Goal: Contribute content: Add original content to the website for others to see

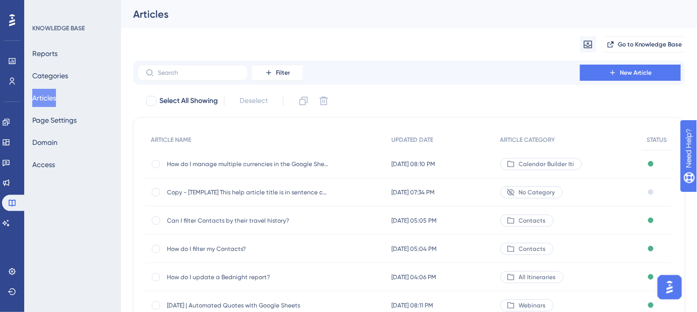
click at [55, 93] on button "Articles" at bounding box center [44, 98] width 24 height 18
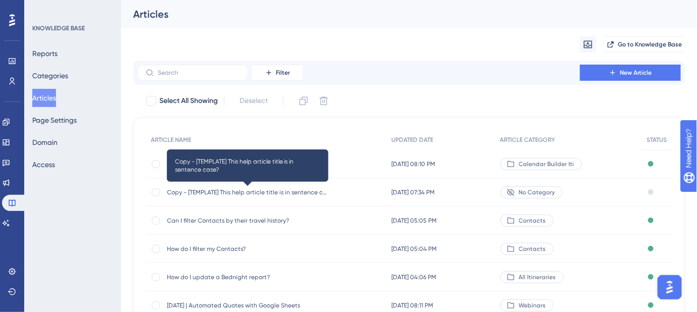
click at [296, 191] on span "Copy - [TEMPLATE] This help article title is in sentence case?" at bounding box center [247, 192] width 161 height 8
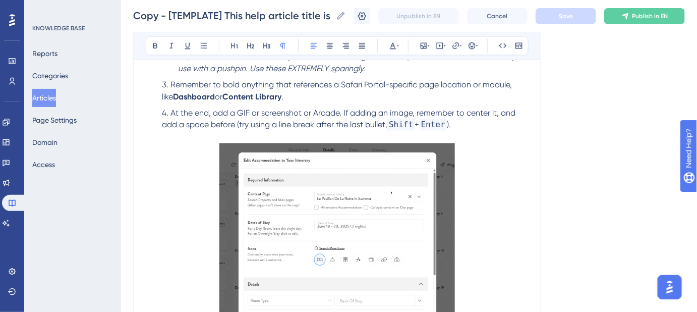
scroll to position [534, 0]
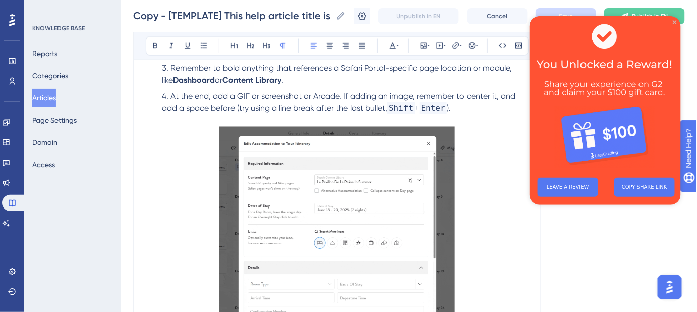
click at [676, 22] on icon "Close Preview" at bounding box center [675, 22] width 4 height 4
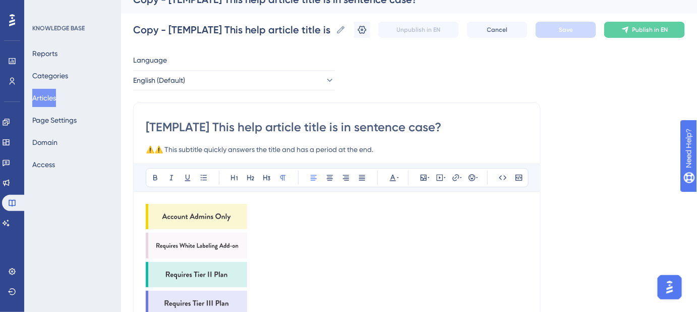
scroll to position [0, 0]
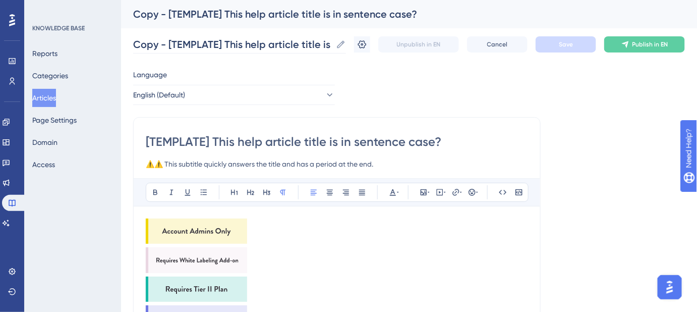
click at [345, 44] on icon at bounding box center [342, 44] width 8 height 8
click at [332, 44] on input "Copy - [TEMPLATE] This help article title is in sentence case?" at bounding box center [232, 44] width 199 height 14
drag, startPoint x: 340, startPoint y: 44, endPoint x: 153, endPoint y: 42, distance: 186.7
click at [154, 42] on label "Copy - [TEMPLATE] This help article title is in sentence case? Copy - [TEMPLATE…" at bounding box center [239, 44] width 213 height 18
click at [154, 42] on input "Copy - [TEMPLATE] This help article title is in sentence case?" at bounding box center [232, 44] width 199 height 14
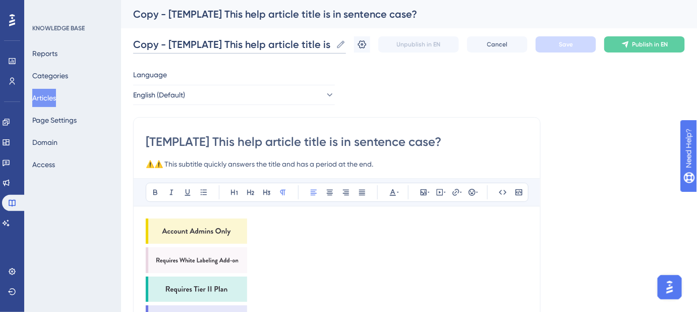
scroll to position [0, 73]
click at [153, 42] on input "Copy - [TEMPLATE] This help article title is in sentence case?" at bounding box center [232, 44] width 199 height 14
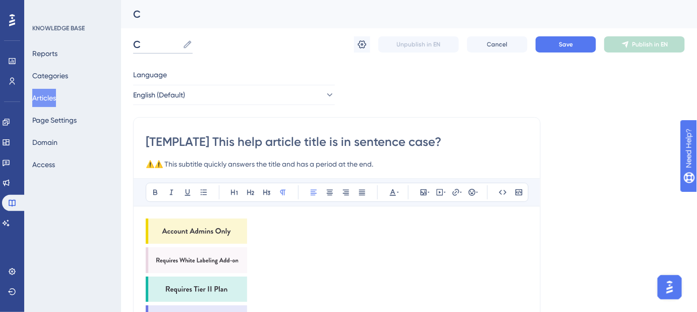
scroll to position [0, 0]
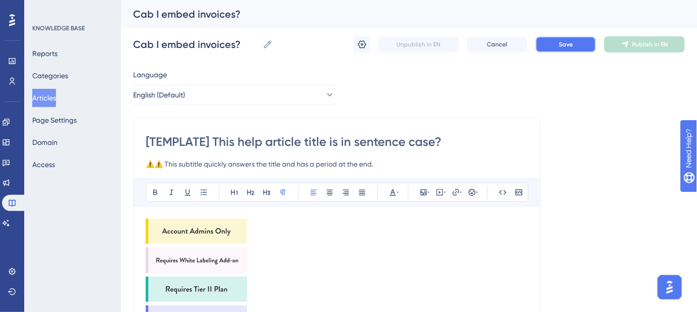
click at [549, 49] on button "Save" at bounding box center [566, 44] width 61 height 16
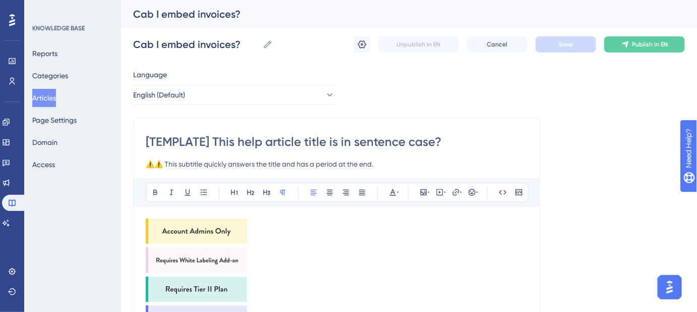
click at [216, 226] on img at bounding box center [196, 230] width 101 height 25
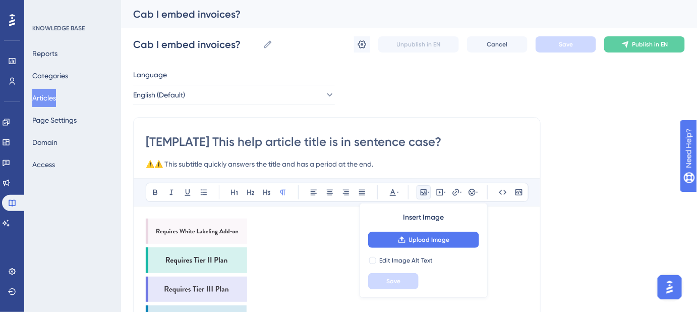
click at [216, 226] on img at bounding box center [196, 230] width 101 height 25
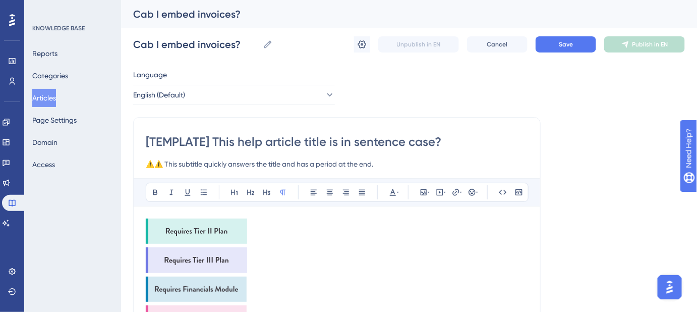
click at [216, 226] on img at bounding box center [196, 230] width 101 height 25
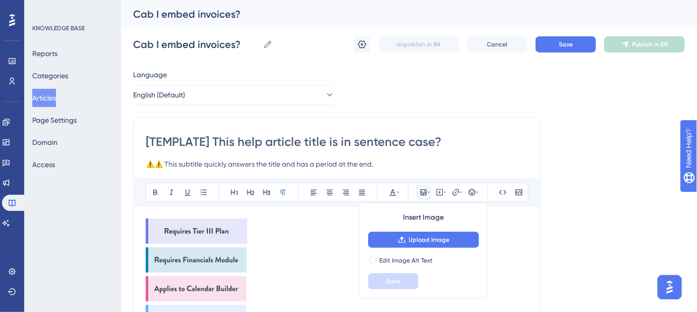
click at [216, 226] on img at bounding box center [196, 230] width 101 height 25
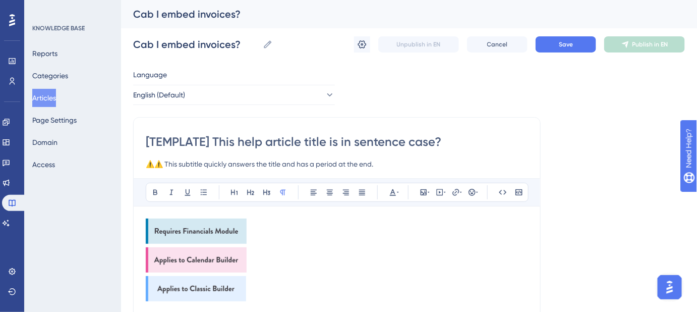
click at [216, 226] on img at bounding box center [196, 230] width 101 height 25
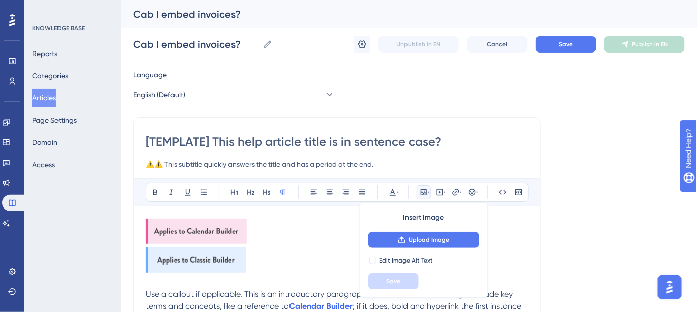
click at [216, 226] on img at bounding box center [196, 230] width 101 height 25
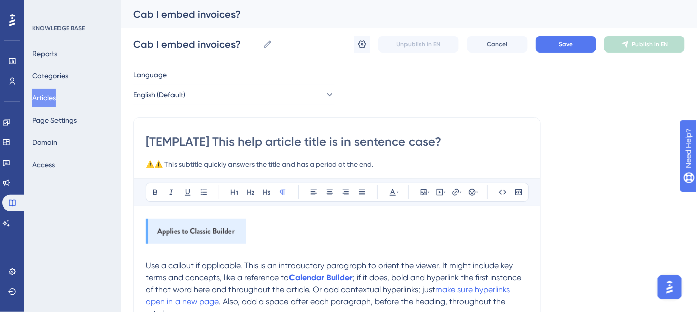
click at [216, 226] on img at bounding box center [196, 230] width 100 height 25
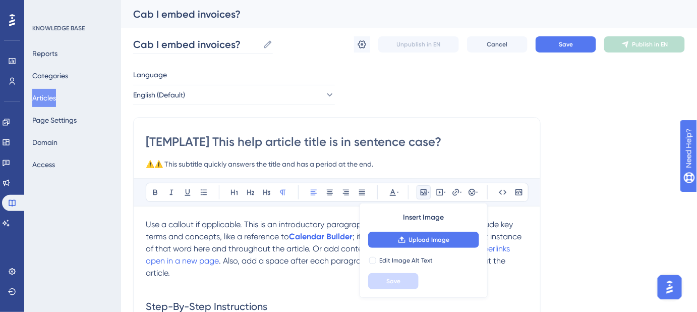
click at [266, 45] on icon at bounding box center [268, 44] width 10 height 10
click at [259, 45] on input "Cab I embed invoices?" at bounding box center [196, 44] width 126 height 14
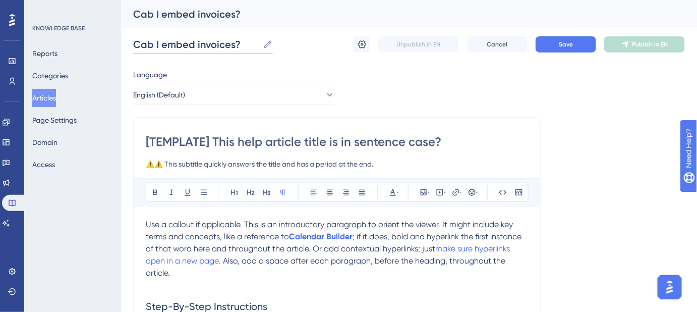
drag, startPoint x: 245, startPoint y: 40, endPoint x: 144, endPoint y: 44, distance: 101.0
click at [150, 44] on input "Cab I embed invoices?" at bounding box center [196, 44] width 126 height 14
drag, startPoint x: 217, startPoint y: 43, endPoint x: 134, endPoint y: 42, distance: 83.3
click at [134, 42] on input "Can I embed invoices?" at bounding box center [195, 44] width 125 height 14
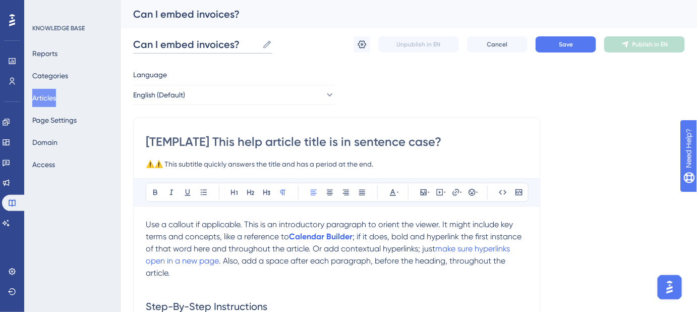
type input "Can I embed invoices?"
click at [446, 142] on input "[TEMPLATE] This help article title is in sentence case?" at bounding box center [337, 142] width 382 height 16
drag, startPoint x: 338, startPoint y: 141, endPoint x: 145, endPoint y: 141, distance: 192.2
click at [146, 141] on input "[TEMPLATE] This help article title is in sentence case?" at bounding box center [337, 142] width 382 height 16
paste input "Can I embed invoices"
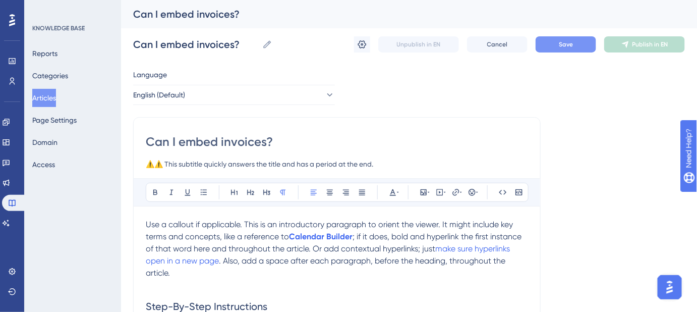
type input "Can I embed invoices?"
click at [555, 49] on button "Save" at bounding box center [566, 44] width 61 height 16
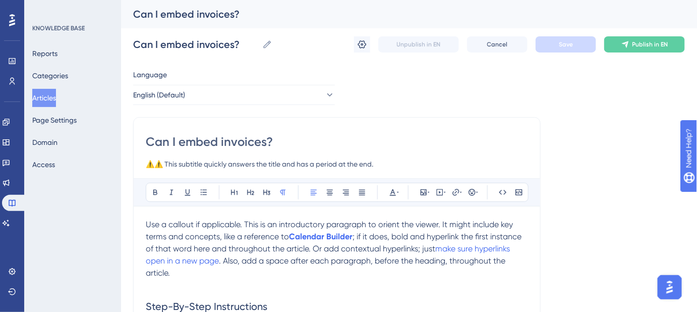
drag, startPoint x: 145, startPoint y: 221, endPoint x: 154, endPoint y: 223, distance: 9.9
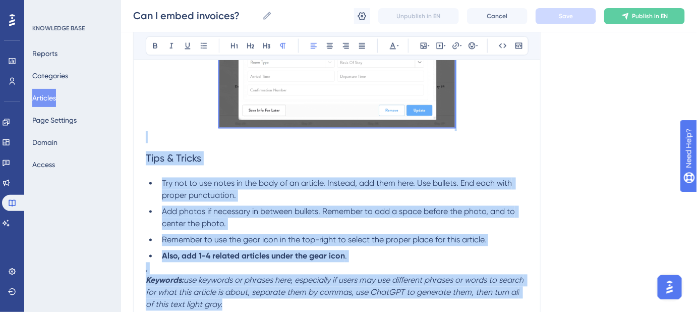
scroll to position [596, 0]
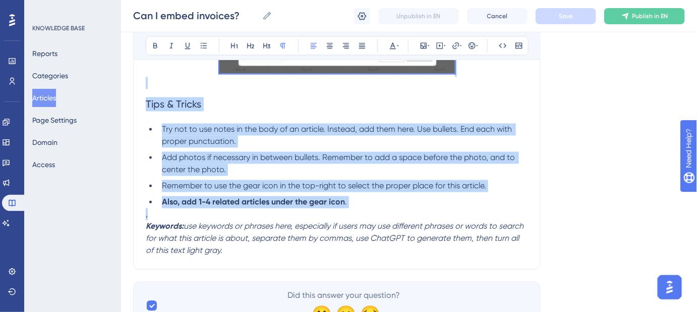
drag, startPoint x: 146, startPoint y: 221, endPoint x: 450, endPoint y: 216, distance: 303.8
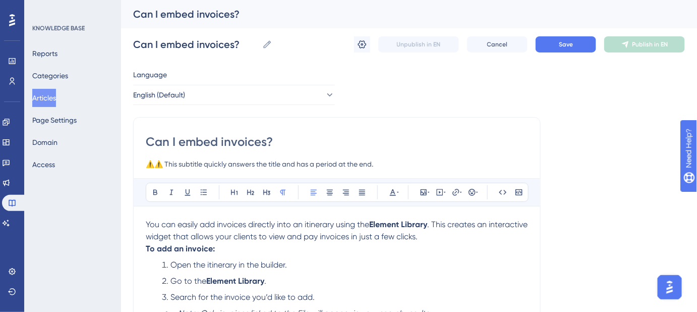
scroll to position [55, 0]
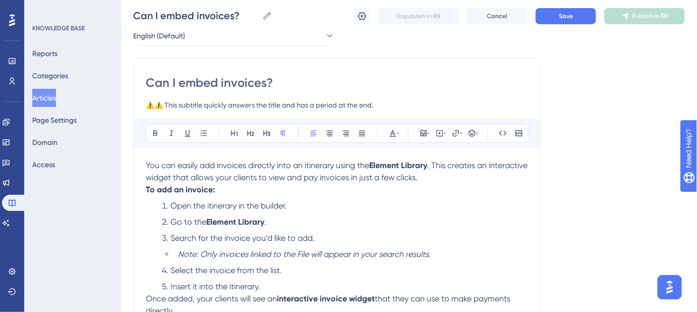
click at [477, 177] on p "You can easily add invoices directly into an itinerary using the Element Librar…" at bounding box center [337, 171] width 382 height 24
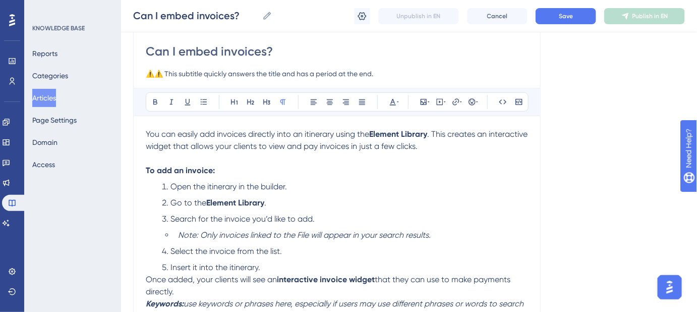
scroll to position [101, 0]
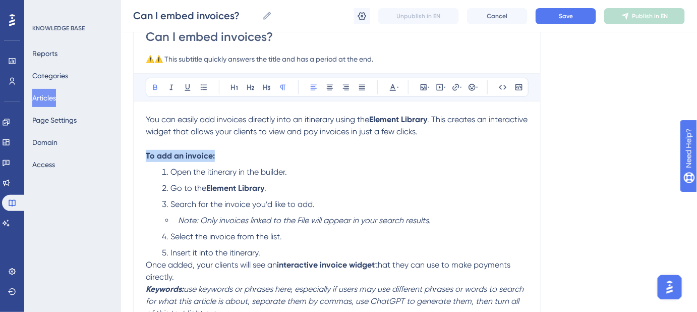
drag, startPoint x: 201, startPoint y: 155, endPoint x: 145, endPoint y: 152, distance: 55.6
click at [146, 153] on p "To add an invoice:" at bounding box center [337, 156] width 382 height 12
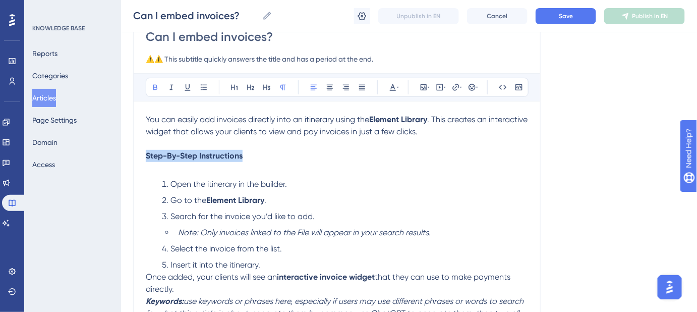
drag, startPoint x: 248, startPoint y: 156, endPoint x: 143, endPoint y: 155, distance: 105.0
click at [143, 155] on div "Can I embed invoices? ⚠️⚠️ This subtitle quickly answers the title and has a pe…" at bounding box center [337, 180] width 408 height 336
click at [158, 85] on icon at bounding box center [155, 87] width 8 height 8
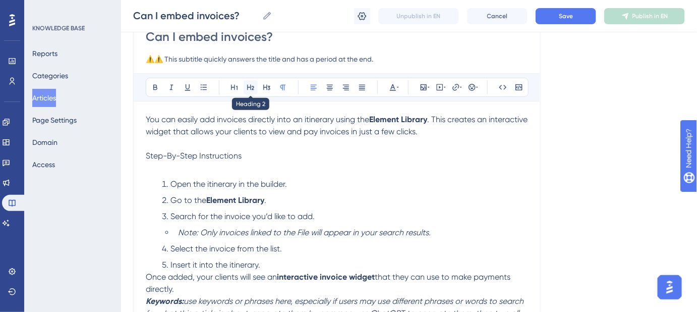
click at [250, 89] on icon at bounding box center [250, 88] width 7 height 6
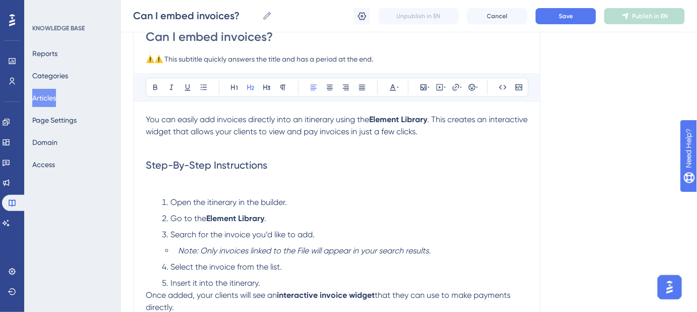
click at [297, 162] on h2 "Step-By-Step Instructions" at bounding box center [337, 165] width 382 height 30
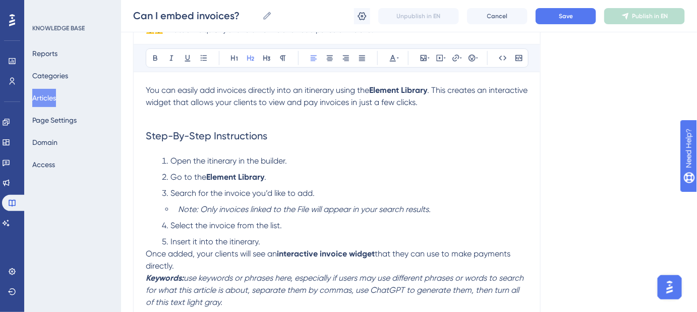
scroll to position [192, 0]
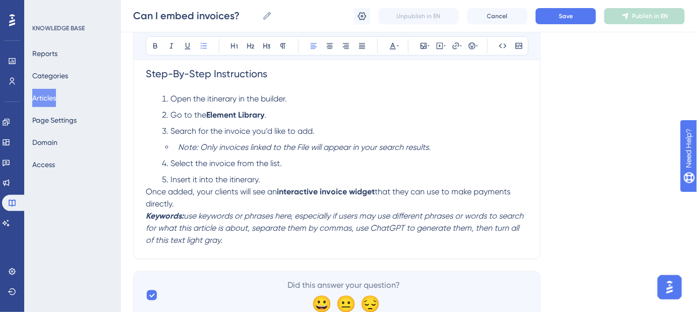
click at [263, 180] on li "Insert it into the itinerary." at bounding box center [343, 180] width 370 height 12
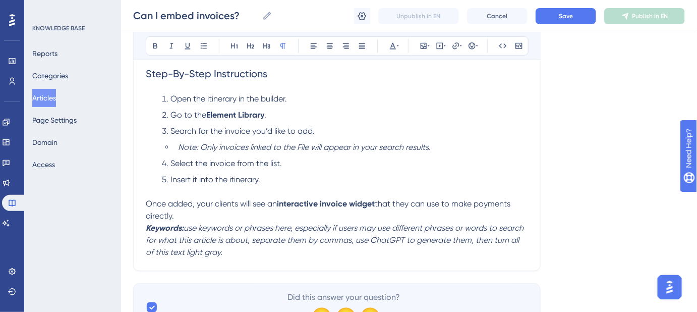
click at [183, 213] on p "Once added, your clients will see an interactive invoice widget that they can u…" at bounding box center [337, 210] width 382 height 24
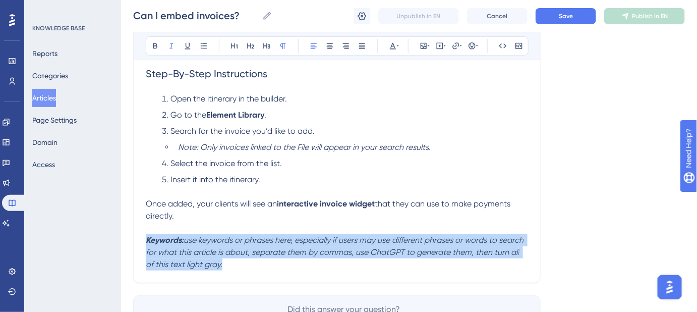
drag, startPoint x: 215, startPoint y: 261, endPoint x: 142, endPoint y: 244, distance: 75.2
click at [142, 244] on div "Can I embed invoices? ⚠️⚠️ This subtitle quickly answers the title and has a pe…" at bounding box center [337, 102] width 408 height 362
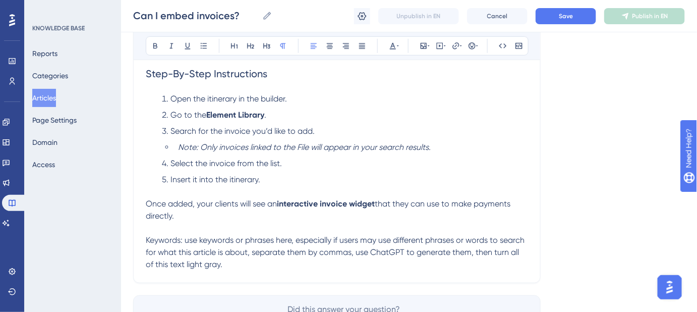
click at [226, 267] on p "Keywords: use keywords or phrases here, especially if users may use different p…" at bounding box center [337, 252] width 382 height 36
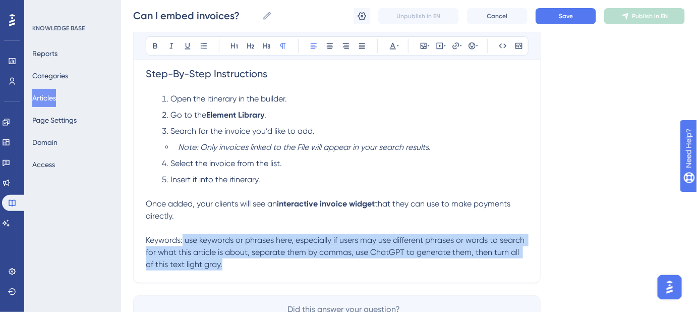
drag, startPoint x: 231, startPoint y: 263, endPoint x: 183, endPoint y: 243, distance: 52.2
click at [183, 243] on p "Keywords: use keywords or phrases here, especially if users may use different p…" at bounding box center [337, 252] width 382 height 36
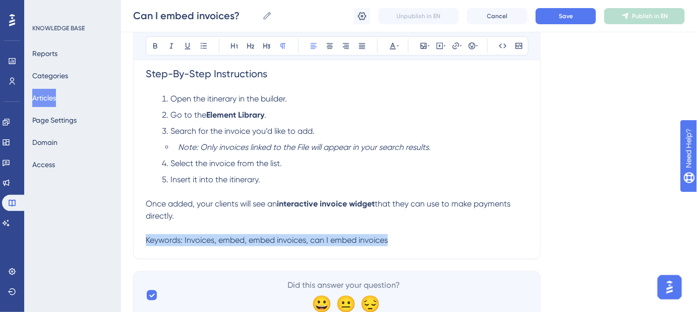
drag, startPoint x: 393, startPoint y: 242, endPoint x: 146, endPoint y: 234, distance: 246.4
click at [146, 234] on p "Keywords: Invoices, embed, embed invoices, can I embed invoices" at bounding box center [337, 240] width 382 height 12
click at [395, 49] on icon at bounding box center [393, 46] width 8 height 8
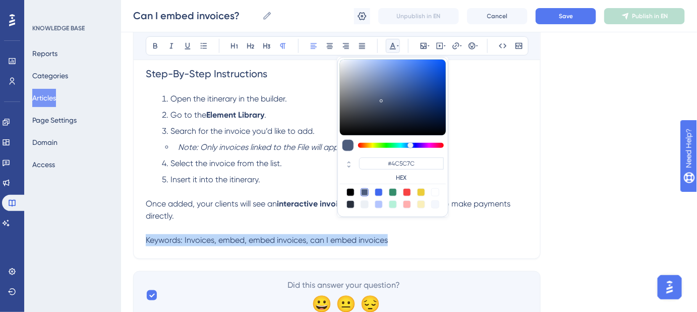
click at [366, 205] on div at bounding box center [365, 204] width 8 height 8
type input "#ECF0F5"
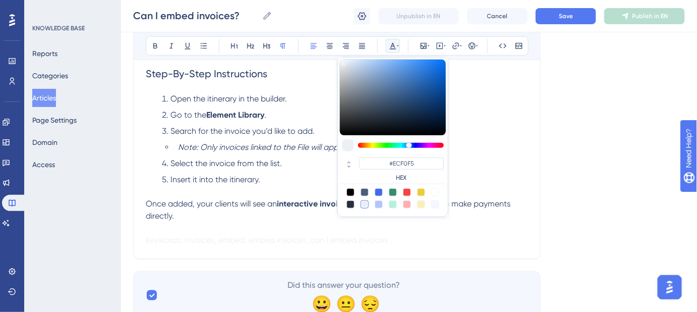
click at [555, 175] on div "Language English (Default) Can I embed invoices? ⚠️⚠️ This subtitle quickly ans…" at bounding box center [409, 95] width 552 height 447
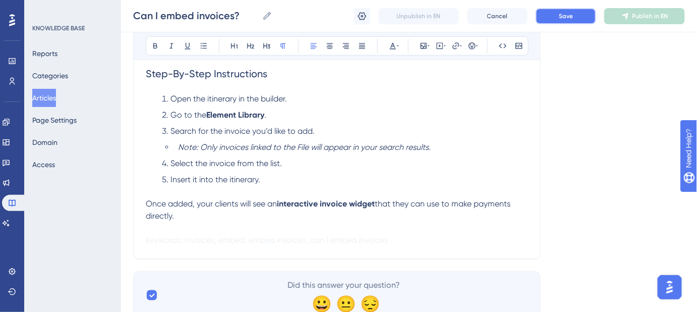
click at [566, 16] on span "Save" at bounding box center [566, 16] width 14 height 8
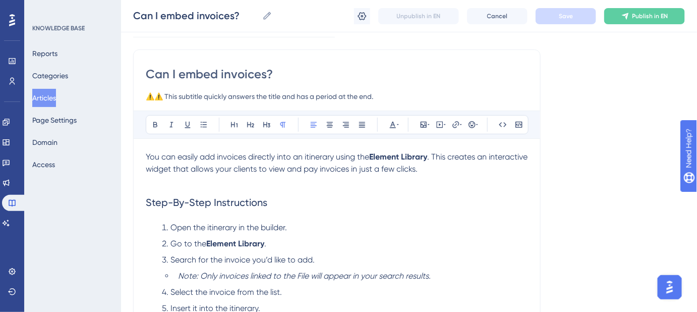
scroll to position [9, 0]
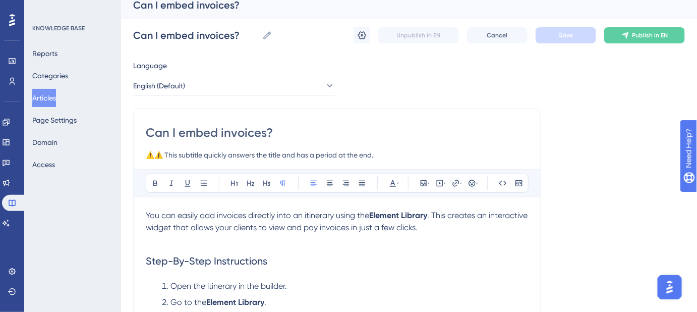
drag, startPoint x: 404, startPoint y: 152, endPoint x: 134, endPoint y: 152, distance: 270.0
click at [134, 152] on div "Can I embed invoices? ⚠️⚠️ This subtitle quickly answers the title and has a pe…" at bounding box center [337, 277] width 408 height 338
type input "E"
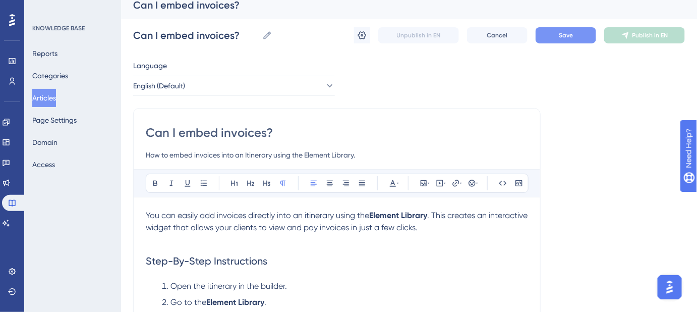
type input "How to embed invoices into an Itinerary using the Element Library."
click at [577, 33] on button "Save" at bounding box center [566, 35] width 61 height 16
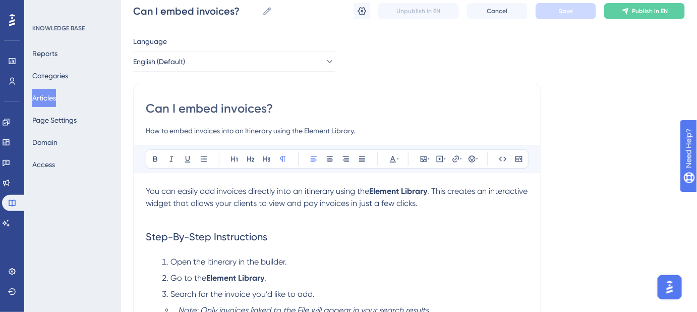
scroll to position [55, 0]
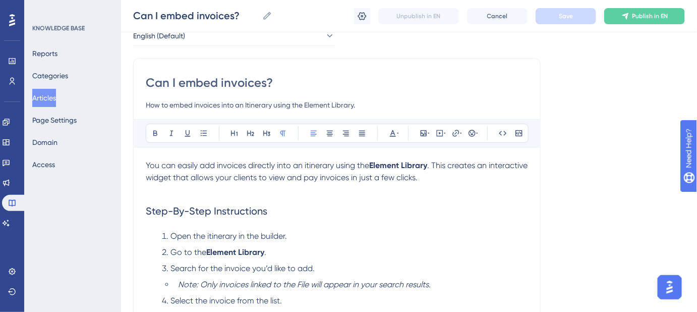
click at [307, 163] on span "You can easily add invoices directly into an itinerary using the" at bounding box center [258, 165] width 224 height 10
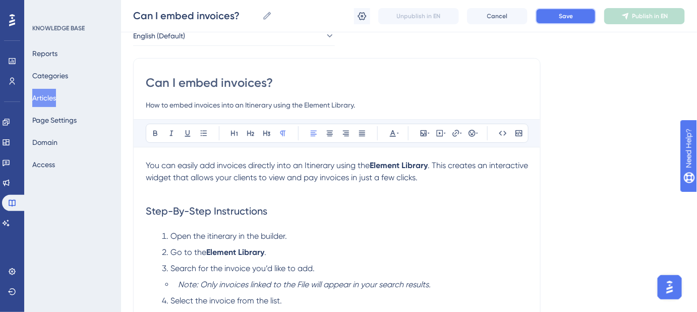
click at [545, 15] on button "Save" at bounding box center [566, 16] width 61 height 16
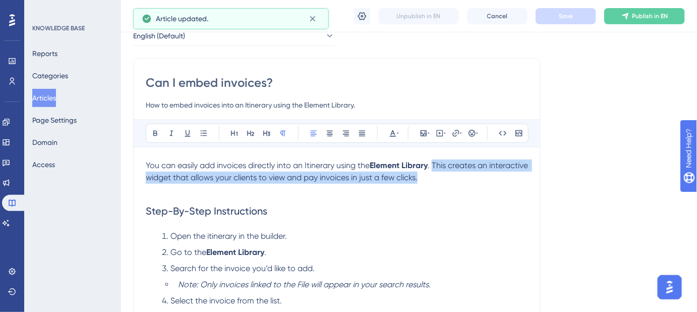
drag, startPoint x: 456, startPoint y: 176, endPoint x: 437, endPoint y: 169, distance: 20.6
click at [437, 169] on p "You can easily add invoices directly into an Itinerary using the Element Librar…" at bounding box center [337, 171] width 382 height 24
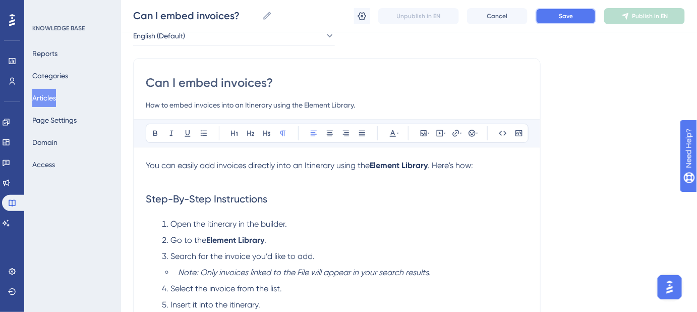
click at [572, 18] on span "Save" at bounding box center [566, 16] width 14 height 8
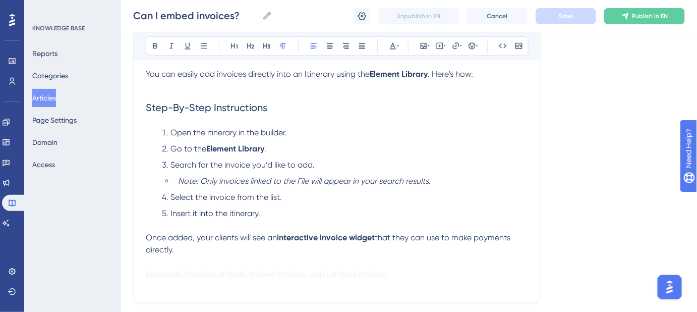
scroll to position [101, 0]
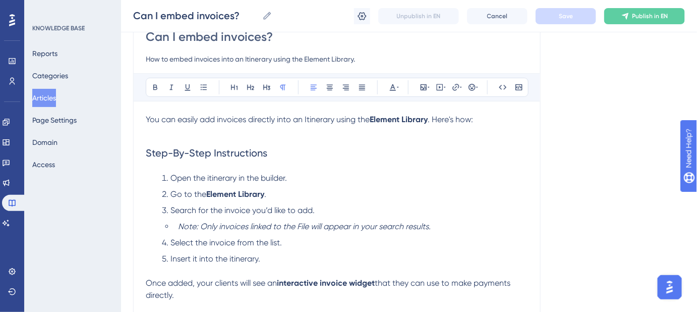
click at [399, 180] on li "Open the itinerary in the builder." at bounding box center [343, 178] width 370 height 12
drag, startPoint x: 431, startPoint y: 117, endPoint x: 373, endPoint y: 119, distance: 58.6
click at [373, 119] on p "You can easily add invoices directly into an Itinerary using the Element Librar…" at bounding box center [337, 120] width 382 height 12
click at [457, 88] on icon at bounding box center [456, 87] width 8 height 8
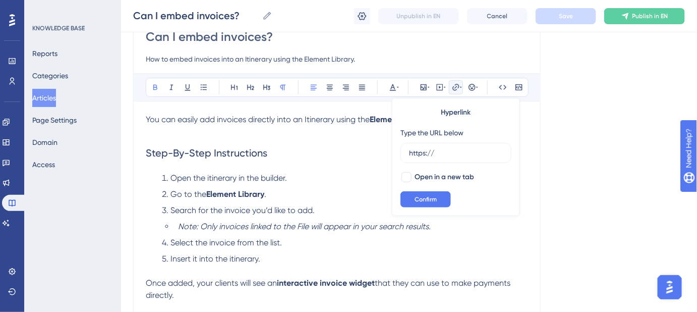
drag, startPoint x: 452, startPoint y: 152, endPoint x: 396, endPoint y: 153, distance: 56.0
click at [396, 153] on div "Hyperlink Type the URL below https:// Open in a new tab Confirm" at bounding box center [456, 157] width 128 height 118
type input "https://help.safariportal.app/en/articles/5597-what-is-the-element-library"
click at [409, 176] on div at bounding box center [407, 177] width 10 height 10
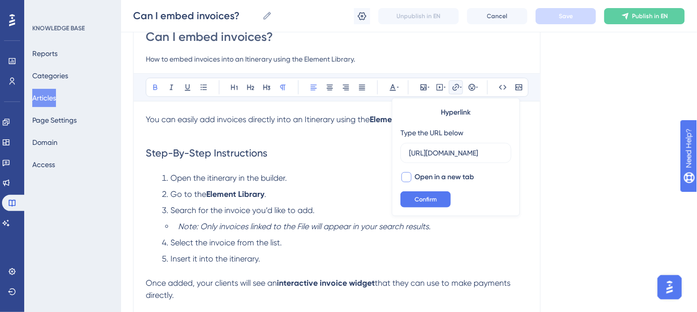
checkbox input "true"
click at [417, 199] on span "Confirm" at bounding box center [426, 199] width 22 height 8
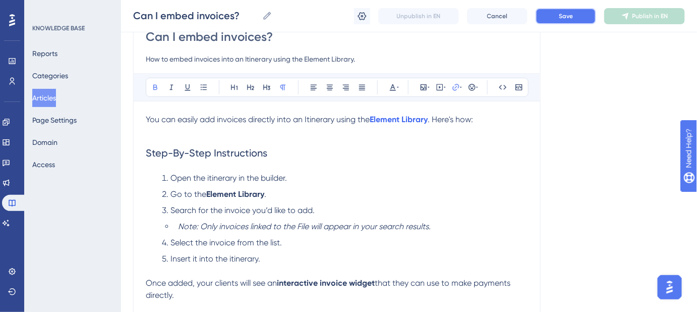
click at [580, 16] on button "Save" at bounding box center [566, 16] width 61 height 16
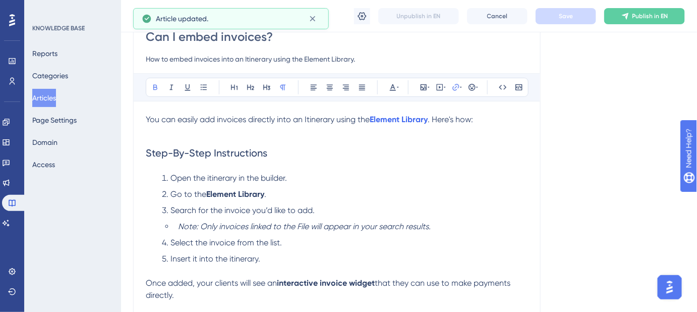
click at [441, 150] on h2 "Step-By-Step Instructions" at bounding box center [337, 153] width 382 height 30
click at [210, 177] on span "Open the itinerary in the builder." at bounding box center [229, 178] width 117 height 10
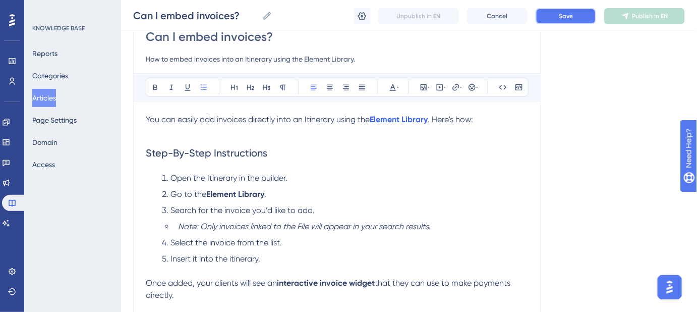
click at [559, 18] on span "Save" at bounding box center [566, 16] width 14 height 8
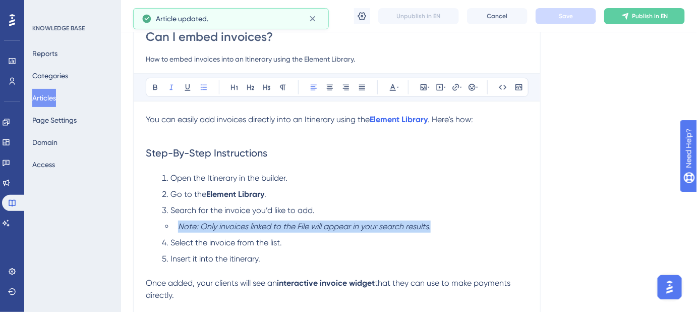
drag, startPoint x: 421, startPoint y: 227, endPoint x: 180, endPoint y: 227, distance: 241.2
click at [180, 227] on li "Note: Only invoices linked to the File will appear in your search results." at bounding box center [351, 227] width 354 height 12
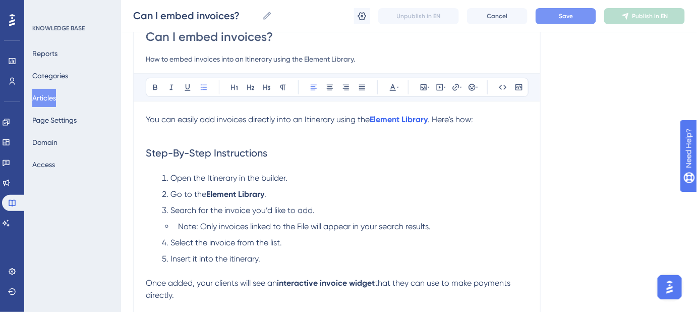
click at [214, 230] on span "Note: Only invoices linked to the File will appear in your search results." at bounding box center [304, 227] width 253 height 10
drag, startPoint x: 199, startPoint y: 226, endPoint x: 180, endPoint y: 226, distance: 19.2
click at [180, 226] on span "Note: Only invoices linked to the File will appear in your search results." at bounding box center [304, 227] width 253 height 10
click at [274, 225] on span "Only invoices linked to the File will appear in your search results." at bounding box center [302, 227] width 231 height 10
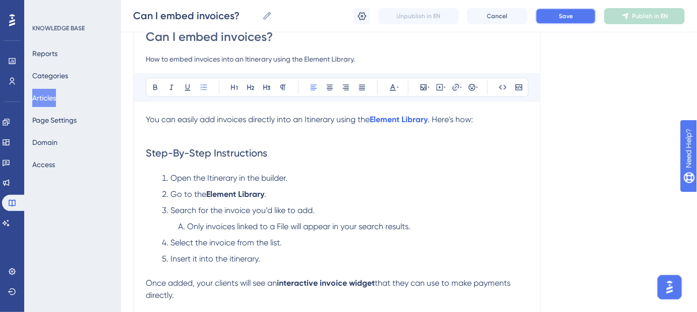
click at [562, 19] on span "Save" at bounding box center [566, 16] width 14 height 8
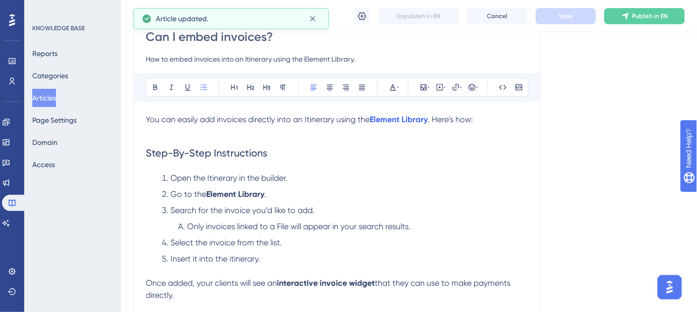
click at [231, 258] on span "Insert it into the itinerary." at bounding box center [216, 259] width 90 height 10
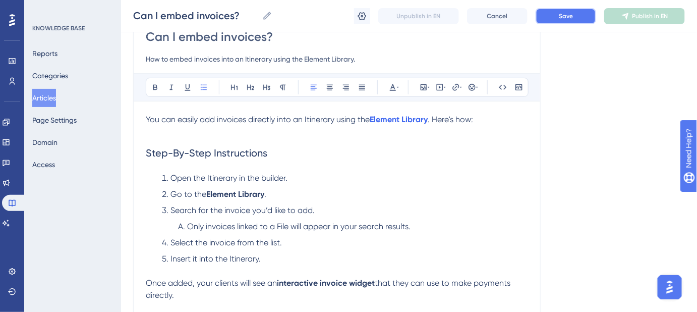
click at [561, 18] on span "Save" at bounding box center [566, 16] width 14 height 8
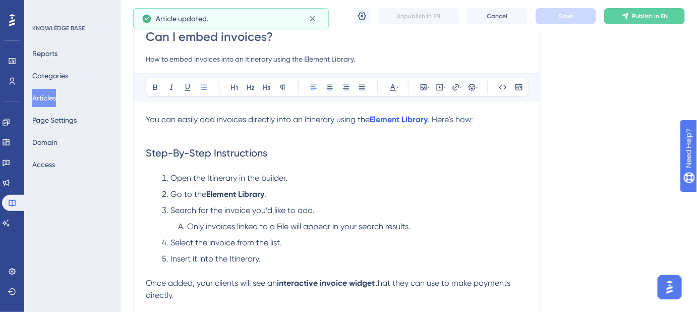
scroll to position [146, 0]
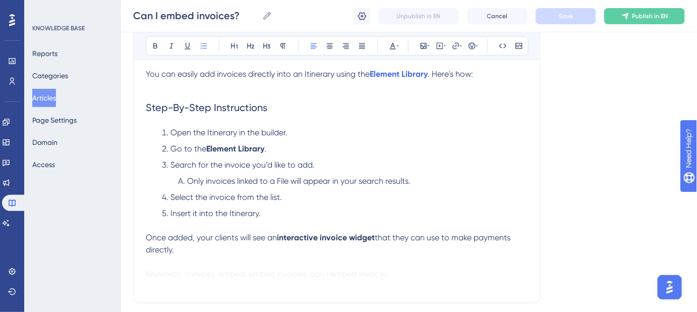
click at [270, 216] on li "Insert it into the Itinerary." at bounding box center [343, 213] width 370 height 12
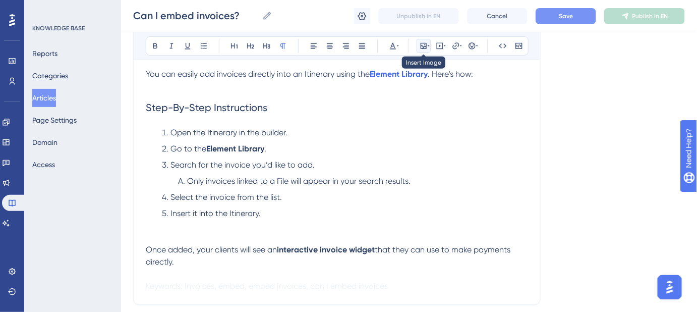
click at [424, 46] on icon at bounding box center [424, 46] width 6 height 6
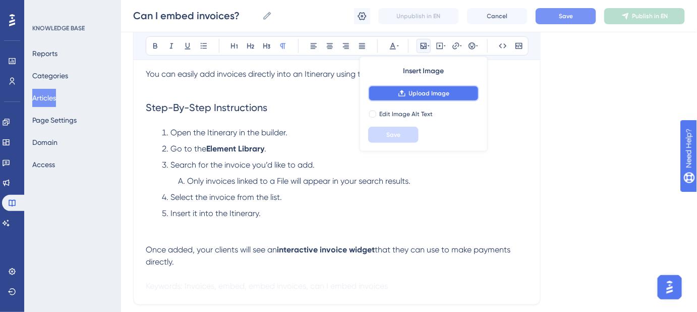
click at [432, 87] on button "Upload Image" at bounding box center [423, 93] width 111 height 16
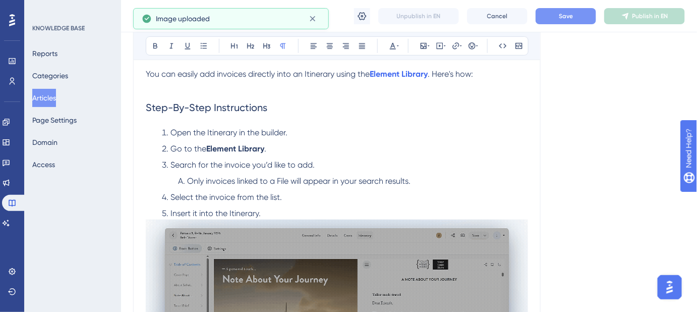
click at [301, 210] on li "Insert it into the Itinerary." at bounding box center [343, 213] width 370 height 12
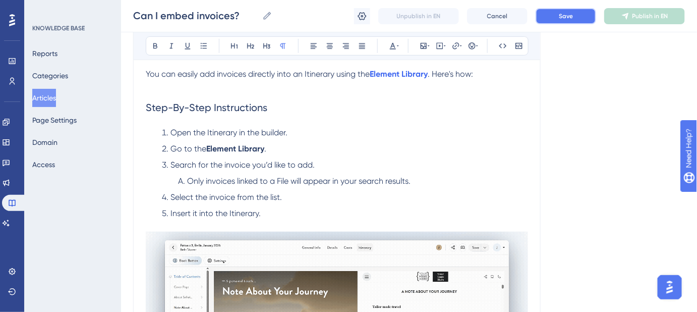
click at [546, 14] on button "Save" at bounding box center [566, 16] width 61 height 16
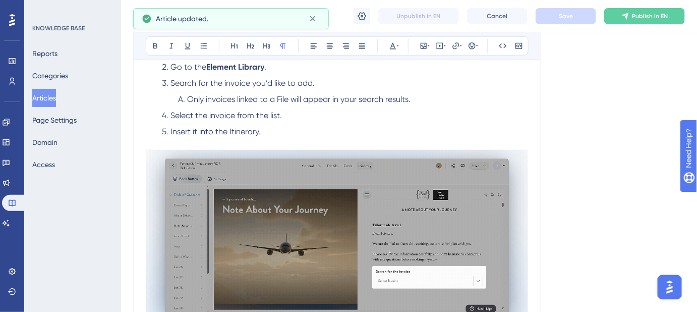
scroll to position [238, 0]
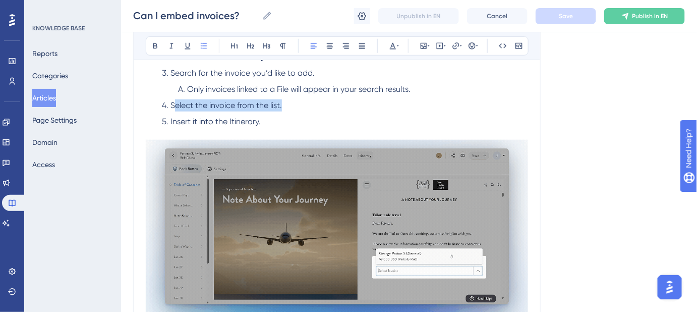
drag, startPoint x: 288, startPoint y: 106, endPoint x: 175, endPoint y: 106, distance: 113.5
click at [175, 106] on li "Select the invoice from the list." at bounding box center [343, 105] width 370 height 12
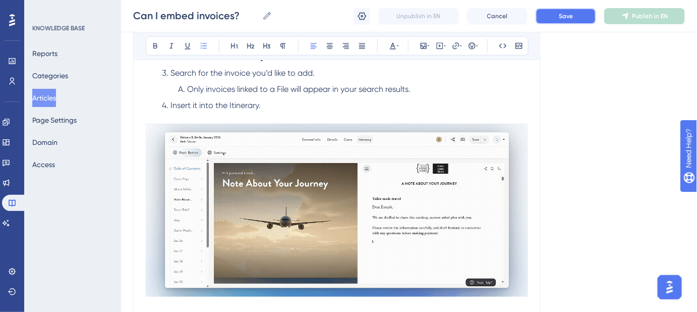
click at [568, 19] on span "Save" at bounding box center [566, 16] width 14 height 8
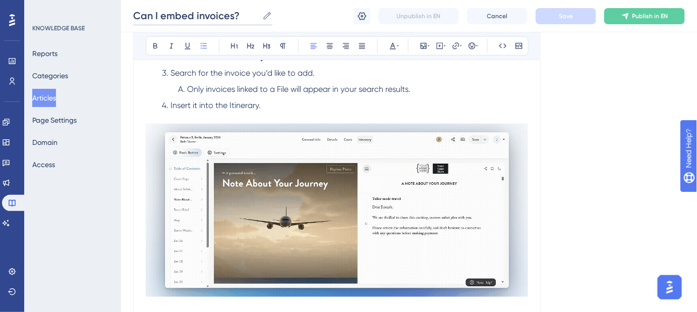
click at [233, 16] on input "Can I embed invoices?" at bounding box center [195, 16] width 125 height 14
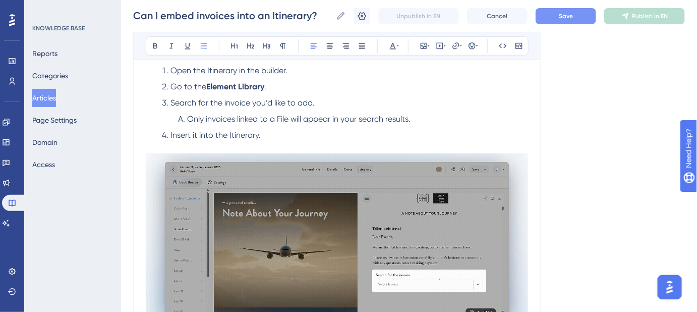
scroll to position [192, 0]
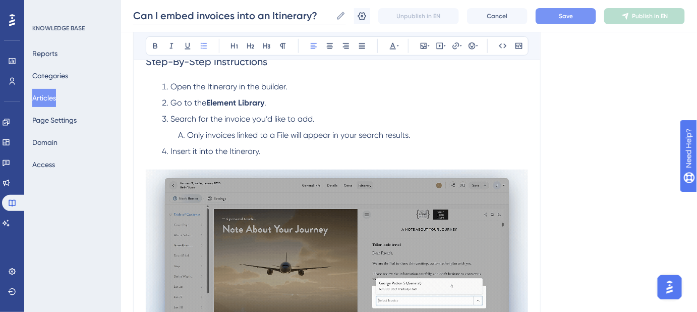
drag, startPoint x: 316, startPoint y: 16, endPoint x: 132, endPoint y: 17, distance: 184.2
click at [132, 17] on div "Can I embed invoices into an Itinerary? Can I embed invoices into an Itinerary?…" at bounding box center [409, 16] width 576 height 32
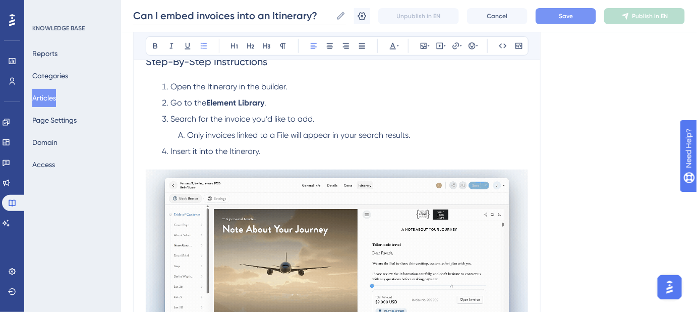
type input "Can I embed invoices into an Itinerary?"
click at [576, 17] on button "Save" at bounding box center [566, 16] width 61 height 16
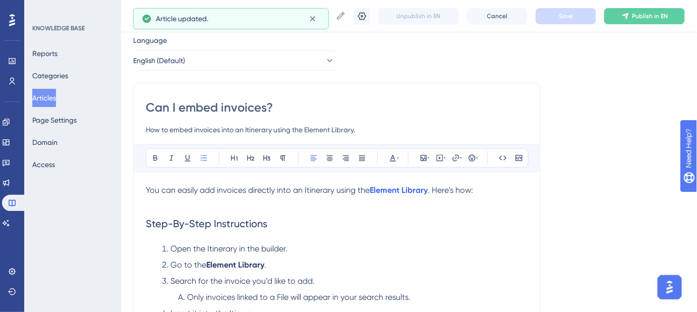
scroll to position [9, 0]
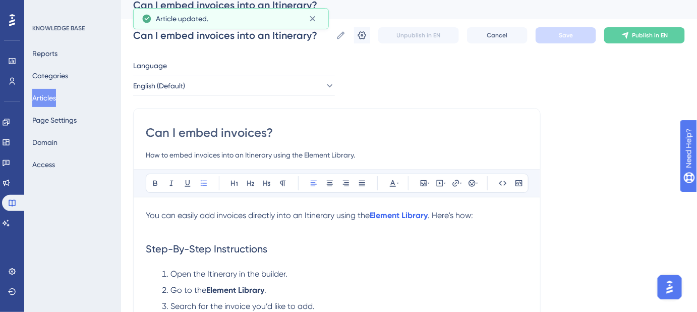
drag, startPoint x: 281, startPoint y: 129, endPoint x: 138, endPoint y: 129, distance: 142.8
paste input "into an Itinerary"
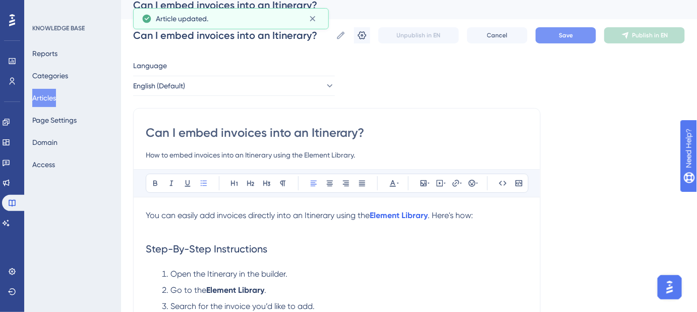
type input "Can I embed invoices into an Itinerary?"
click at [554, 36] on button "Save" at bounding box center [566, 35] width 61 height 16
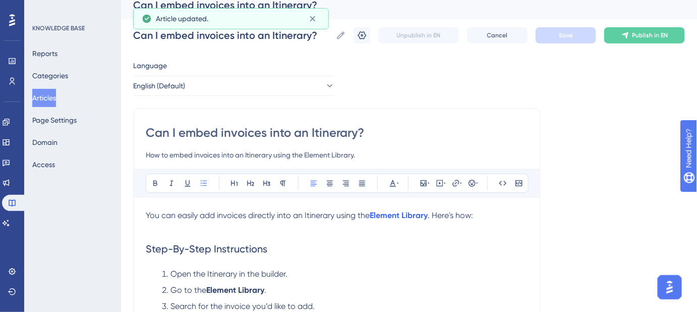
drag, startPoint x: 359, startPoint y: 154, endPoint x: 143, endPoint y: 157, distance: 216.5
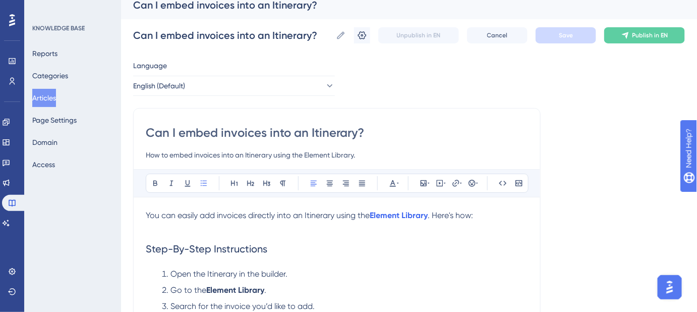
click at [372, 156] on input "How to embed invoices into an Itinerary using the Element Library." at bounding box center [337, 155] width 382 height 12
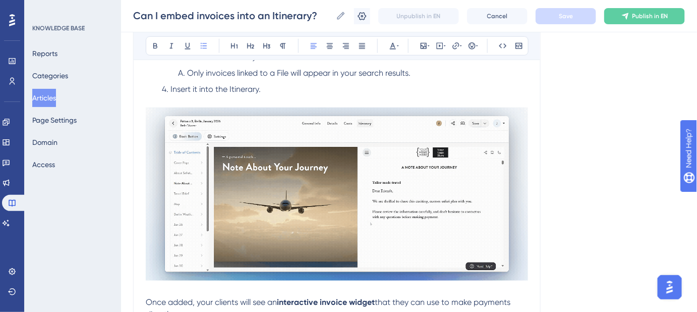
scroll to position [392, 0]
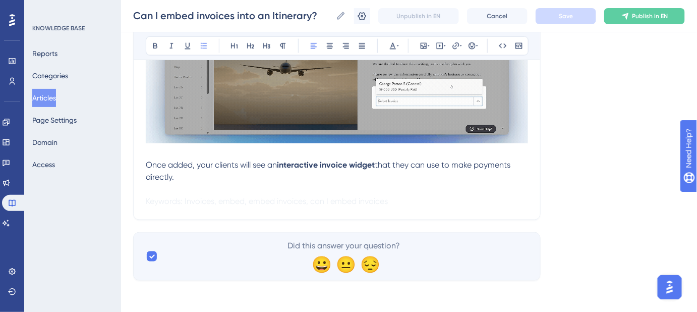
click at [185, 178] on p "Once added, your clients will see an interactive invoice widget that they can u…" at bounding box center [337, 171] width 382 height 24
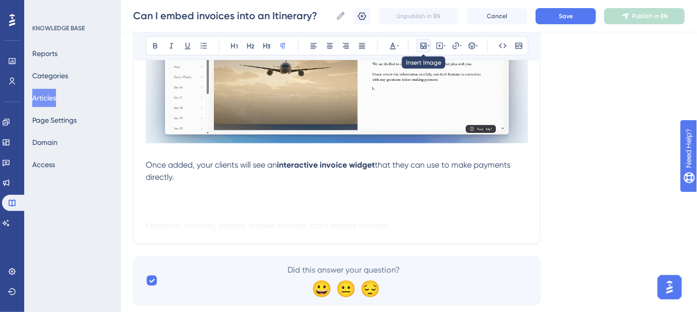
click at [421, 44] on icon at bounding box center [424, 46] width 8 height 8
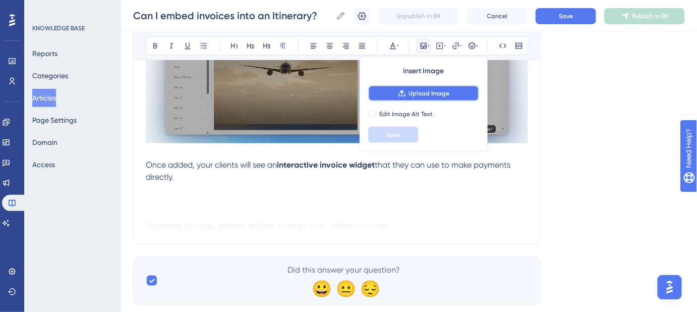
click at [416, 94] on span "Upload Image" at bounding box center [429, 93] width 41 height 8
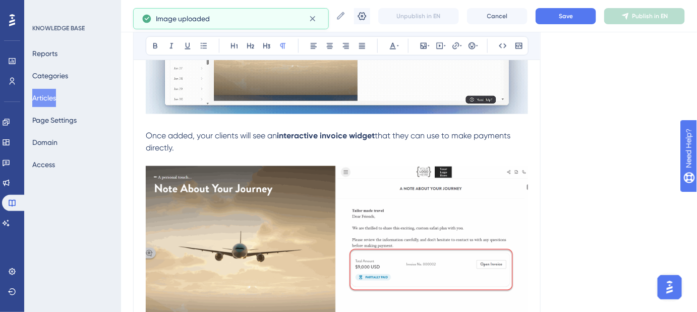
scroll to position [437, 0]
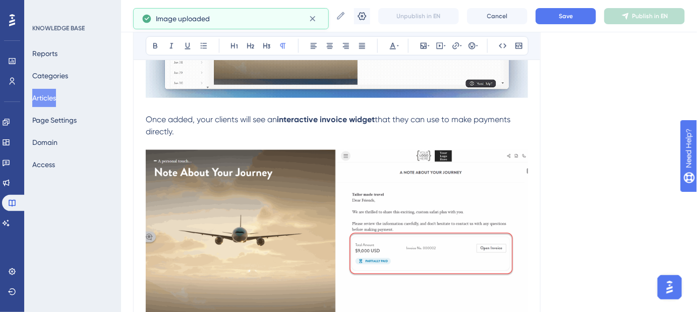
click at [206, 182] on img at bounding box center [337, 233] width 382 height 166
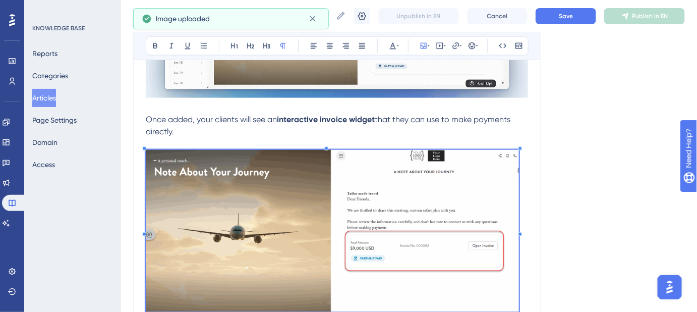
click at [153, 152] on span at bounding box center [332, 233] width 373 height 166
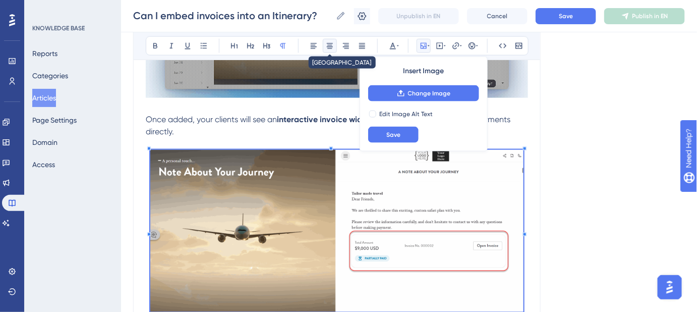
click at [328, 44] on icon at bounding box center [330, 46] width 6 height 6
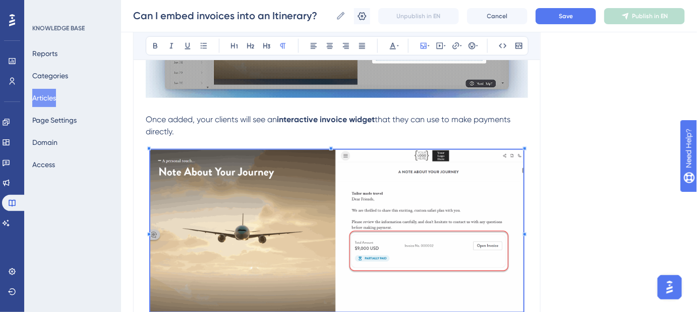
click at [602, 140] on div "Language English (Default) Can I embed invoices into an Itinerary? How to embed…" at bounding box center [409, 20] width 552 height 785
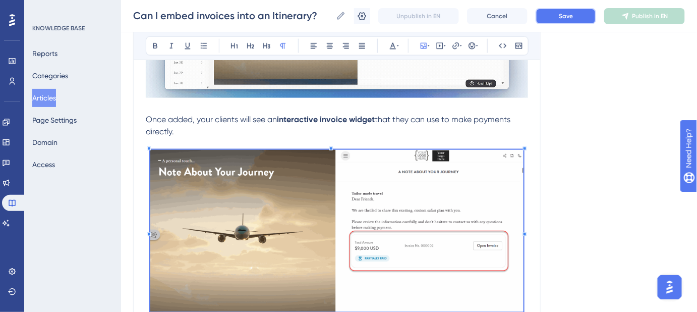
click at [566, 11] on button "Save" at bounding box center [566, 16] width 61 height 16
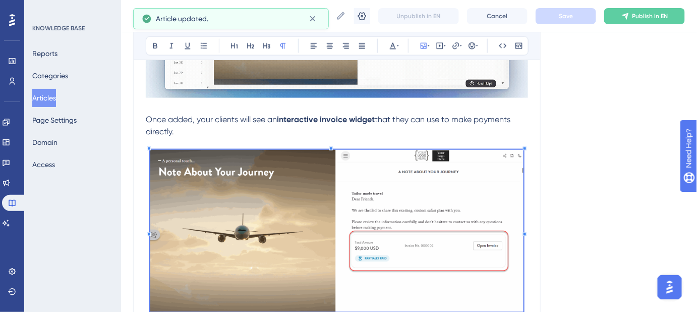
click at [613, 199] on div "Language English (Default) Can I embed invoices into an Itinerary? How to embed…" at bounding box center [409, 20] width 552 height 785
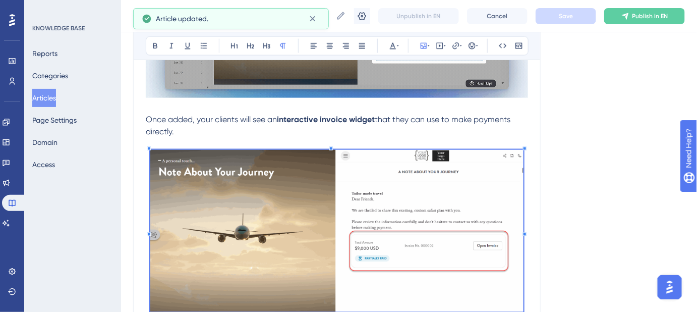
click at [534, 113] on div "Can I embed invoices into an Itinerary? How to embed invoices into an Itinerary…" at bounding box center [337, 14] width 408 height 676
click at [481, 127] on p "Once added, your clients will see an interactive invoice widget that they can u…" at bounding box center [337, 126] width 382 height 24
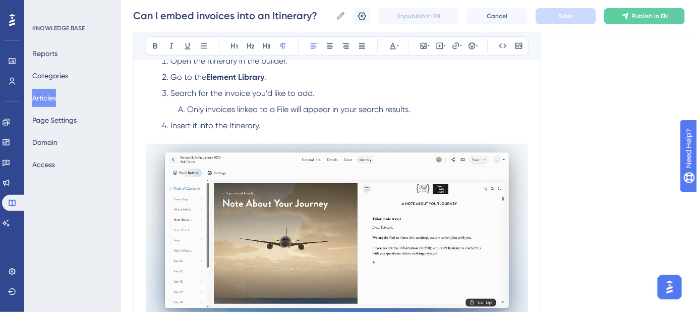
scroll to position [208, 0]
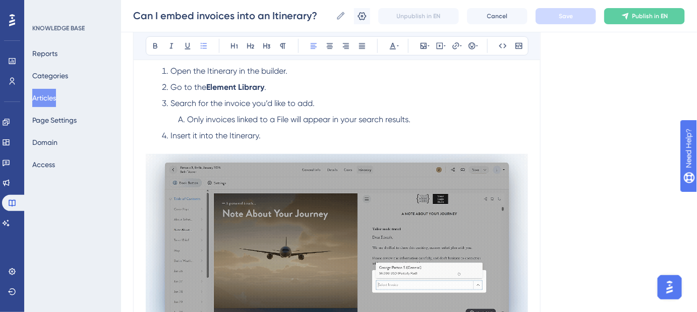
click at [287, 84] on li "Go to the Element Library ." at bounding box center [343, 87] width 370 height 12
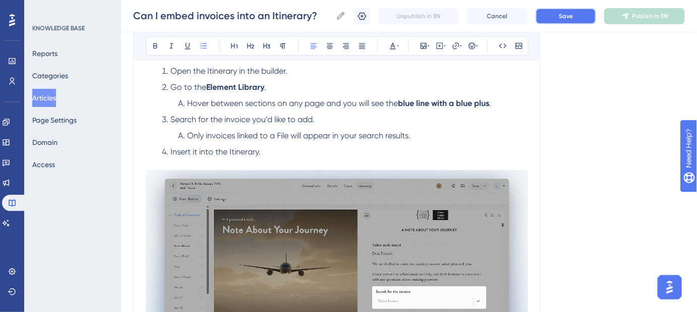
click at [562, 20] on button "Save" at bounding box center [566, 16] width 61 height 16
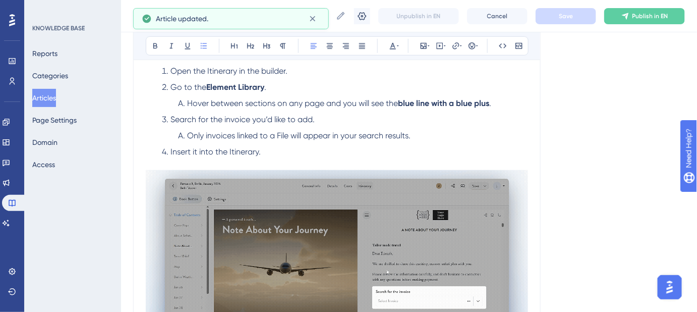
click at [502, 104] on li "Hover between sections on any page and you will see the blue line with a blue p…" at bounding box center [351, 103] width 354 height 12
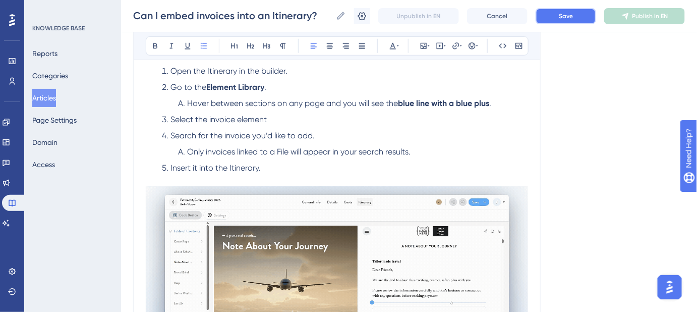
click at [570, 20] on span "Save" at bounding box center [566, 16] width 14 height 8
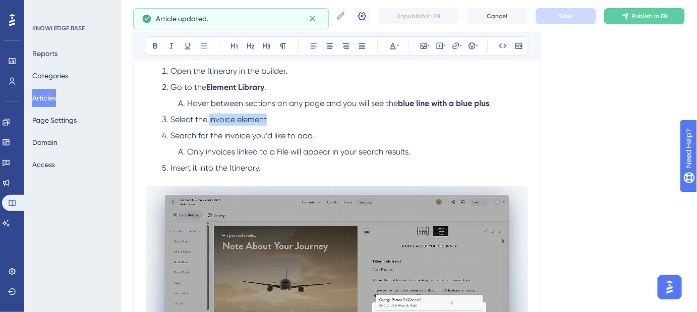
drag, startPoint x: 270, startPoint y: 120, endPoint x: 209, endPoint y: 120, distance: 61.1
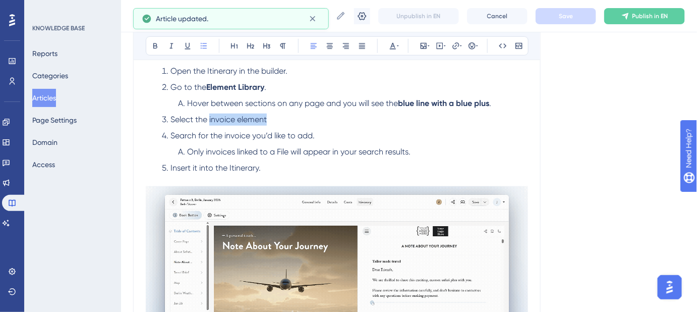
click at [209, 120] on li "Select the invoice element" at bounding box center [343, 120] width 370 height 12
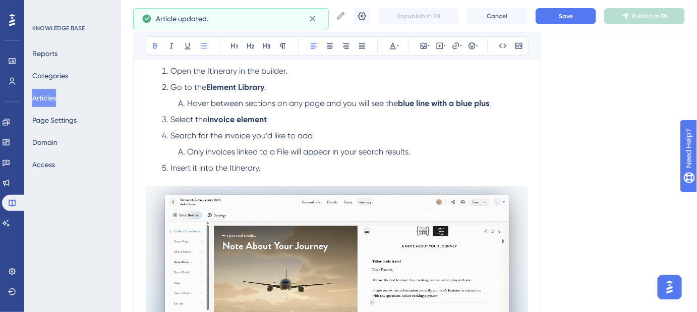
click at [535, 122] on div "Can I embed invoices into an Itinerary? How to embed invoices into an Itinerary…" at bounding box center [337, 259] width 408 height 708
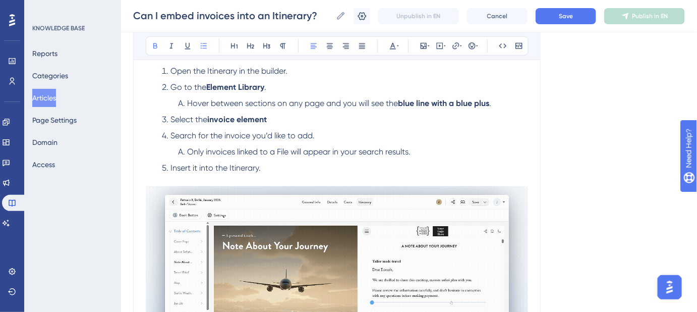
click at [281, 121] on li "Select the invoice element" at bounding box center [343, 120] width 370 height 12
click at [571, 17] on span "Save" at bounding box center [566, 16] width 14 height 8
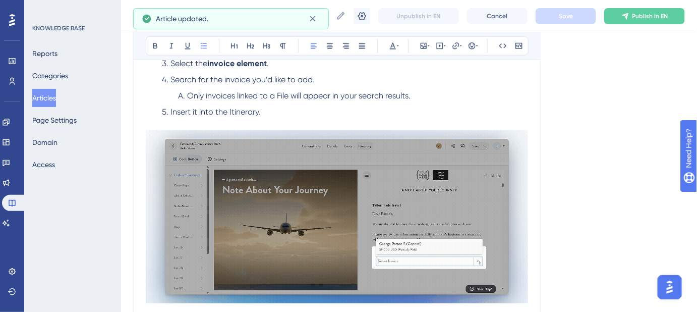
scroll to position [254, 0]
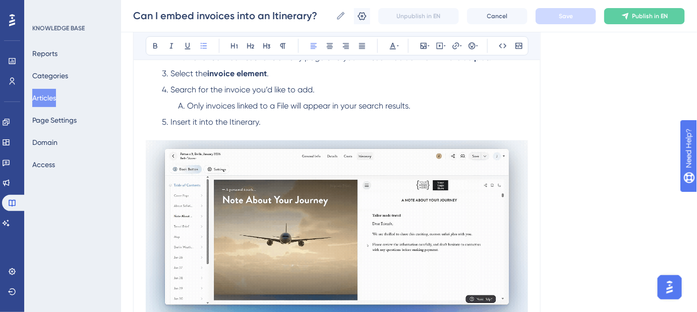
click at [172, 90] on span "Search for the invoice you’d like to add." at bounding box center [243, 90] width 144 height 10
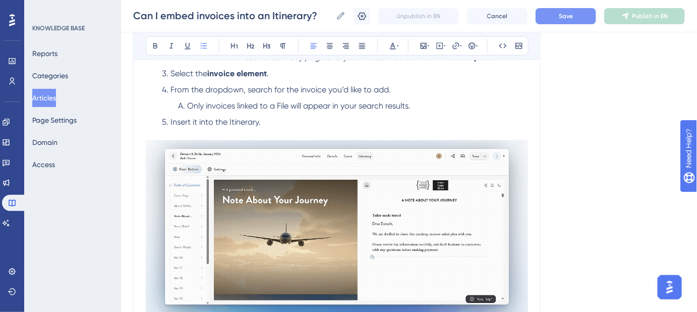
click at [571, 16] on span "Save" at bounding box center [566, 16] width 14 height 8
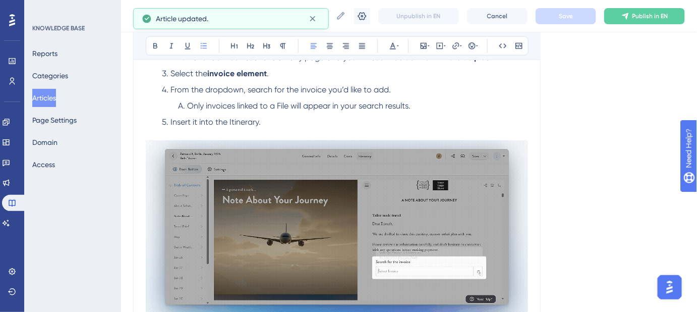
click at [299, 89] on span "From the dropdown, search for the invoice you’d like to add." at bounding box center [281, 90] width 221 height 10
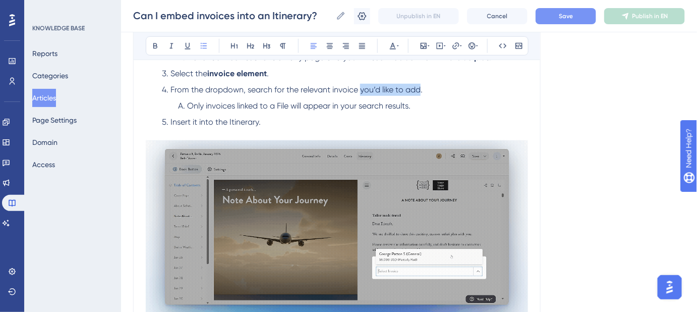
drag, startPoint x: 420, startPoint y: 87, endPoint x: 362, endPoint y: 83, distance: 58.1
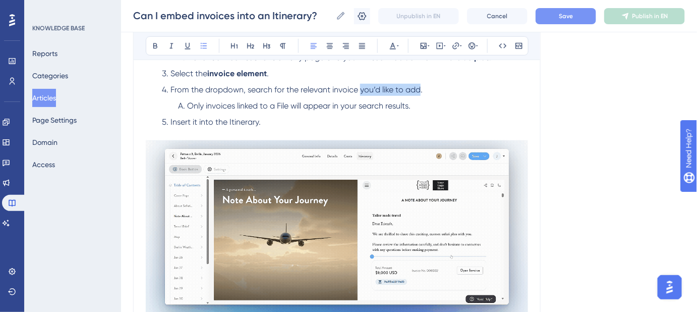
click at [359, 88] on span "From the dropdown, search for the relevant invoice you’d like to add." at bounding box center [297, 90] width 252 height 10
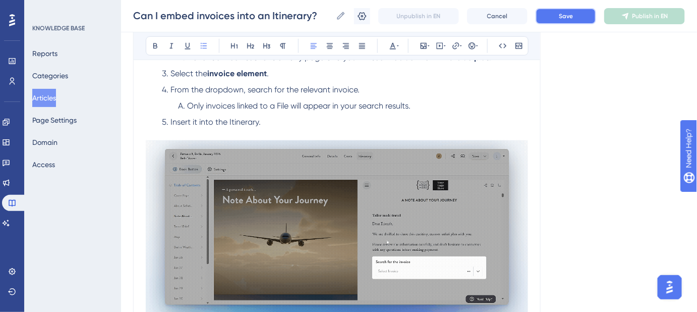
click at [558, 16] on button "Save" at bounding box center [566, 16] width 61 height 16
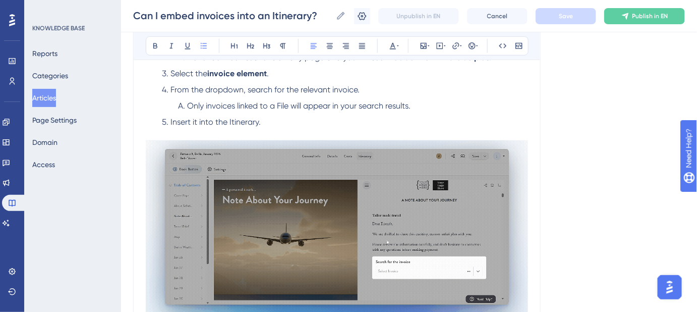
click at [281, 105] on span "Only invoices linked to a File will appear in your search results." at bounding box center [299, 106] width 224 height 10
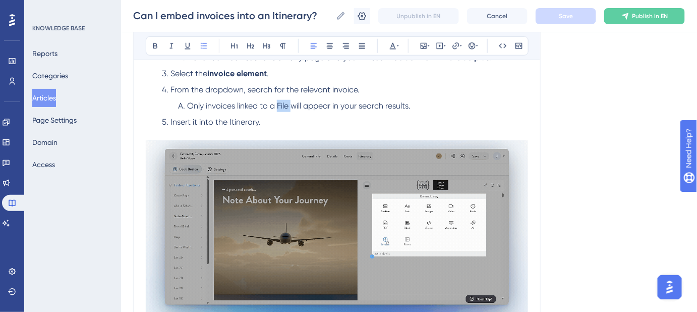
click at [281, 105] on span "Only invoices linked to a File will appear in your search results." at bounding box center [299, 106] width 224 height 10
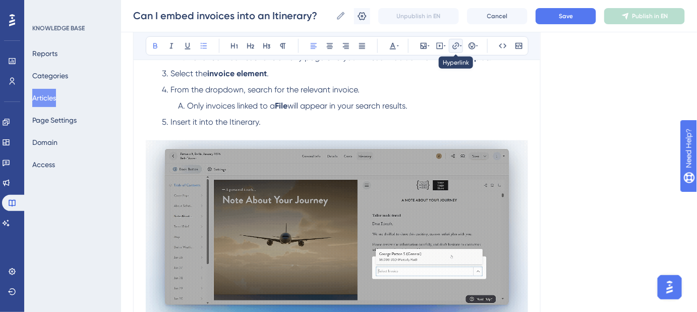
click at [459, 46] on icon at bounding box center [456, 46] width 8 height 8
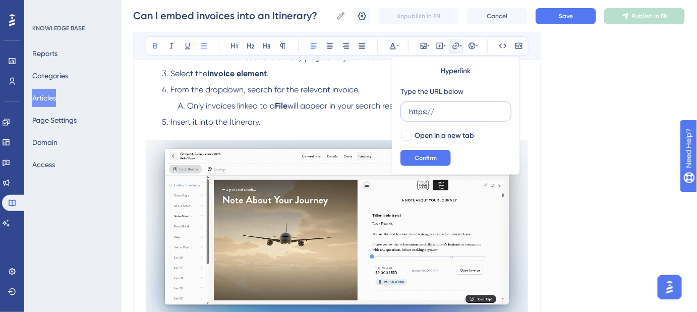
drag, startPoint x: 442, startPoint y: 114, endPoint x: 404, endPoint y: 111, distance: 38.0
click at [404, 111] on label "https://" at bounding box center [456, 111] width 111 height 20
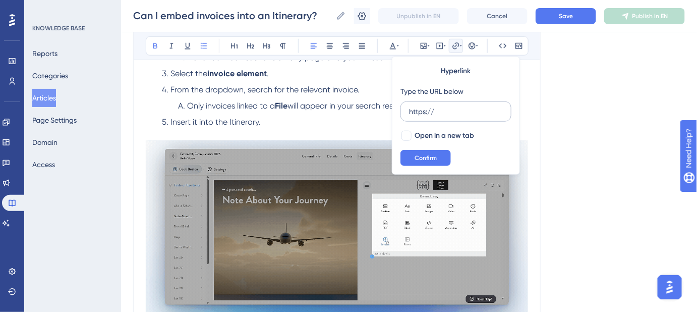
click at [409, 111] on input "https://" at bounding box center [456, 111] width 94 height 11
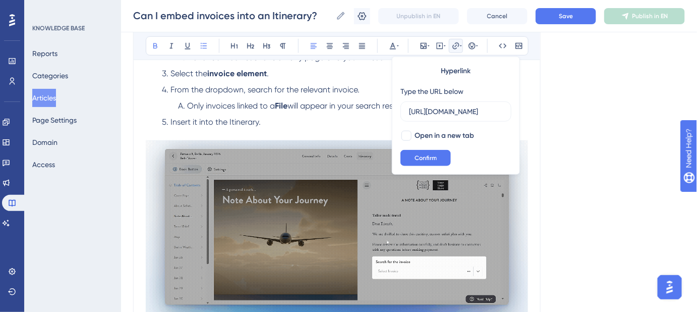
scroll to position [0, 108]
type input "https://help.safariportal.app/en/articles/6058-what-is-a-file"
click at [408, 133] on div at bounding box center [407, 136] width 10 height 10
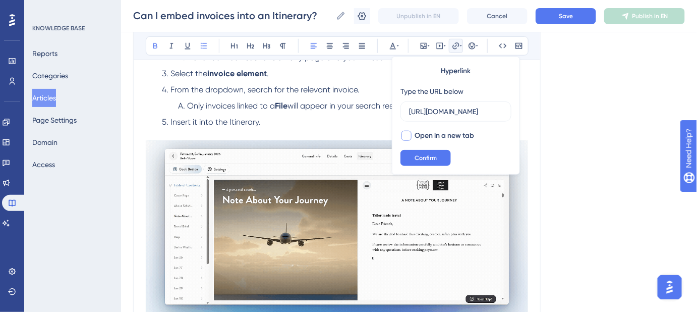
checkbox input "true"
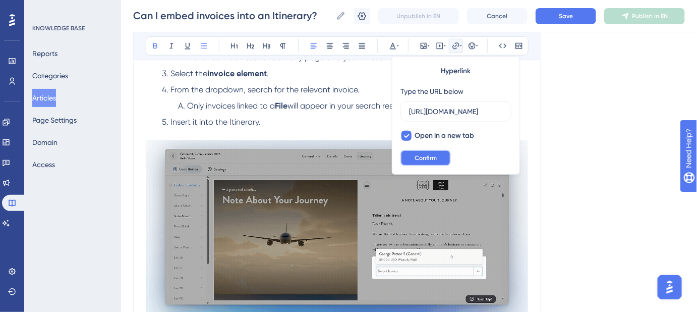
click at [420, 155] on span "Confirm" at bounding box center [426, 158] width 22 height 8
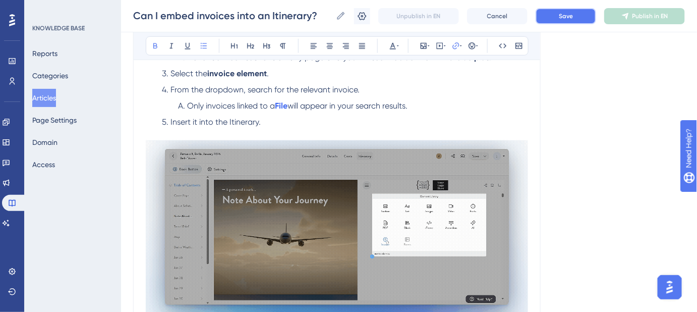
click at [565, 14] on span "Save" at bounding box center [566, 16] width 14 height 8
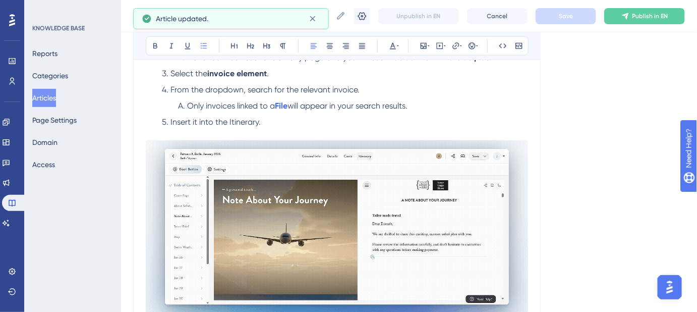
click at [452, 94] on li "From the dropdown, search for the relevant invoice." at bounding box center [343, 90] width 370 height 12
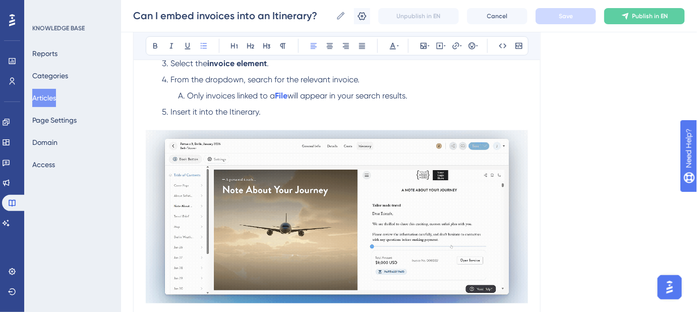
scroll to position [254, 0]
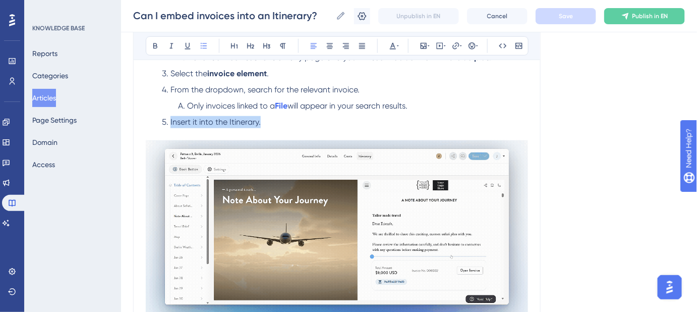
drag, startPoint x: 274, startPoint y: 122, endPoint x: 153, endPoint y: 118, distance: 121.2
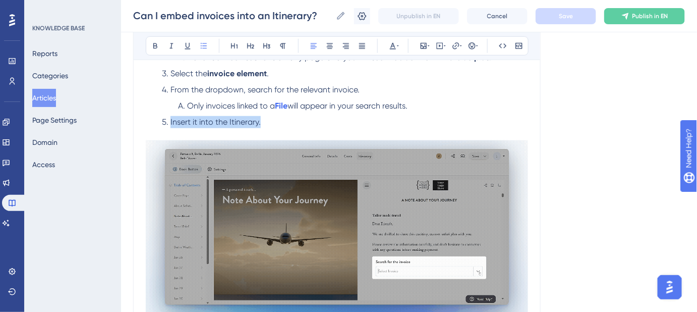
click at [153, 118] on ol "Open the Itinerary in the builder. Go to the Element Library . Hover between se…" at bounding box center [337, 73] width 382 height 109
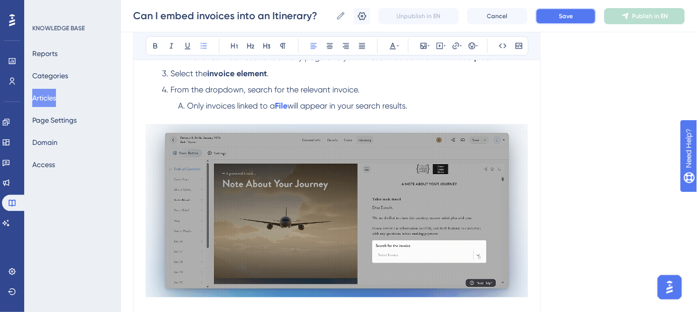
click at [566, 16] on span "Save" at bounding box center [566, 16] width 14 height 8
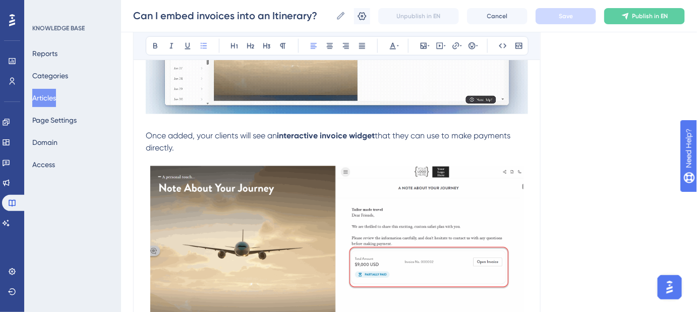
scroll to position [483, 0]
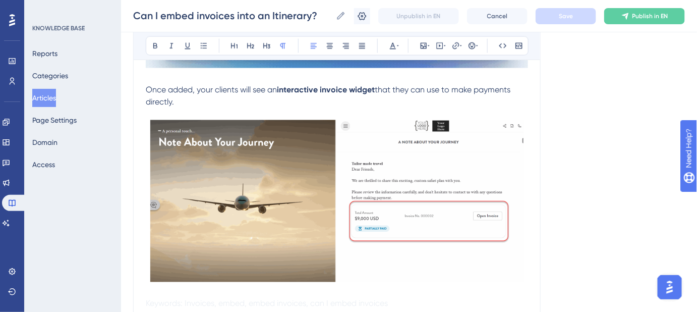
click at [378, 87] on span "that they can use to make payments directly." at bounding box center [329, 96] width 367 height 22
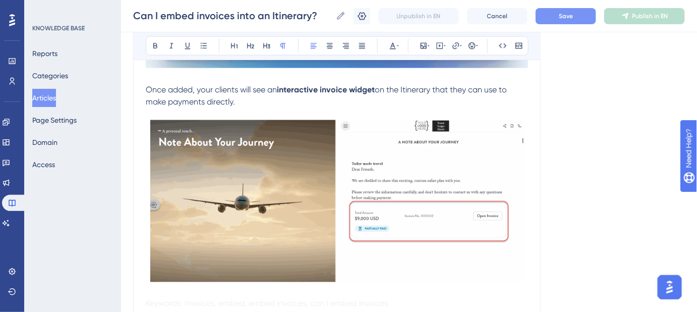
drag, startPoint x: 220, startPoint y: 99, endPoint x: 142, endPoint y: 93, distance: 77.9
copy p "Once added, your clients will see an interactive invoice widget on the Itinerar…"
click at [254, 103] on p "Once added, your clients will see an interactive invoice widget on the Itinerar…" at bounding box center [337, 96] width 382 height 24
drag, startPoint x: 193, startPoint y: 103, endPoint x: 140, endPoint y: 93, distance: 54.3
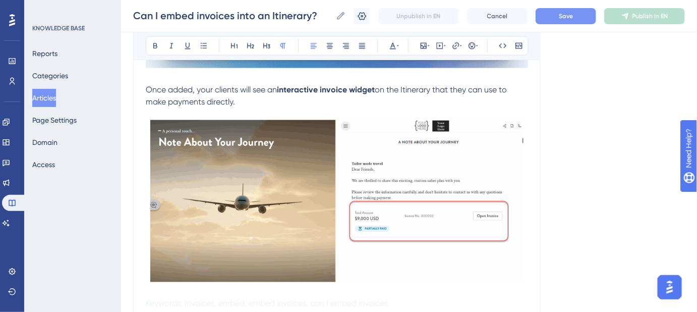
click at [416, 88] on span "Once added, your clients will see an interactive invoice widget within the itin…" at bounding box center [336, 96] width 381 height 22
click at [568, 17] on span "Save" at bounding box center [566, 16] width 14 height 8
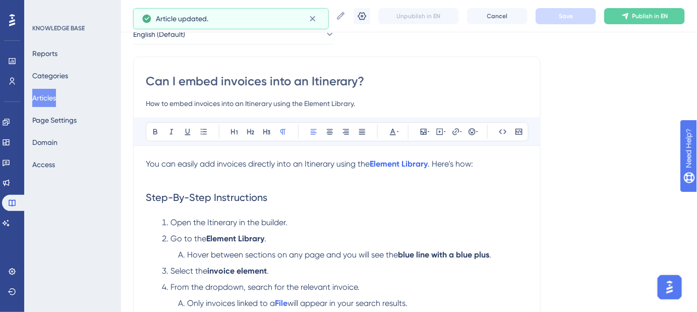
scroll to position [0, 0]
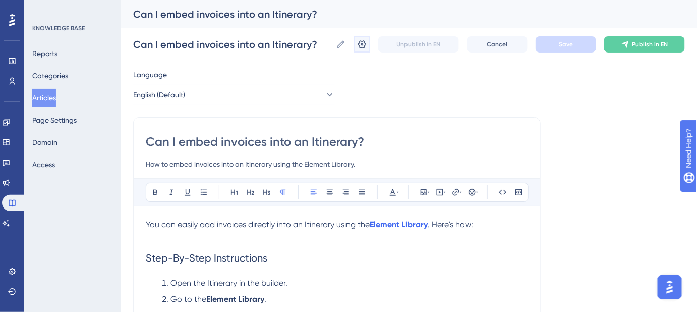
click at [366, 47] on icon at bounding box center [362, 44] width 10 height 10
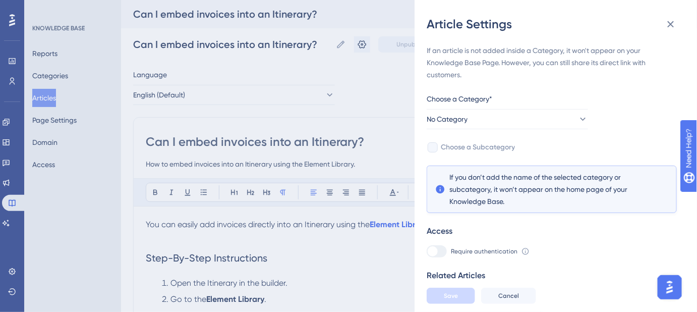
click at [151, 224] on div "Article Settings If an article is not added inside a Category, it won't appear …" at bounding box center [348, 156] width 697 height 312
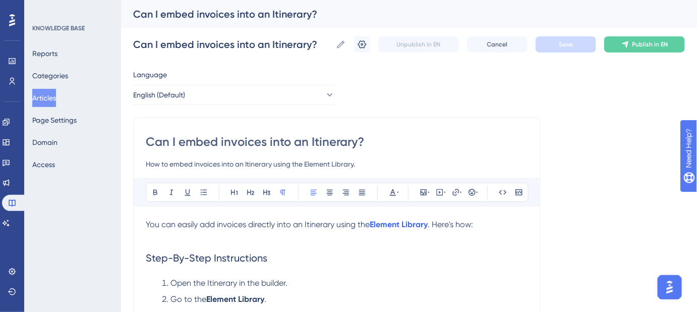
click at [146, 224] on span "You can easily add invoices directly into an Itinerary using the" at bounding box center [258, 224] width 224 height 10
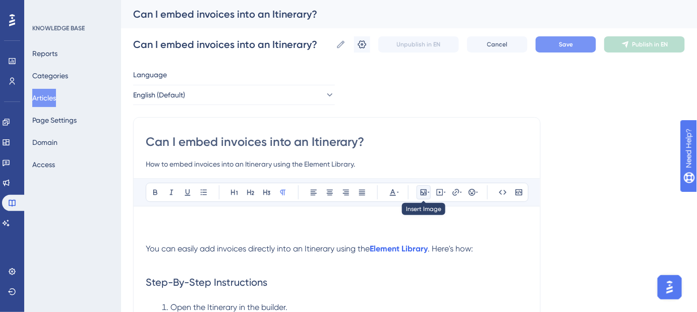
click at [423, 193] on icon at bounding box center [424, 192] width 6 height 6
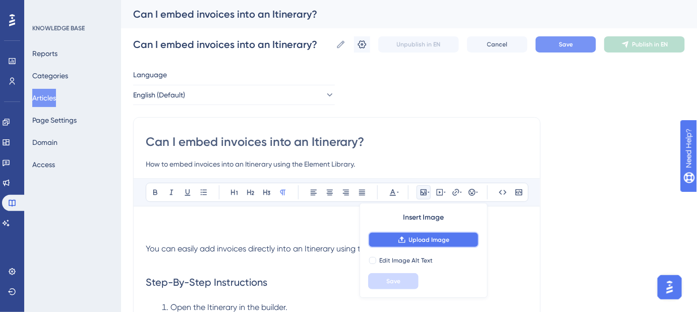
click at [414, 236] on span "Upload Image" at bounding box center [429, 240] width 41 height 8
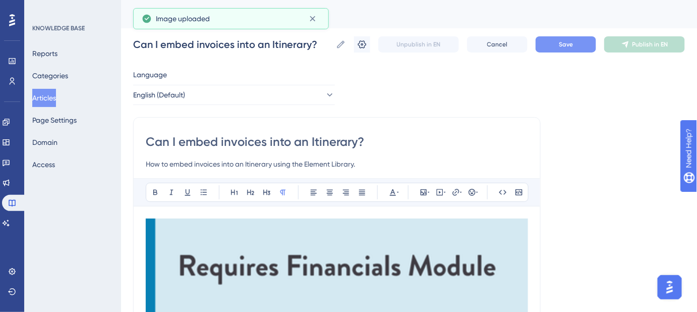
click at [365, 247] on img at bounding box center [337, 266] width 382 height 96
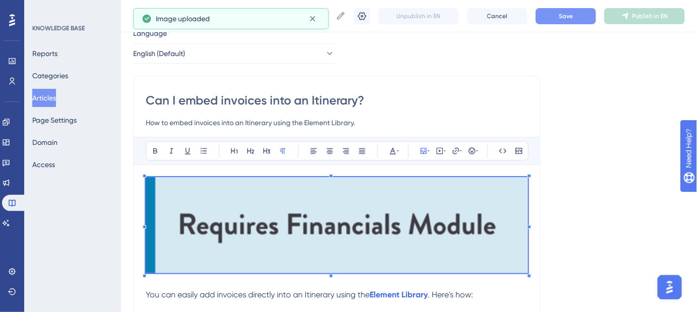
scroll to position [91, 0]
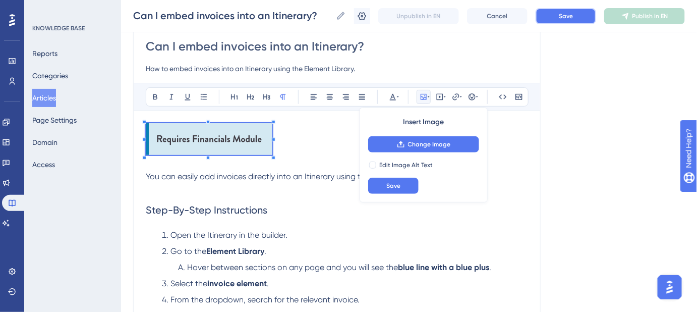
click at [577, 13] on button "Save" at bounding box center [566, 16] width 61 height 16
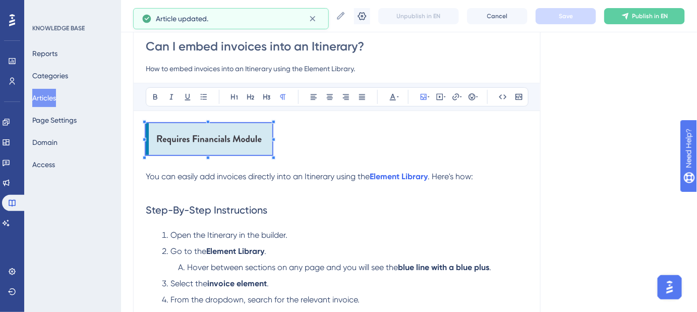
click at [389, 108] on div "Bold Italic Underline Bullet Point Heading 1 Heading 2 Heading 3 Normal Align L…" at bounding box center [337, 97] width 407 height 28
click at [334, 123] on p at bounding box center [337, 140] width 382 height 35
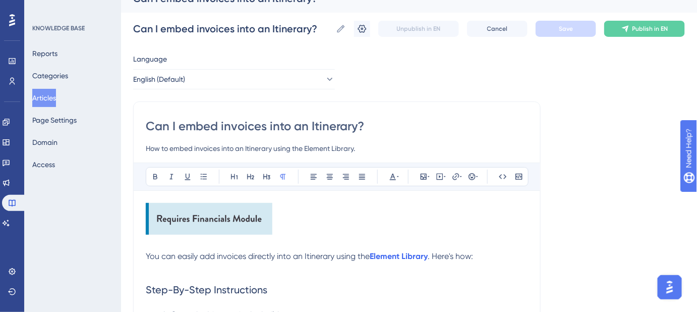
scroll to position [0, 0]
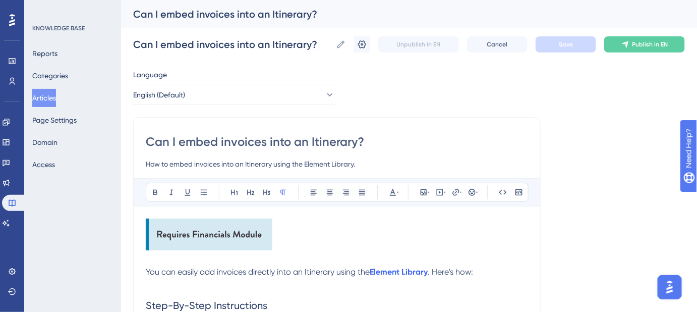
click at [266, 244] on img at bounding box center [209, 234] width 127 height 32
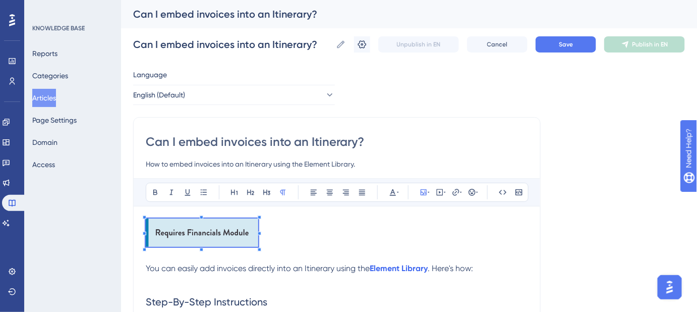
click at [548, 41] on button "Save" at bounding box center [566, 44] width 61 height 16
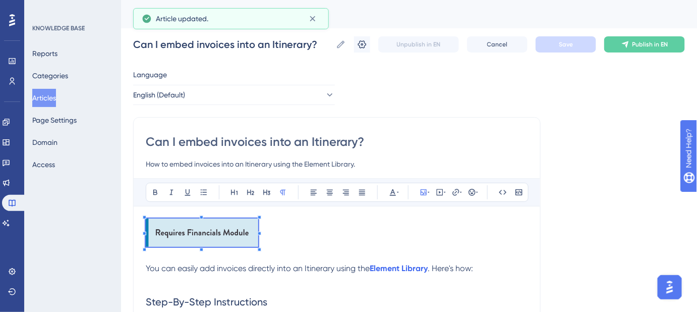
scroll to position [91, 0]
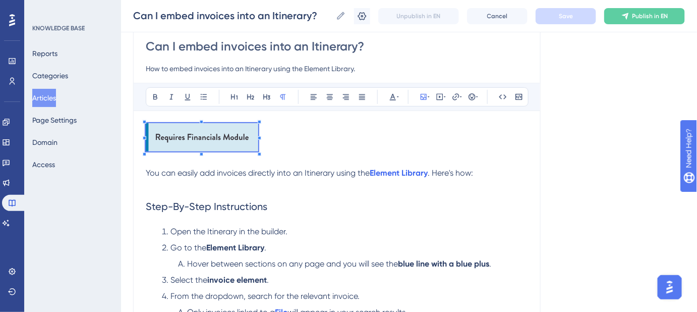
click at [360, 171] on span "You can easily add invoices directly into an Itinerary using the" at bounding box center [258, 173] width 224 height 10
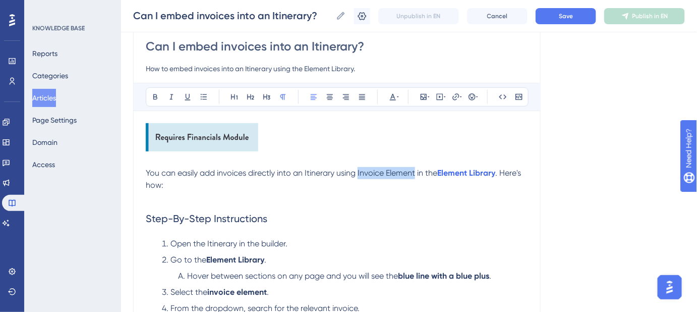
drag, startPoint x: 416, startPoint y: 173, endPoint x: 358, endPoint y: 172, distance: 57.5
click at [358, 172] on span "You can easily add invoices directly into an Itinerary using Invoice Element in…" at bounding box center [292, 173] width 292 height 10
click at [570, 17] on span "Save" at bounding box center [566, 16] width 14 height 8
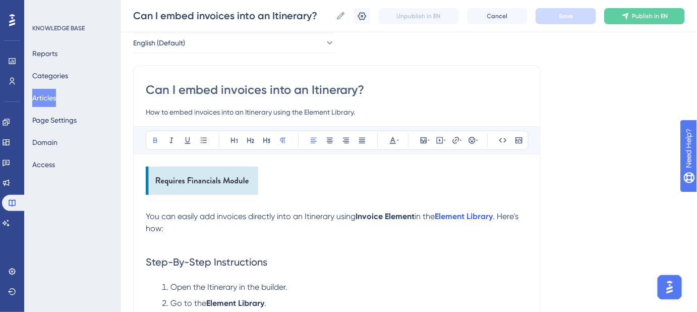
scroll to position [45, 0]
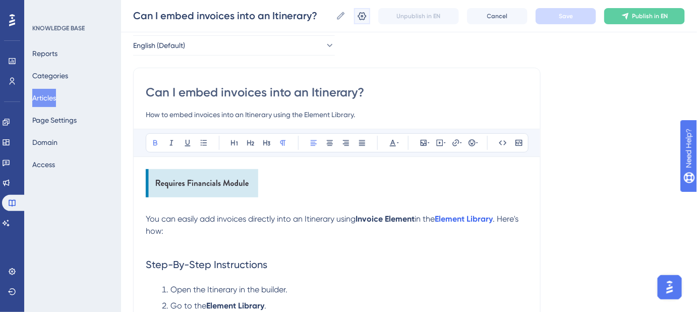
click at [365, 16] on icon at bounding box center [362, 16] width 9 height 8
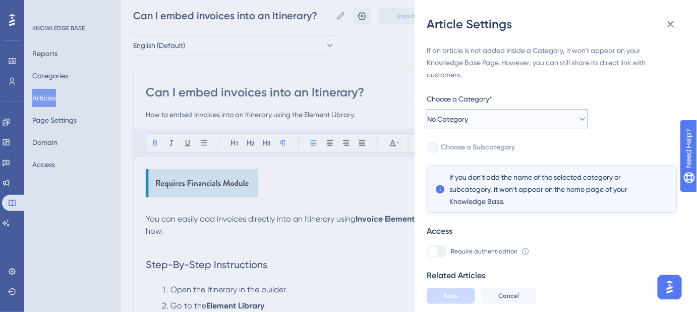
click at [568, 117] on button "No Category" at bounding box center [507, 119] width 161 height 20
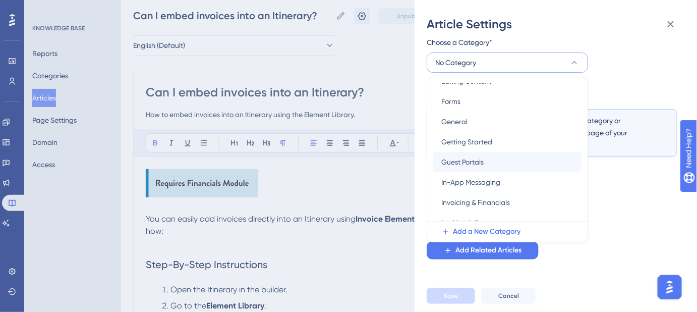
scroll to position [240, 0]
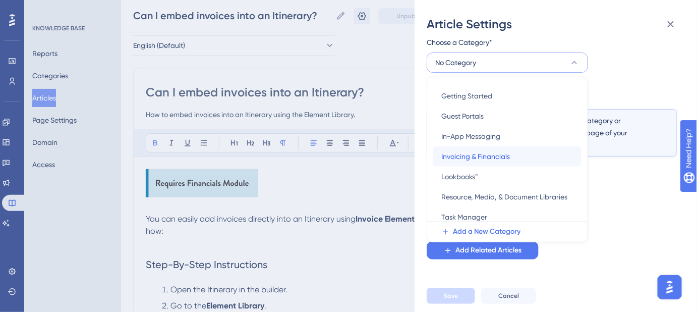
click at [492, 157] on span "Invoicing & Financials" at bounding box center [476, 156] width 69 height 12
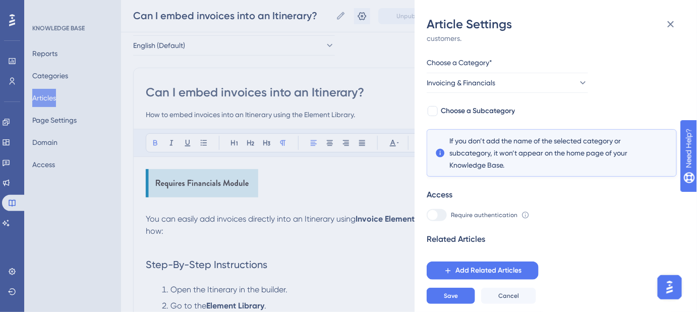
scroll to position [29, 0]
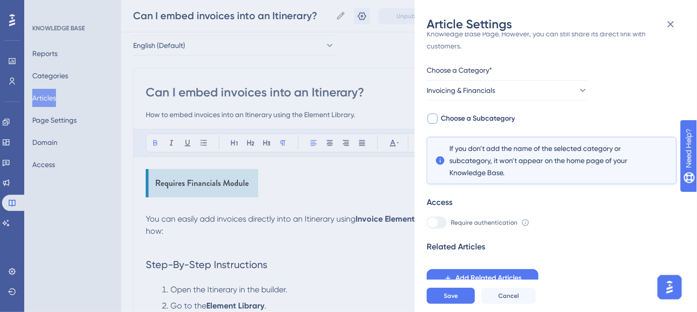
click at [453, 120] on span "Choose a Subcategory" at bounding box center [478, 119] width 74 height 12
checkbox input "true"
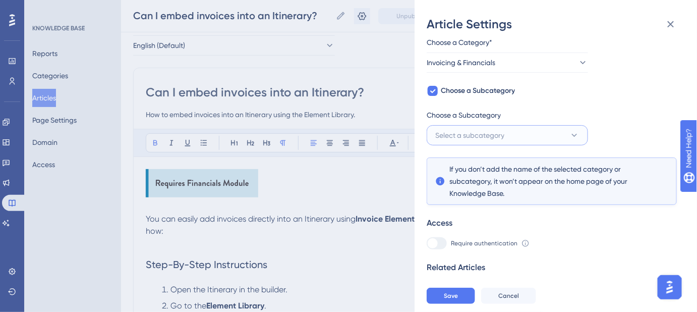
click at [579, 131] on icon at bounding box center [575, 135] width 10 height 10
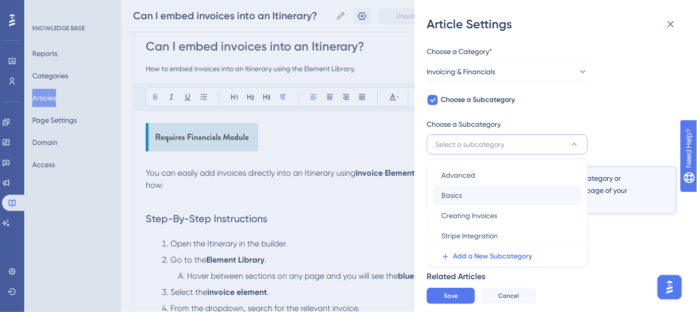
scroll to position [31, 0]
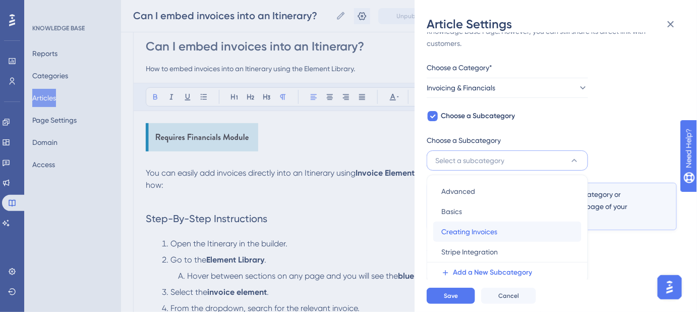
click at [478, 229] on span "Creating Invoices" at bounding box center [470, 232] width 56 height 12
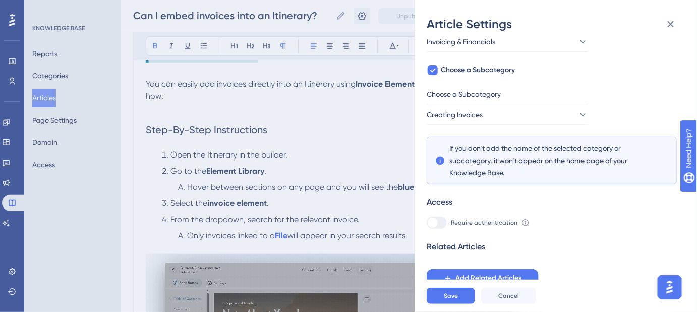
scroll to position [183, 0]
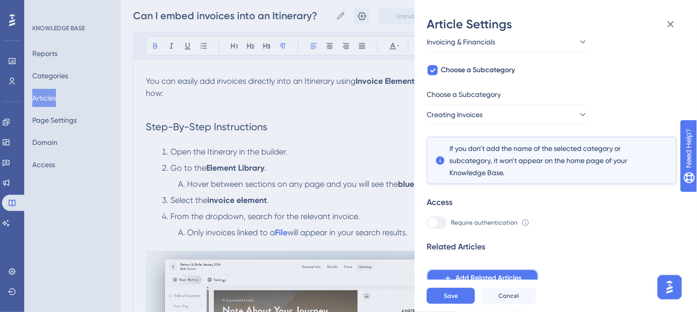
click at [507, 275] on span "Add Related Articles" at bounding box center [489, 278] width 66 height 12
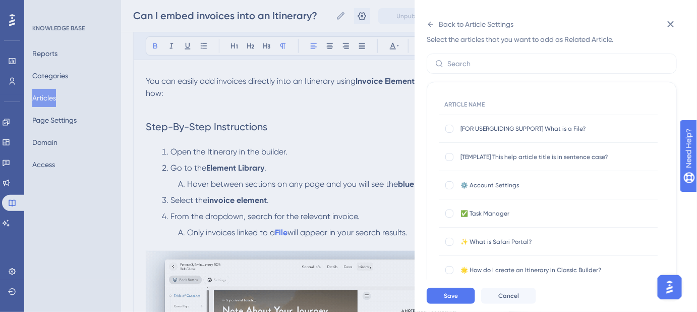
scroll to position [0, 0]
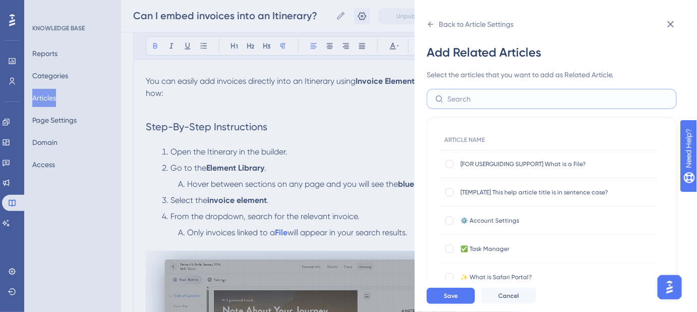
click at [509, 104] on input "text" at bounding box center [558, 98] width 221 height 11
type input "Invoice"
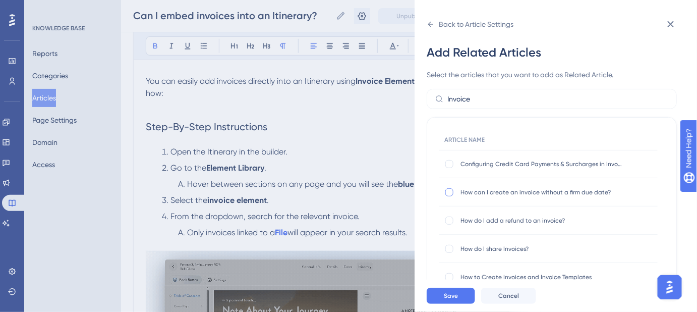
click at [450, 193] on div at bounding box center [450, 192] width 8 height 8
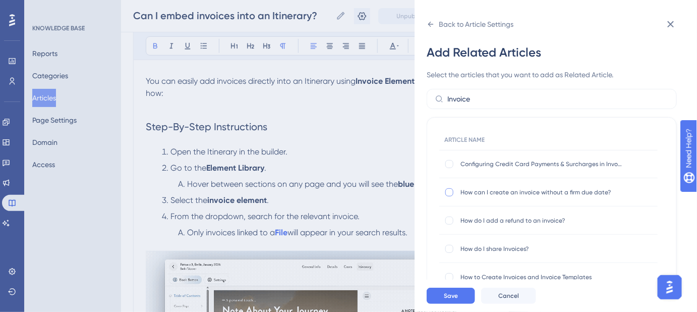
checkbox input "true"
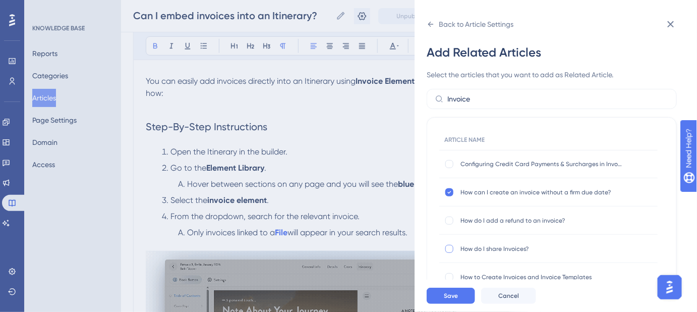
click at [449, 247] on div at bounding box center [450, 249] width 8 height 8
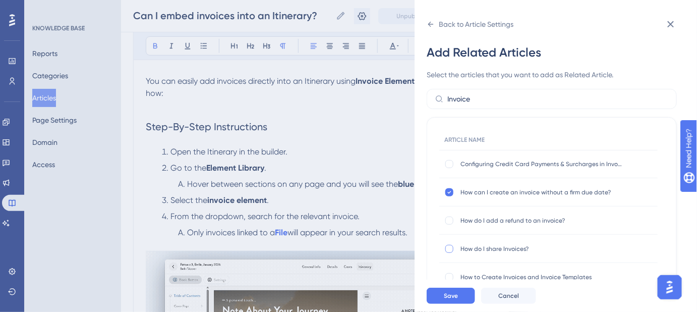
checkbox input "true"
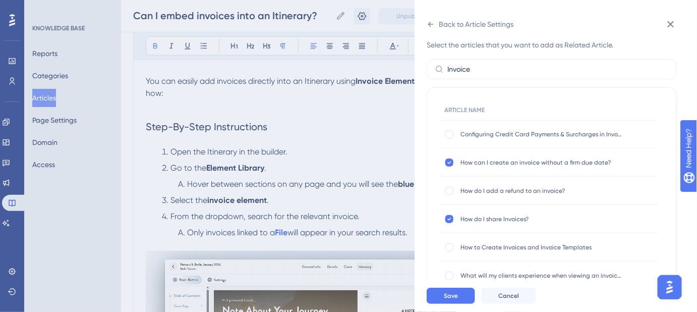
scroll to position [45, 0]
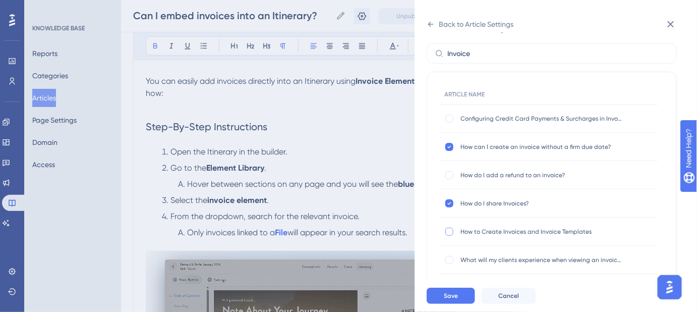
click at [451, 231] on div at bounding box center [450, 232] width 8 height 8
checkbox input "true"
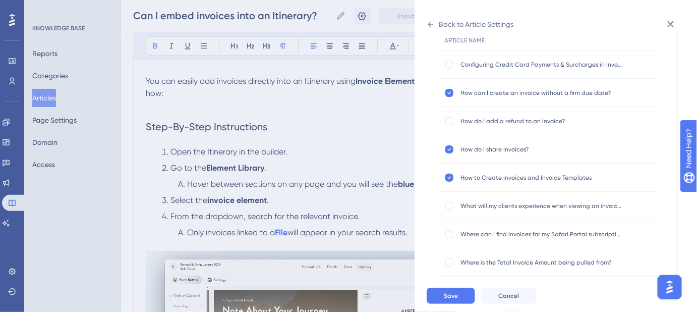
scroll to position [133, 0]
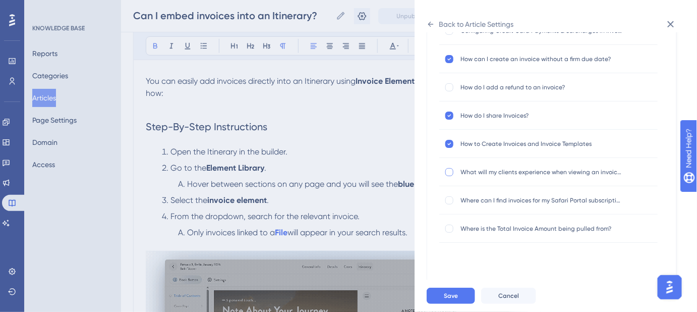
click at [450, 172] on div at bounding box center [450, 172] width 8 height 8
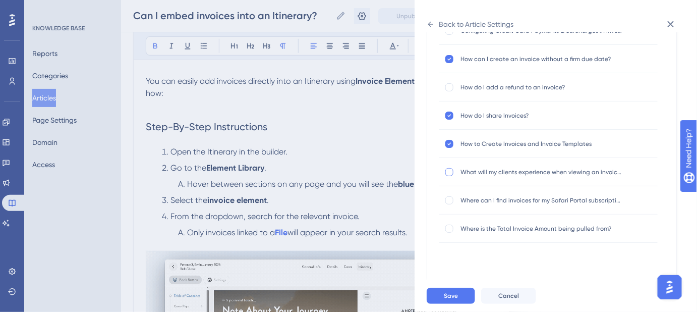
checkbox input "true"
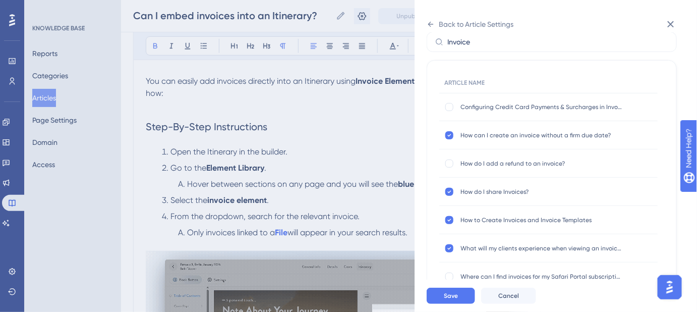
scroll to position [41, 0]
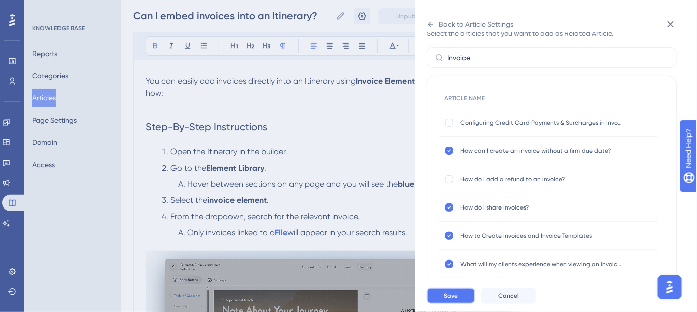
click at [455, 300] on span "Save" at bounding box center [451, 296] width 14 height 8
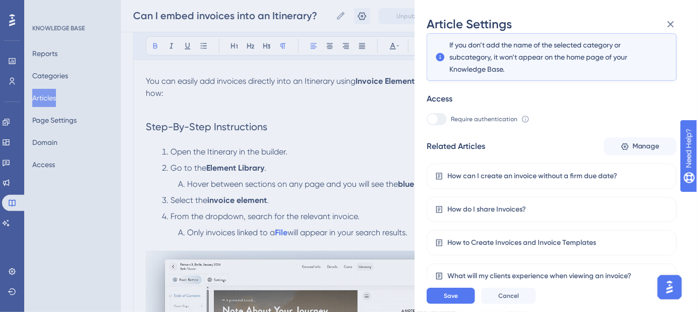
scroll to position [181, 0]
click at [452, 300] on span "Save" at bounding box center [451, 296] width 14 height 8
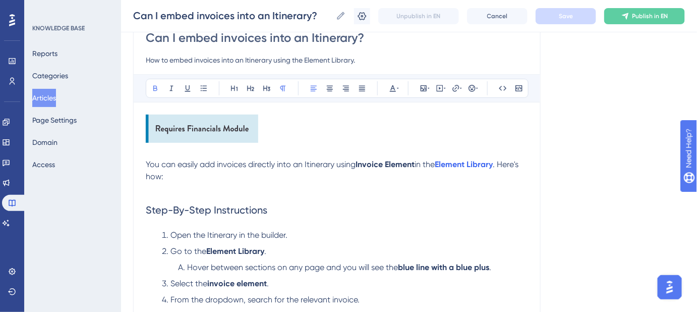
scroll to position [137, 0]
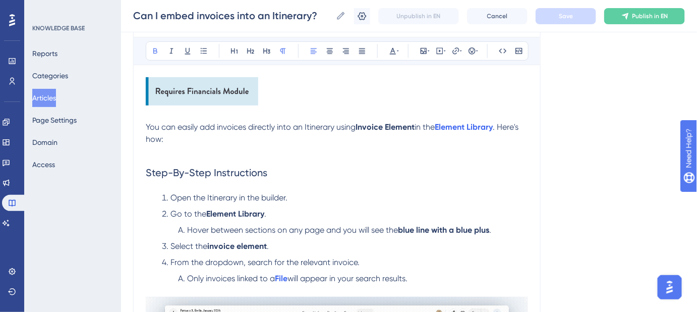
click at [358, 125] on strong "Invoice Element" at bounding box center [385, 127] width 59 height 10
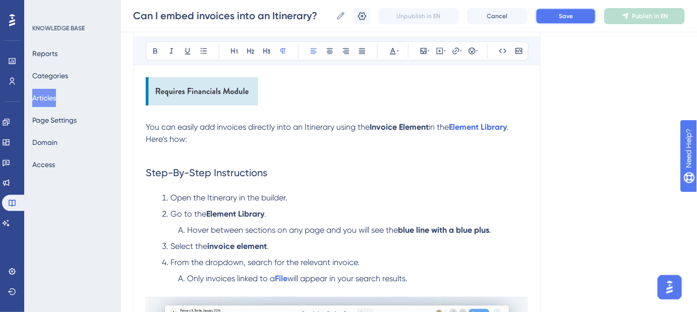
click at [562, 13] on span "Save" at bounding box center [566, 16] width 14 height 8
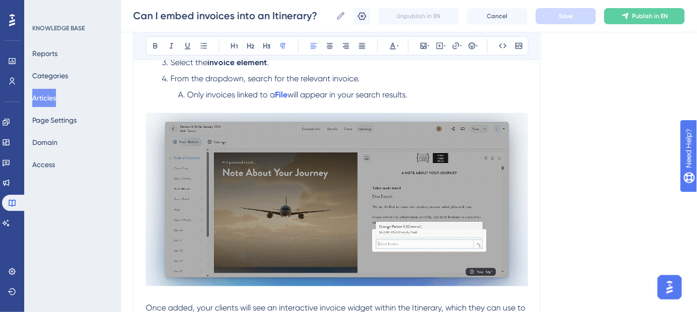
scroll to position [229, 0]
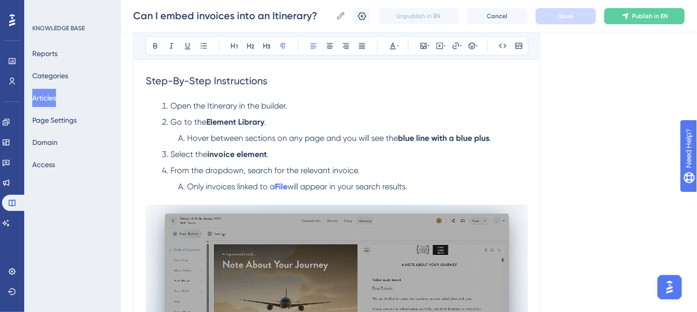
click at [175, 119] on span "Go to the" at bounding box center [189, 122] width 36 height 10
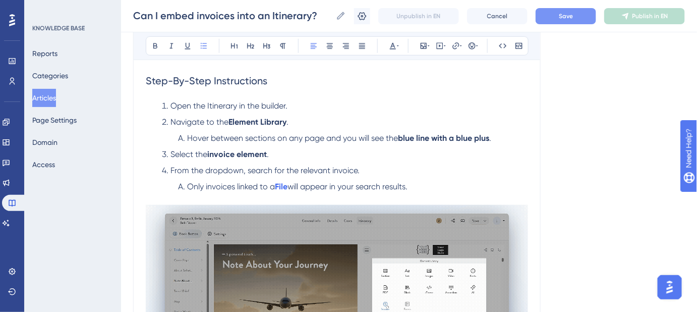
click at [581, 18] on button "Save" at bounding box center [566, 16] width 61 height 16
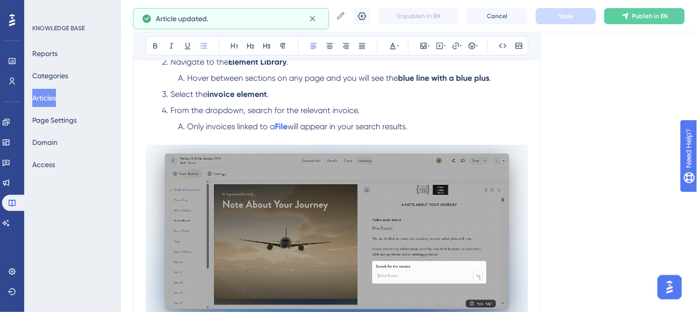
scroll to position [275, 0]
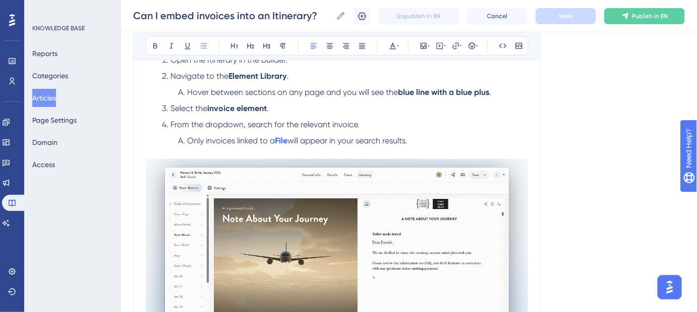
click at [243, 108] on strong "invoice element" at bounding box center [237, 108] width 60 height 10
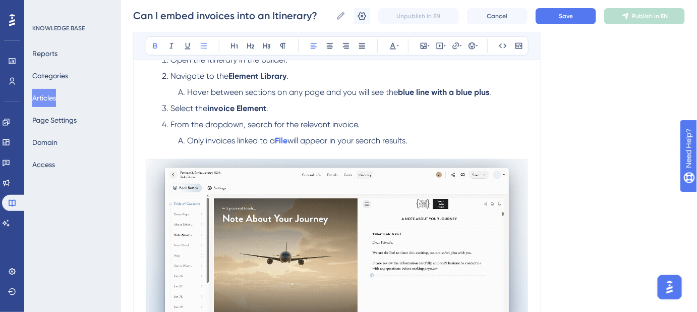
click at [210, 104] on strong "invoice Element" at bounding box center [236, 108] width 59 height 10
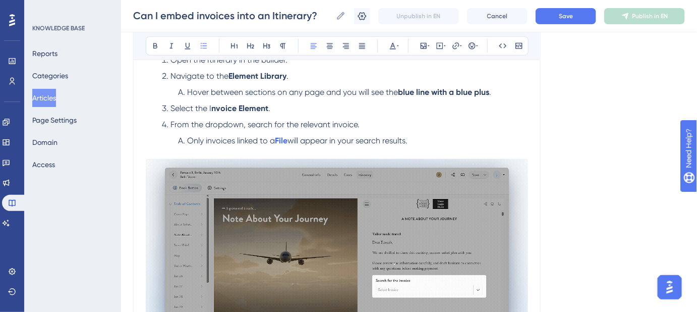
click at [208, 107] on span "Select the I" at bounding box center [191, 108] width 41 height 10
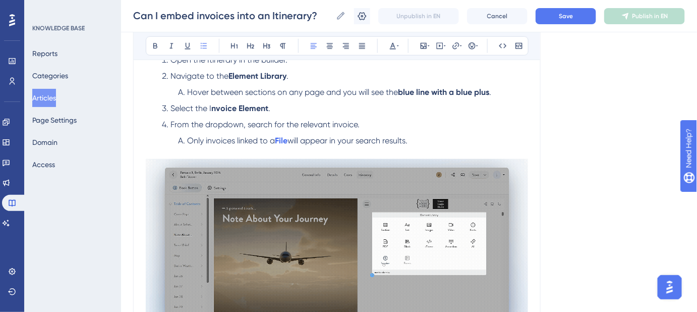
click at [213, 106] on strong "nvoice Element" at bounding box center [239, 108] width 57 height 10
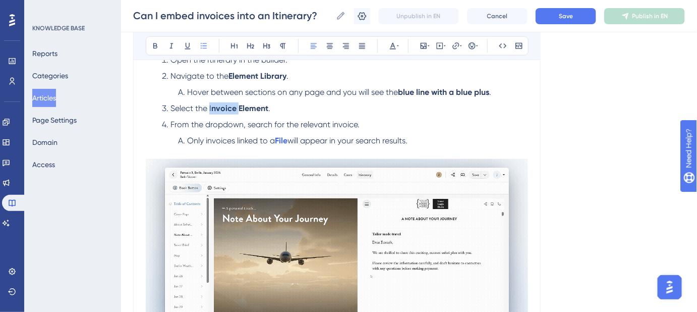
click at [213, 106] on strong "nvoice Element" at bounding box center [239, 108] width 57 height 10
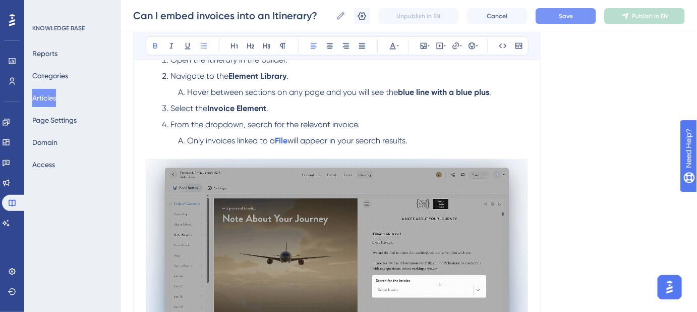
click at [556, 16] on button "Save" at bounding box center [566, 16] width 61 height 16
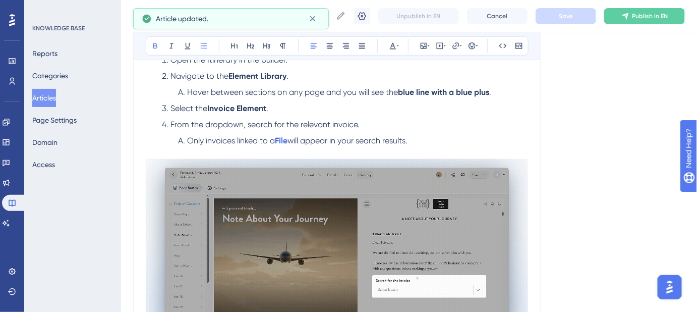
click at [596, 145] on div "Language English (Default) Can I embed invoices into an Itinerary? How to embed…" at bounding box center [409, 218] width 552 height 857
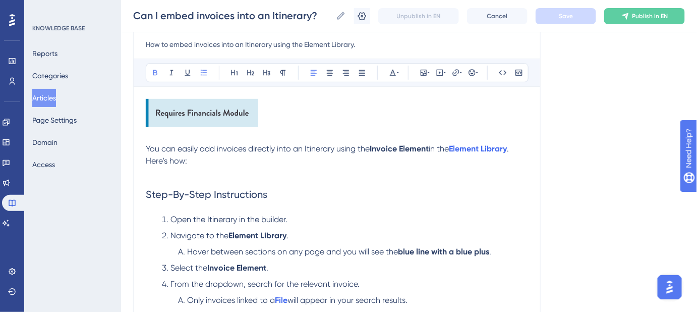
scroll to position [137, 0]
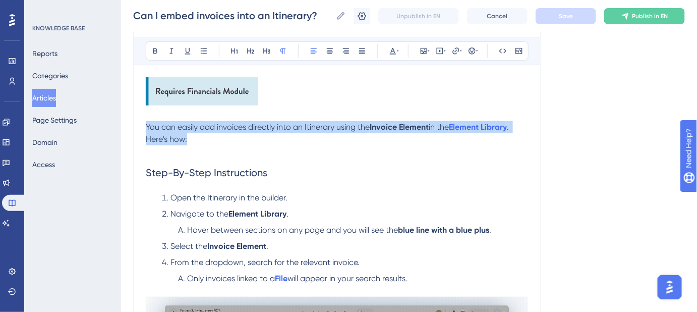
drag, startPoint x: 210, startPoint y: 142, endPoint x: 142, endPoint y: 123, distance: 70.3
copy p "You can easily add invoices directly into an Itinerary using the Invoice Elemen…"
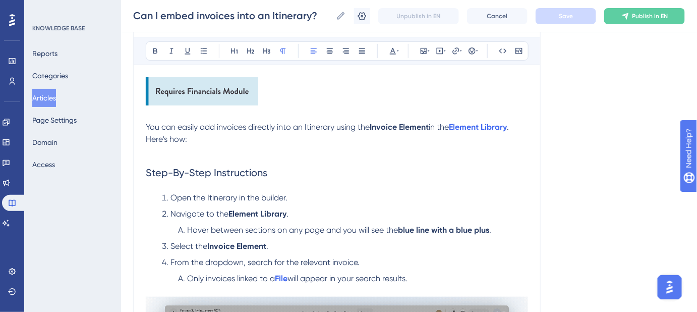
click at [365, 161] on h2 "Step-By-Step Instructions" at bounding box center [337, 172] width 382 height 30
click at [284, 130] on span "You can easily add invoices directly into an Itinerary using the" at bounding box center [258, 127] width 224 height 10
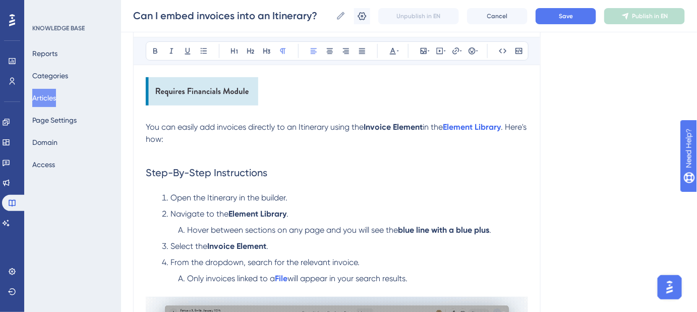
click at [260, 127] on span "You can easily add invoices directly to an Itinerary using the" at bounding box center [255, 127] width 218 height 10
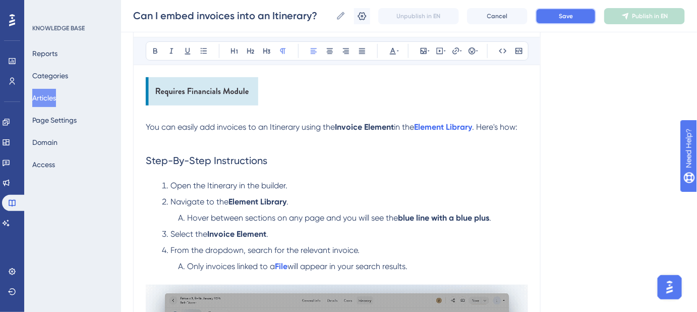
click at [565, 15] on span "Save" at bounding box center [566, 16] width 14 height 8
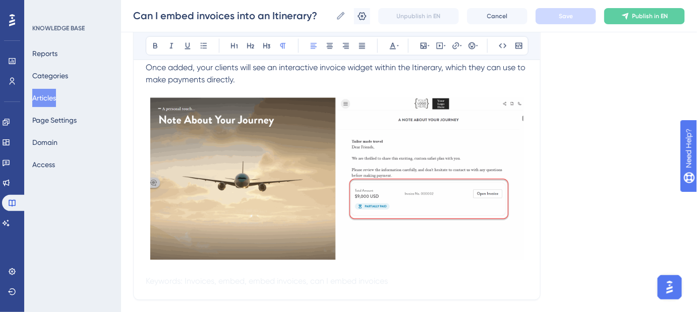
scroll to position [550, 0]
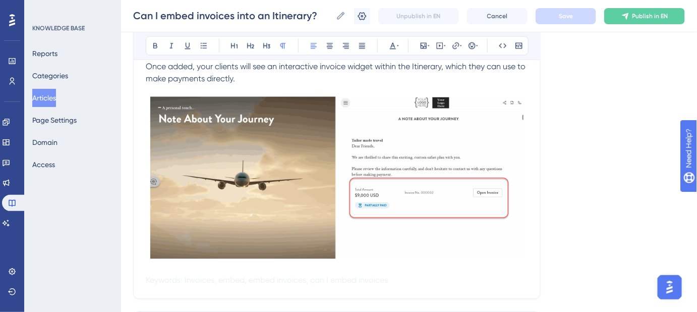
click at [223, 76] on span "Once added, your clients will see an interactive invoice widget within the Itin…" at bounding box center [337, 73] width 382 height 22
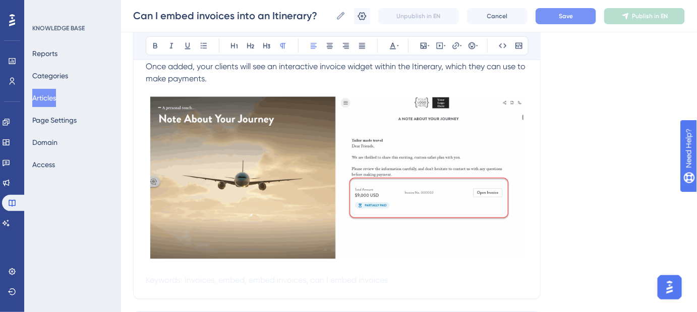
click at [564, 10] on button "Save" at bounding box center [566, 16] width 61 height 16
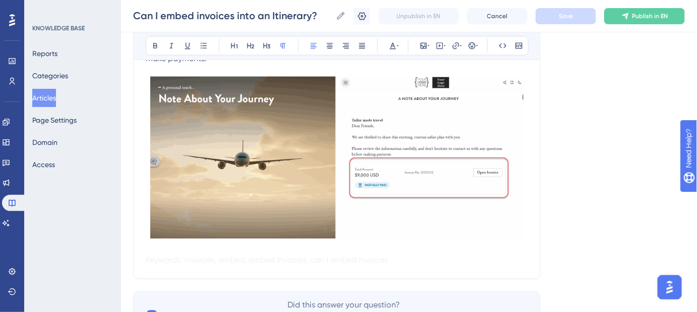
scroll to position [628, 0]
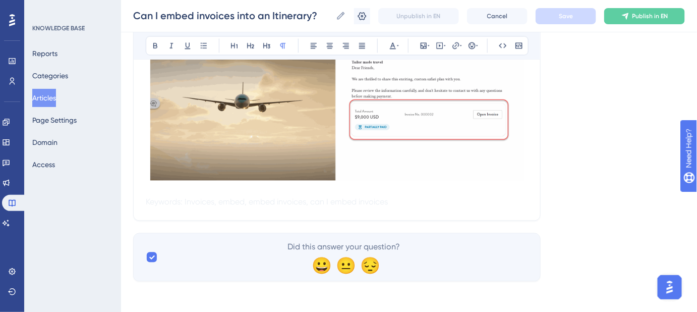
click at [290, 189] on p at bounding box center [337, 190] width 382 height 12
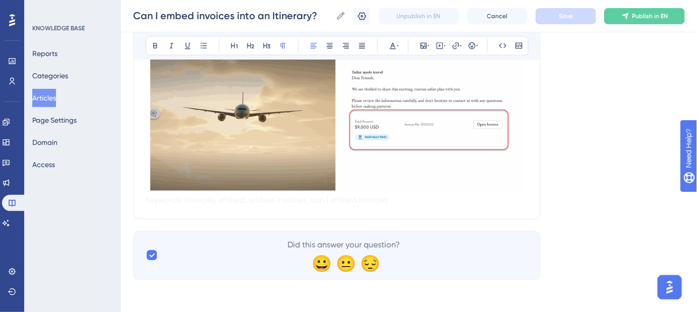
scroll to position [616, 0]
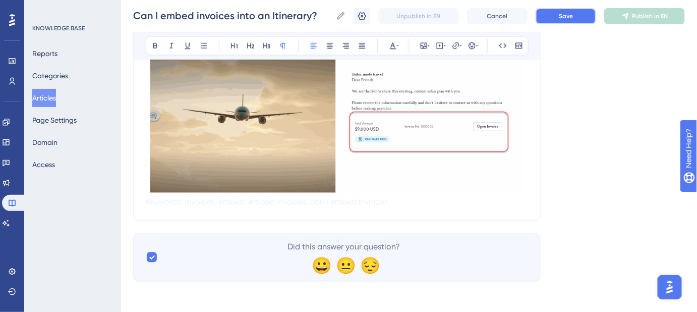
click at [559, 19] on button "Save" at bounding box center [566, 16] width 61 height 16
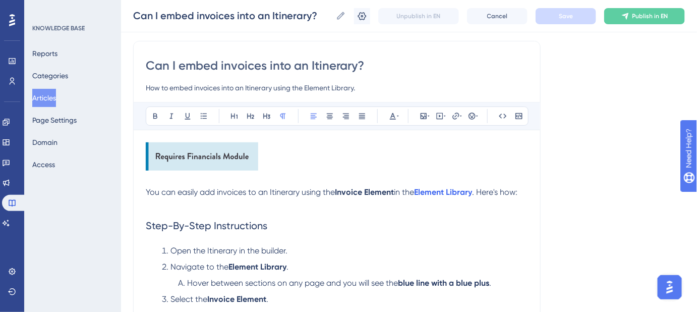
scroll to position [91, 0]
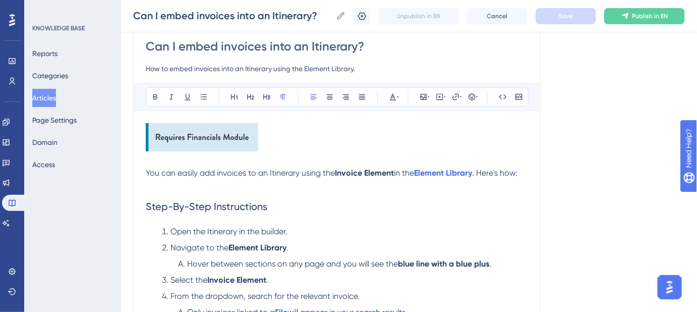
click at [277, 169] on span "You can easily add invoices to an Itinerary using the" at bounding box center [240, 173] width 189 height 10
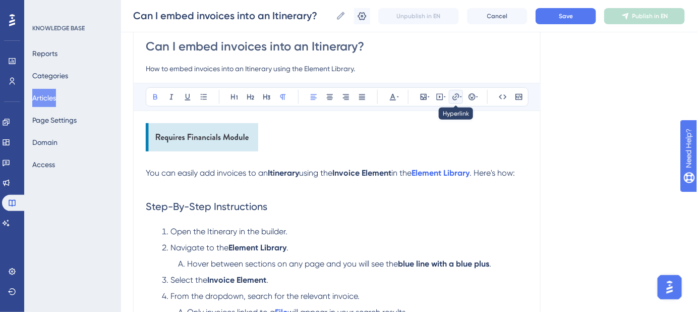
click at [454, 97] on icon at bounding box center [456, 97] width 8 height 8
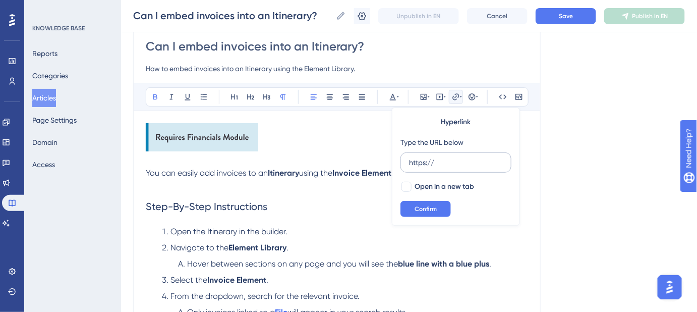
drag, startPoint x: 447, startPoint y: 155, endPoint x: 418, endPoint y: 167, distance: 30.4
click at [412, 163] on label "https://" at bounding box center [456, 162] width 111 height 20
click at [412, 163] on input "https://" at bounding box center [456, 162] width 94 height 11
drag, startPoint x: 438, startPoint y: 164, endPoint x: 408, endPoint y: 162, distance: 30.4
click at [408, 162] on label "https://" at bounding box center [456, 162] width 111 height 20
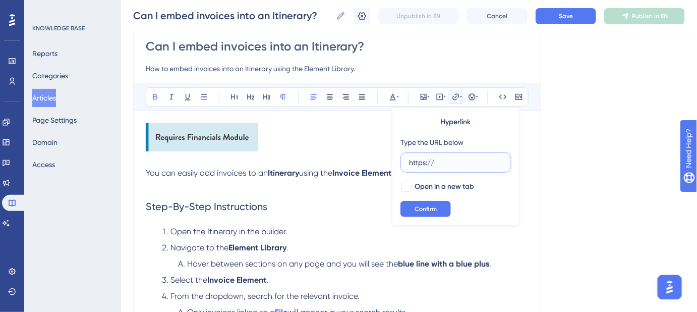
click at [409, 162] on input "https://" at bounding box center [456, 162] width 94 height 11
paste input "help.safariportal.app/en/articles/5662--itineraries"
type input "https://help.safariportal.app/en/articles/5662--itineraries"
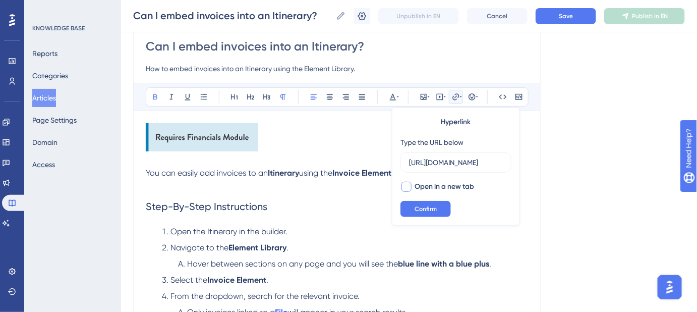
click at [407, 182] on div at bounding box center [407, 187] width 10 height 10
checkbox input "true"
click at [419, 205] on span "Confirm" at bounding box center [426, 209] width 22 height 8
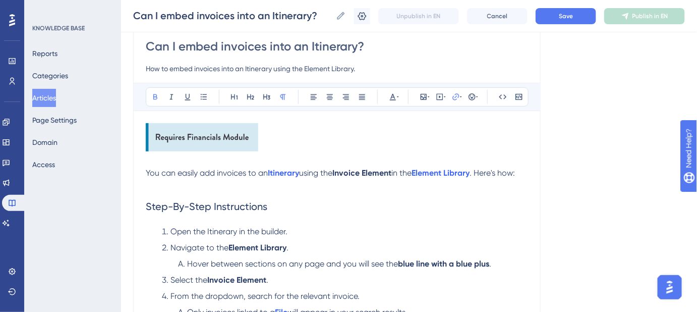
click at [564, 19] on span "Save" at bounding box center [566, 16] width 14 height 8
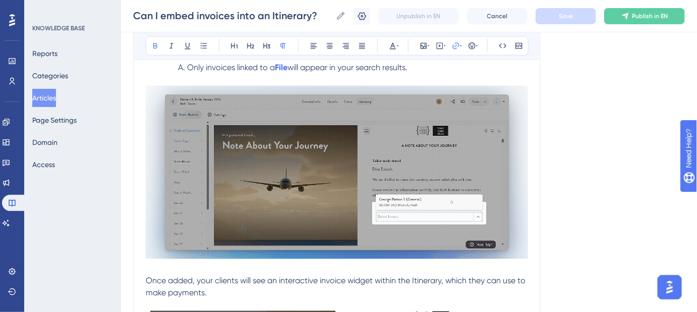
scroll to position [275, 0]
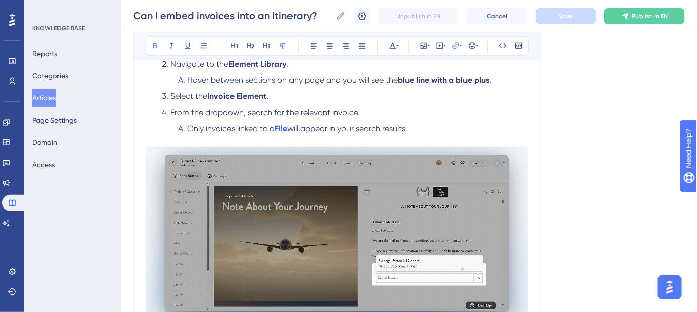
click at [592, 175] on div "Language English (Default) Can I embed invoices into an Itinerary? How to embed…" at bounding box center [409, 206] width 552 height 833
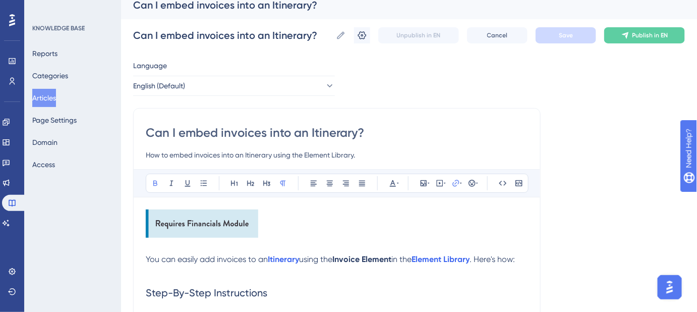
scroll to position [0, 0]
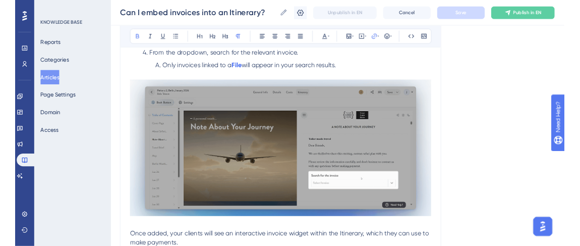
scroll to position [321, 0]
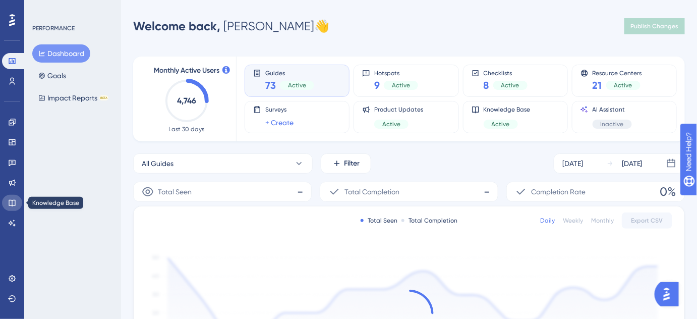
click at [14, 199] on icon at bounding box center [12, 203] width 8 height 8
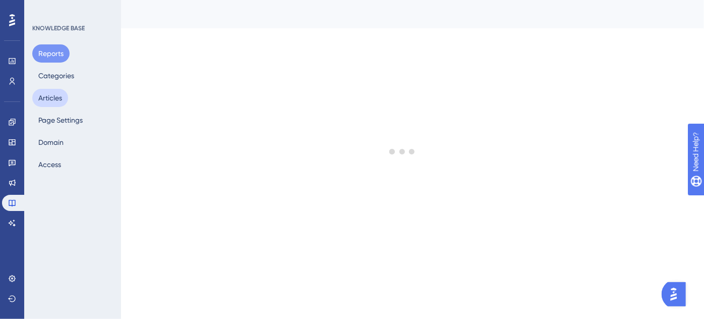
click at [59, 98] on button "Articles" at bounding box center [50, 98] width 36 height 18
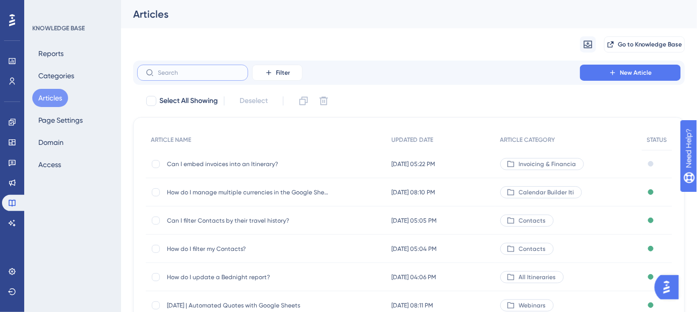
click at [180, 72] on input "text" at bounding box center [199, 72] width 82 height 7
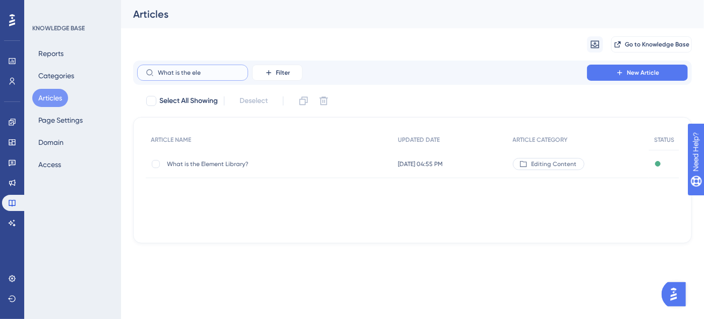
type input "What is the ele"
click at [241, 163] on span "What is the Element Library?" at bounding box center [247, 164] width 161 height 8
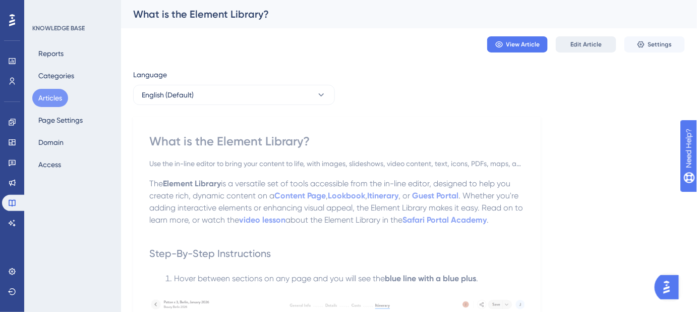
click at [575, 43] on span "Edit Article" at bounding box center [586, 44] width 31 height 8
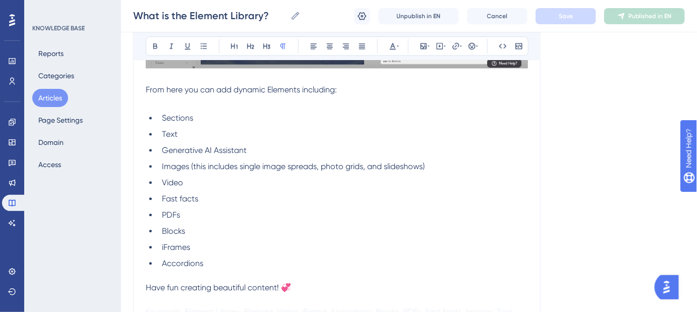
scroll to position [715, 0]
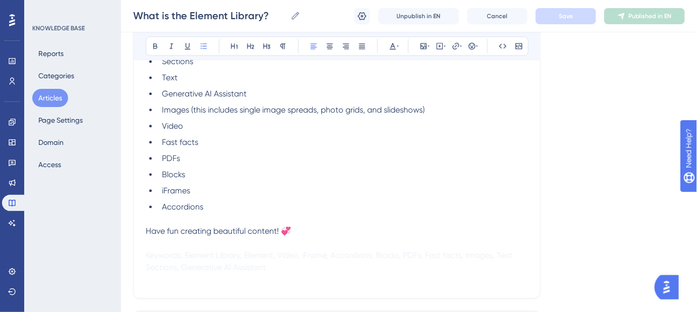
click at [212, 207] on li "Accordions" at bounding box center [343, 207] width 370 height 12
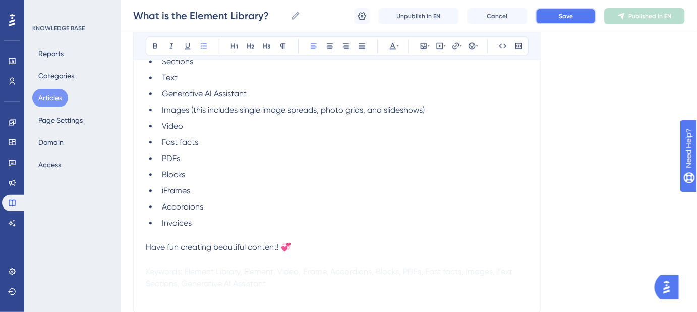
click at [553, 21] on button "Save" at bounding box center [566, 16] width 61 height 16
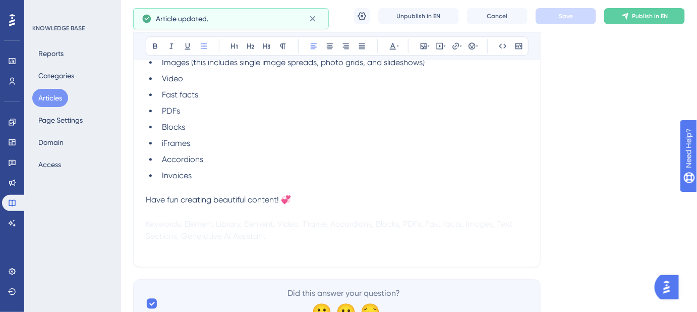
scroll to position [806, 0]
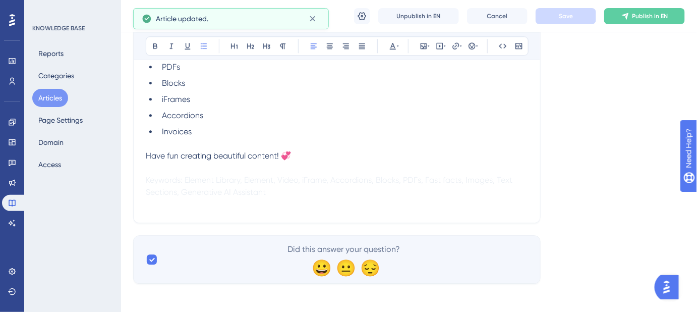
click at [309, 194] on p "Keywords: Element Library, Element, Video, iFrame, Accordions, Blocks, PDFs, Fa…" at bounding box center [337, 186] width 382 height 24
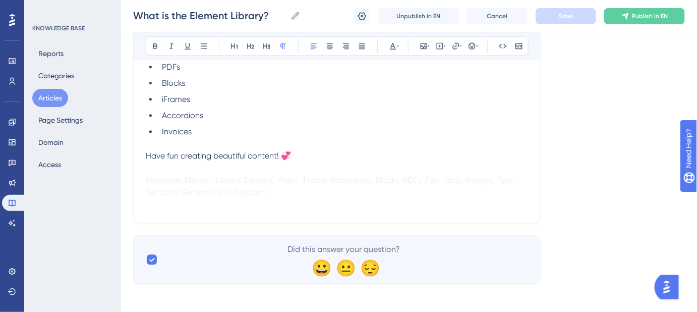
click at [205, 129] on li "Invoices" at bounding box center [343, 132] width 370 height 12
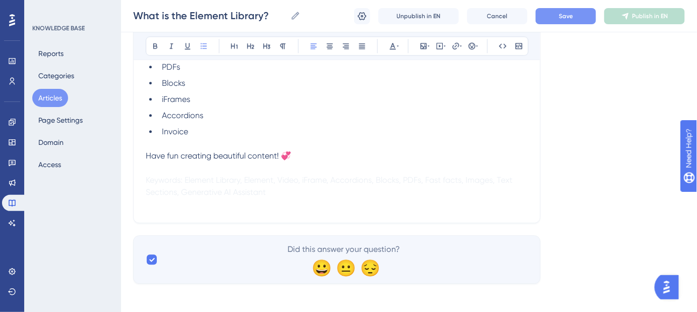
click at [546, 16] on button "Save" at bounding box center [566, 16] width 61 height 16
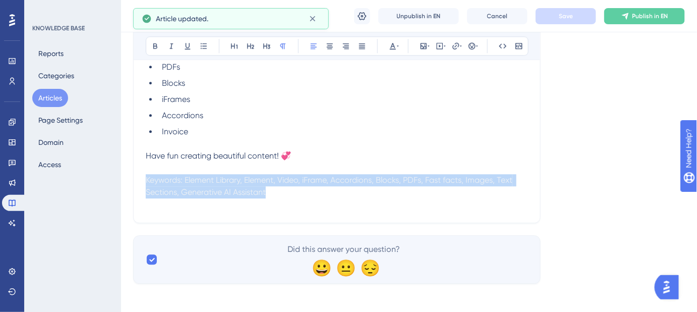
drag, startPoint x: 203, startPoint y: 183, endPoint x: 133, endPoint y: 180, distance: 70.2
click at [283, 192] on p "Keywords: Element Library, Element, Video, iFrame, Accordions, Blocks, PDFs, Fa…" at bounding box center [337, 186] width 382 height 24
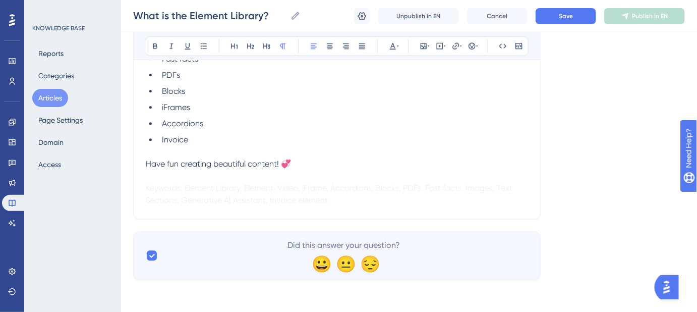
scroll to position [796, 0]
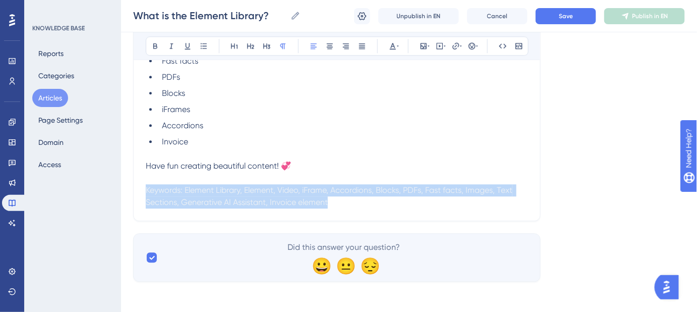
drag, startPoint x: 342, startPoint y: 199, endPoint x: 104, endPoint y: 189, distance: 237.4
click at [548, 13] on button "Save" at bounding box center [566, 16] width 61 height 16
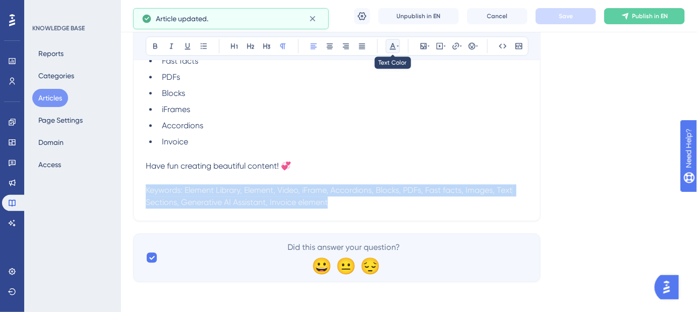
click at [397, 45] on icon at bounding box center [398, 46] width 2 height 8
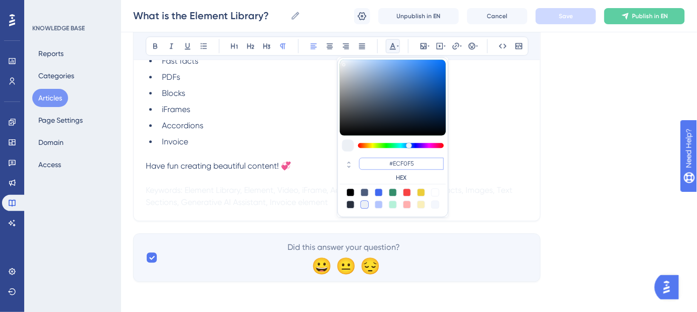
drag, startPoint x: 410, startPoint y: 160, endPoint x: 393, endPoint y: 161, distance: 17.7
click at [393, 161] on input "#ECF0F5" at bounding box center [401, 163] width 85 height 12
type input "#FFFFFF"
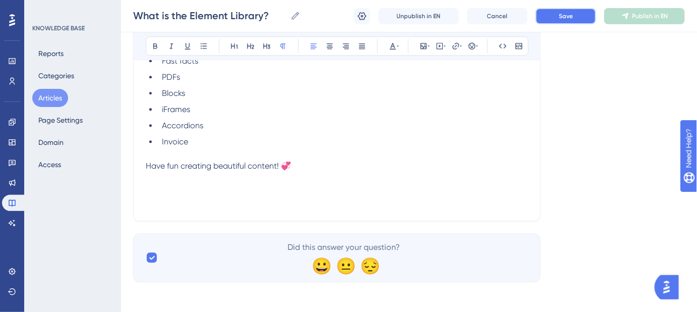
click at [573, 21] on button "Save" at bounding box center [566, 16] width 61 height 16
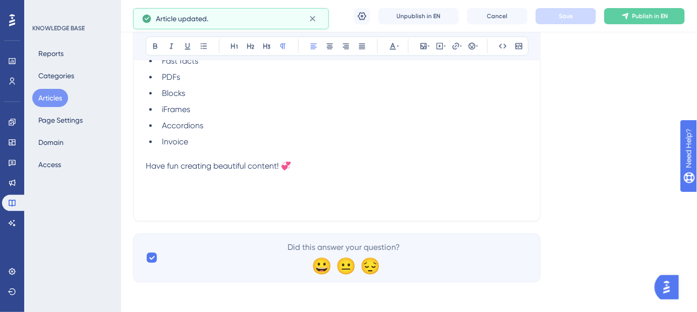
drag, startPoint x: 225, startPoint y: 195, endPoint x: 112, endPoint y: 195, distance: 112.5
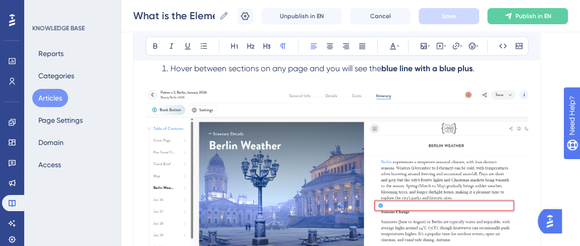
scroll to position [311, 0]
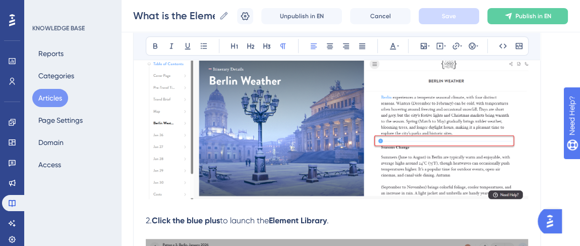
click at [282, 141] on img at bounding box center [337, 110] width 382 height 177
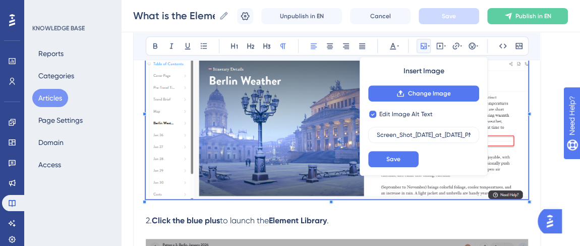
checkbox input "false"
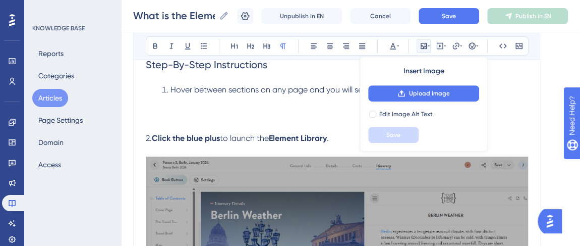
scroll to position [128, 0]
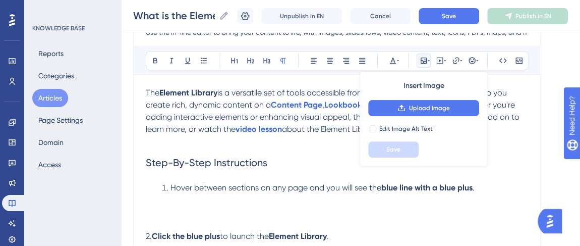
click at [494, 186] on li "Hover between sections on any page and you will see the blue line with a blue p…" at bounding box center [343, 188] width 370 height 12
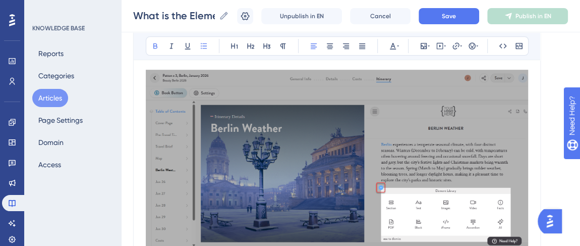
scroll to position [265, 0]
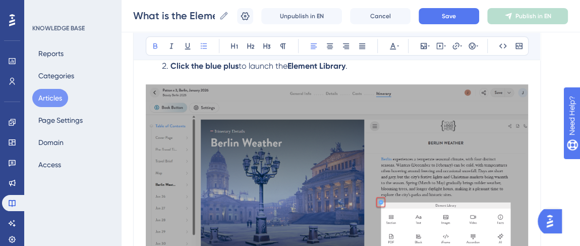
click at [382, 150] on img at bounding box center [337, 172] width 382 height 176
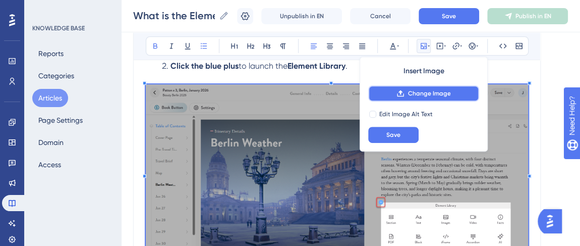
click at [423, 93] on span "Change Image" at bounding box center [429, 93] width 43 height 8
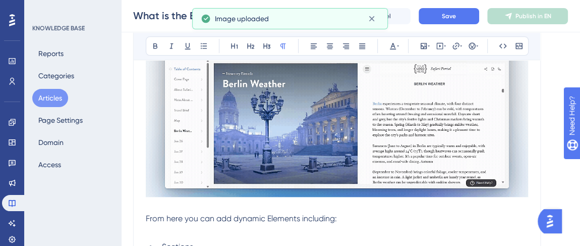
scroll to position [311, 0]
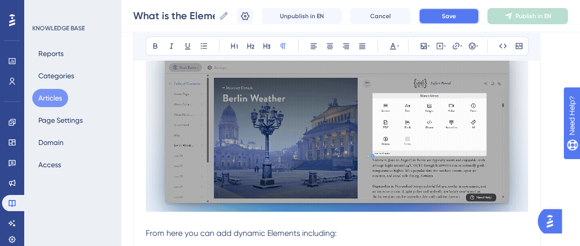
click at [449, 11] on button "Save" at bounding box center [449, 16] width 61 height 16
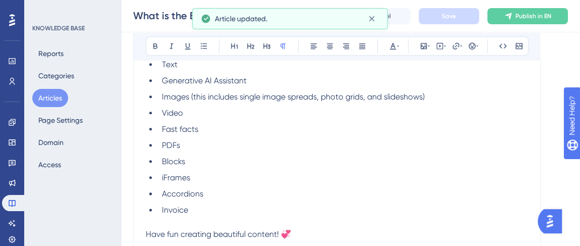
scroll to position [632, 0]
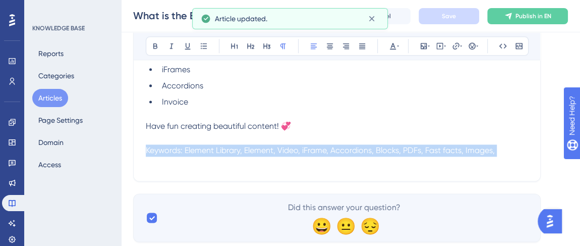
drag, startPoint x: 494, startPoint y: 145, endPoint x: 115, endPoint y: 151, distance: 379.5
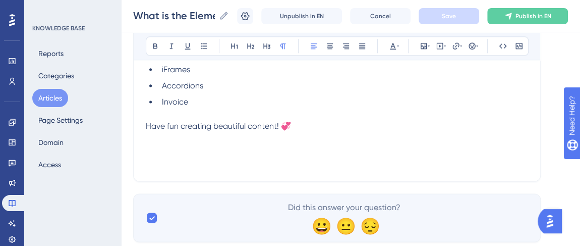
click at [158, 164] on span "Keywords: Element Library, Element, Video, iFrame, Accordions, Blocks, PDFs, Fa…" at bounding box center [330, 156] width 369 height 22
click at [166, 164] on span "Keywords: Element Library, Element, Video, iFrame, Accordions, Blocks, PDFs, Fa…" at bounding box center [330, 156] width 369 height 22
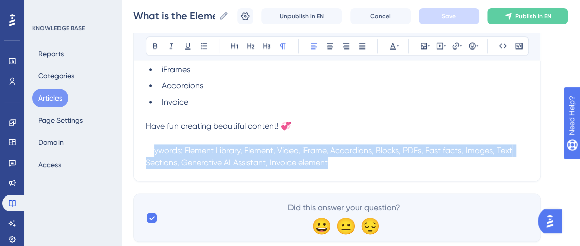
drag, startPoint x: 155, startPoint y: 152, endPoint x: 432, endPoint y: 161, distance: 277.2
click at [502, 160] on p "Keywords: Element Library, Element, Video, iFrame, Accordions, Blocks, PDFs, Fa…" at bounding box center [337, 156] width 382 height 24
click at [336, 162] on p "Keywords: Element Library, Element, Video, iFrame, Accordions, Blocks, PDFs, Fa…" at bounding box center [337, 156] width 382 height 24
drag, startPoint x: 309, startPoint y: 159, endPoint x: 145, endPoint y: 143, distance: 165.3
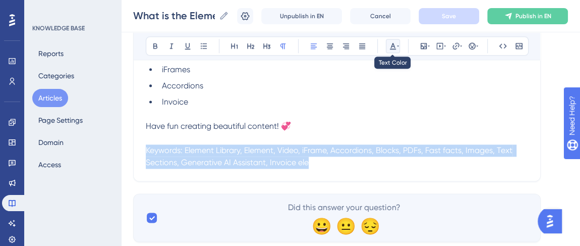
click at [396, 49] on button at bounding box center [393, 46] width 14 height 14
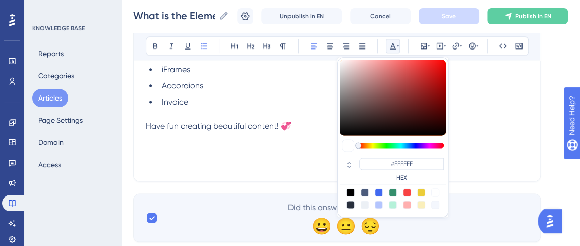
click at [518, 97] on li "Invoice" at bounding box center [343, 102] width 370 height 12
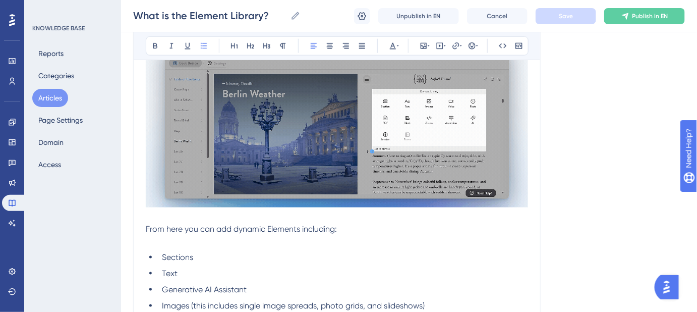
scroll to position [265, 0]
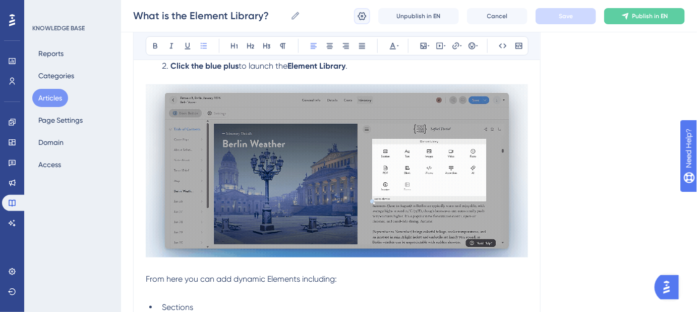
click at [363, 17] on icon at bounding box center [362, 16] width 9 height 8
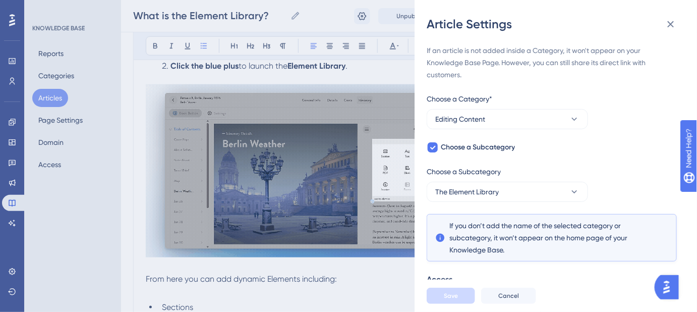
click at [522, 172] on div "Choose a Subcategory" at bounding box center [507, 174] width 161 height 16
click at [673, 27] on icon at bounding box center [671, 24] width 12 height 12
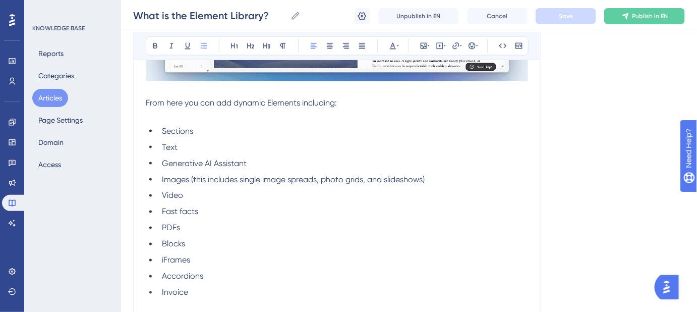
scroll to position [449, 0]
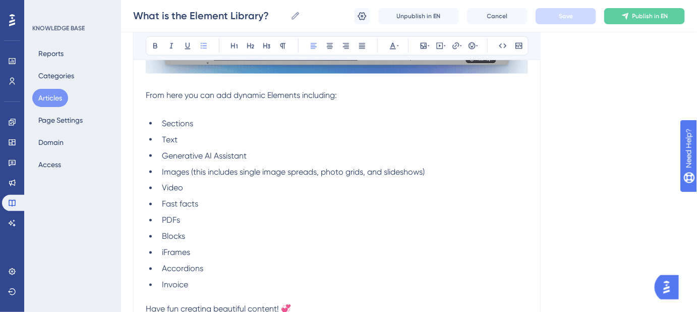
click at [208, 125] on li "Sections" at bounding box center [343, 124] width 370 height 12
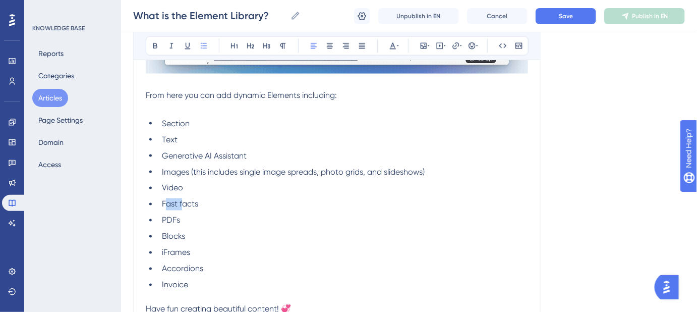
drag, startPoint x: 181, startPoint y: 203, endPoint x: 167, endPoint y: 204, distance: 14.7
click at [167, 204] on span "Fast facts" at bounding box center [180, 204] width 36 height 10
click at [183, 221] on li "PDFs" at bounding box center [343, 220] width 370 height 12
click at [191, 237] on li "Blocks" at bounding box center [343, 237] width 370 height 12
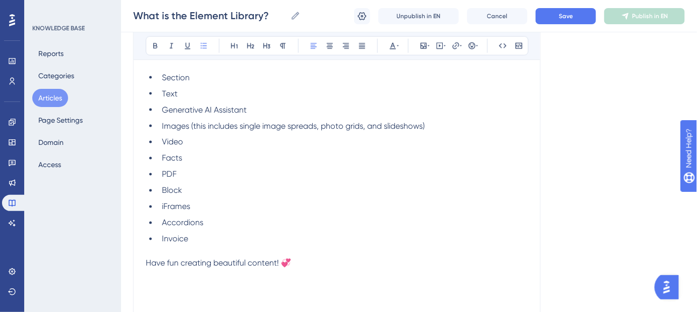
click at [200, 208] on li "iFrames" at bounding box center [343, 207] width 370 height 12
click at [211, 223] on li "Accordions" at bounding box center [343, 223] width 370 height 12
click at [573, 23] on button "Save" at bounding box center [566, 16] width 61 height 16
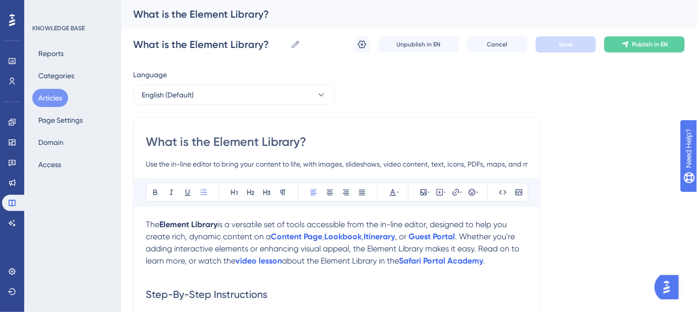
scroll to position [0, 16]
drag, startPoint x: 315, startPoint y: 162, endPoint x: 560, endPoint y: 162, distance: 244.7
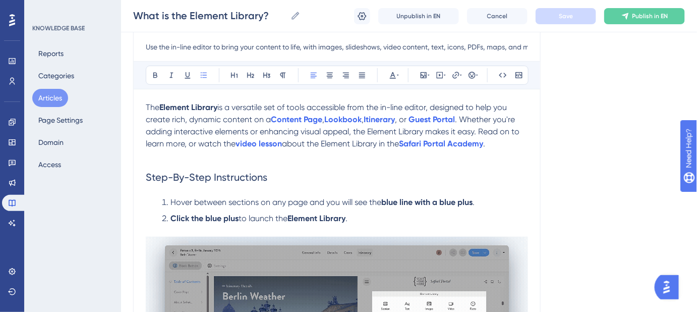
scroll to position [183, 0]
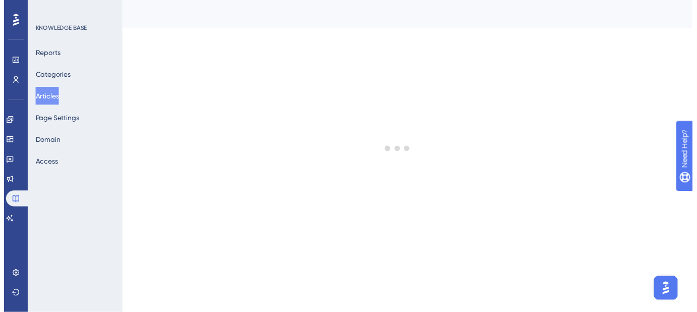
scroll to position [170, 0]
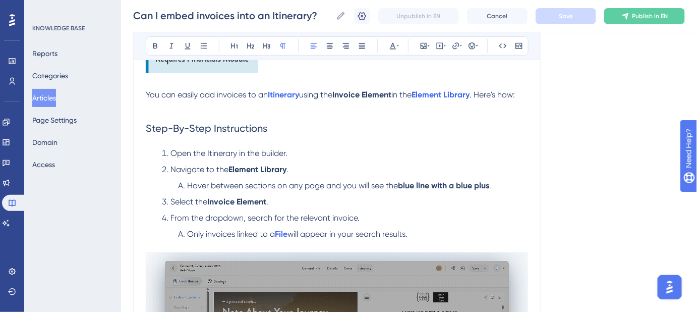
click at [574, 168] on div "Language English (Default) Can I embed invoices into an Itinerary? How to embed…" at bounding box center [409, 311] width 552 height 833
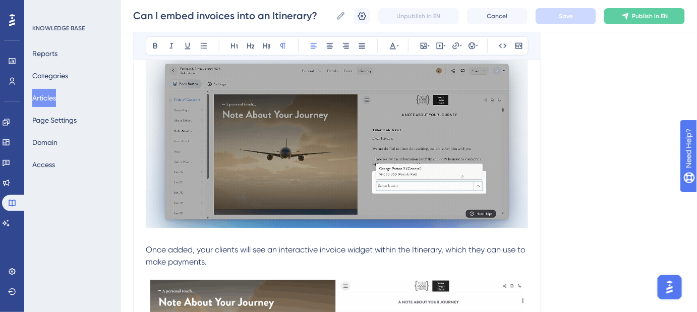
scroll to position [596, 0]
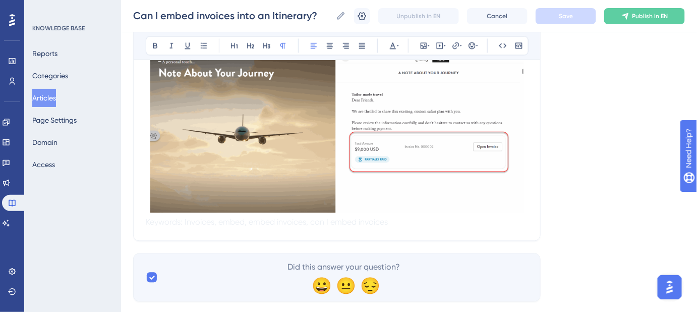
click at [328, 147] on img at bounding box center [336, 132] width 373 height 162
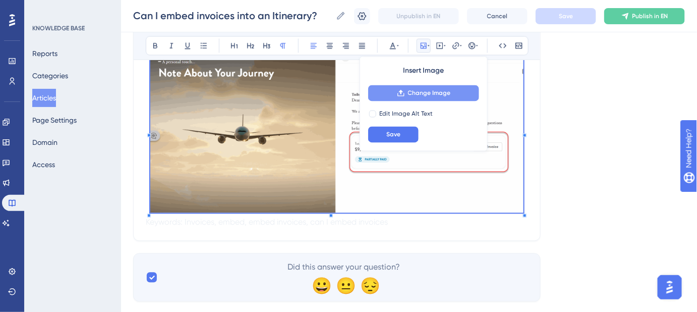
click at [418, 92] on span "Change Image" at bounding box center [429, 93] width 43 height 8
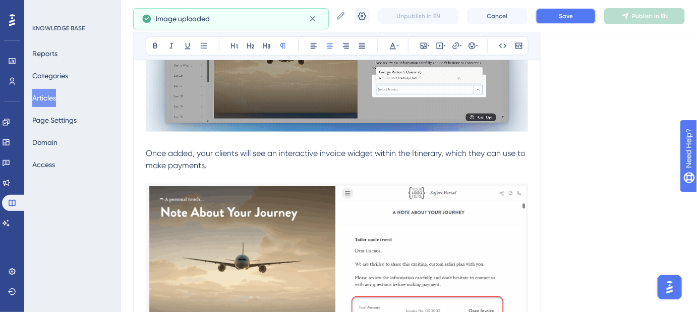
click at [570, 18] on span "Save" at bounding box center [566, 16] width 14 height 8
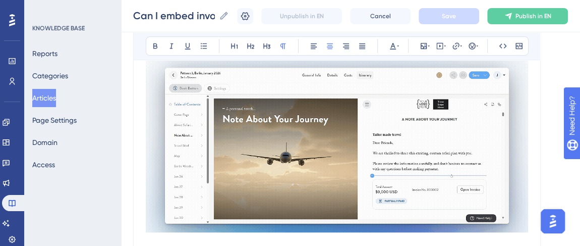
scroll to position [371, 0]
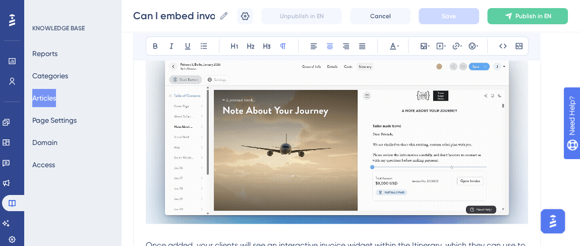
click at [409, 115] on img at bounding box center [337, 136] width 382 height 173
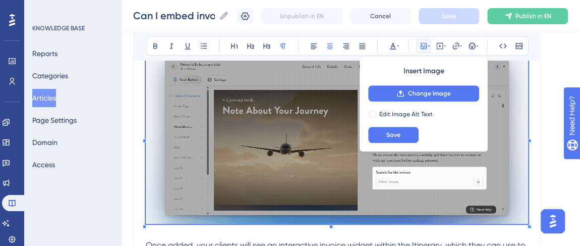
click at [429, 83] on div "Insert Image Change Image Edit Image Alt Text Save" at bounding box center [424, 104] width 128 height 95
click at [424, 87] on button "Change Image" at bounding box center [423, 93] width 111 height 16
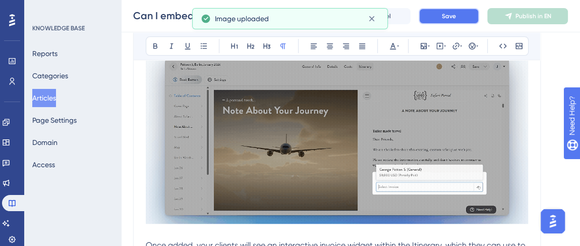
click at [454, 14] on span "Save" at bounding box center [449, 16] width 14 height 8
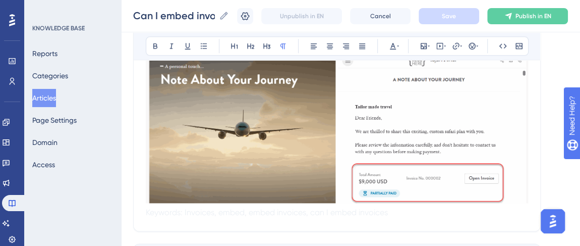
scroll to position [647, 0]
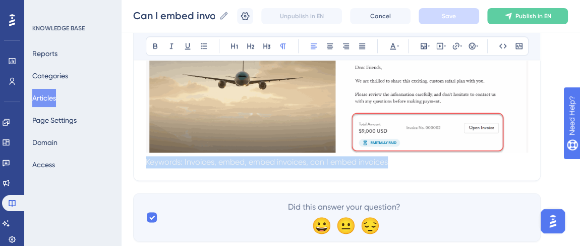
drag, startPoint x: 367, startPoint y: 162, endPoint x: 138, endPoint y: 163, distance: 228.6
click at [398, 47] on icon at bounding box center [398, 46] width 2 height 8
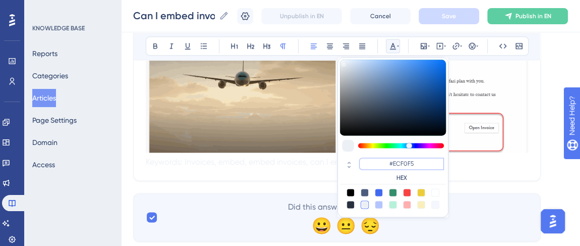
drag, startPoint x: 415, startPoint y: 162, endPoint x: 394, endPoint y: 161, distance: 21.7
click at [394, 161] on input "#ECF0F5" at bounding box center [401, 163] width 85 height 12
type input "#FFFFFF"
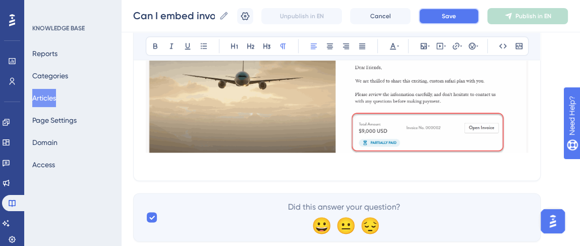
click at [456, 12] on span "Save" at bounding box center [449, 16] width 14 height 8
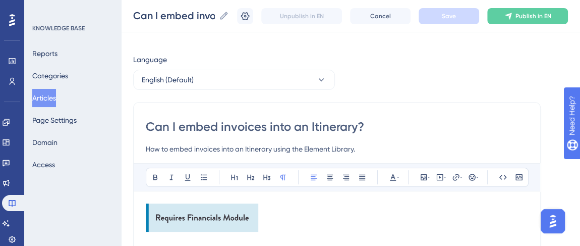
scroll to position [0, 0]
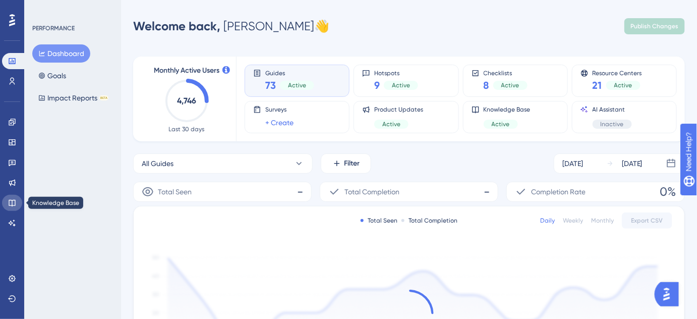
click at [18, 205] on link at bounding box center [12, 203] width 20 height 16
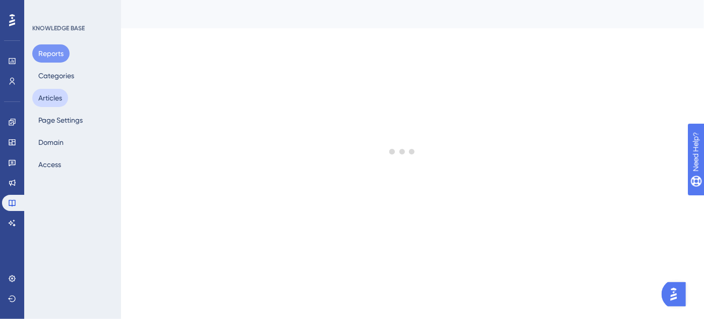
click at [49, 100] on button "Articles" at bounding box center [50, 98] width 36 height 18
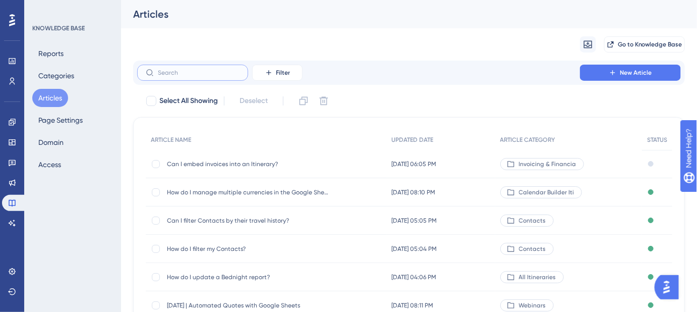
click at [206, 72] on input "text" at bounding box center [199, 72] width 82 height 7
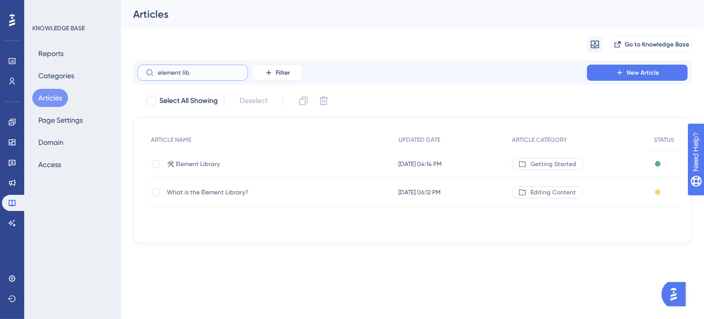
type input "element lib"
click at [205, 166] on span "🛠️ Element Library" at bounding box center [247, 164] width 161 height 8
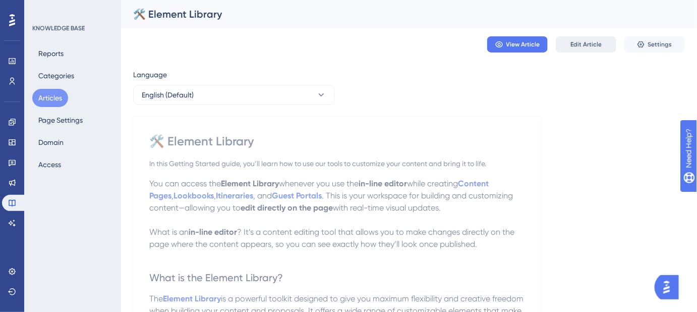
click at [586, 42] on span "Edit Article" at bounding box center [586, 44] width 31 height 8
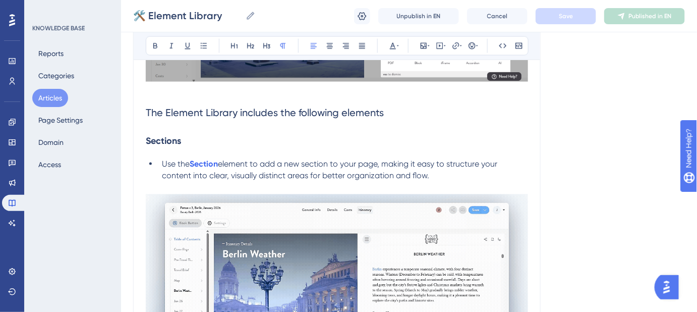
scroll to position [473, 0]
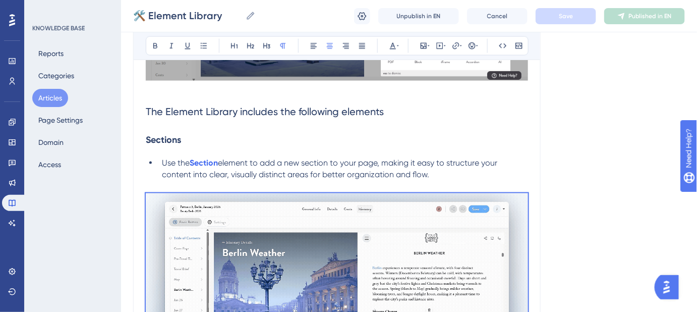
drag, startPoint x: 412, startPoint y: 201, endPoint x: 268, endPoint y: 200, distance: 143.8
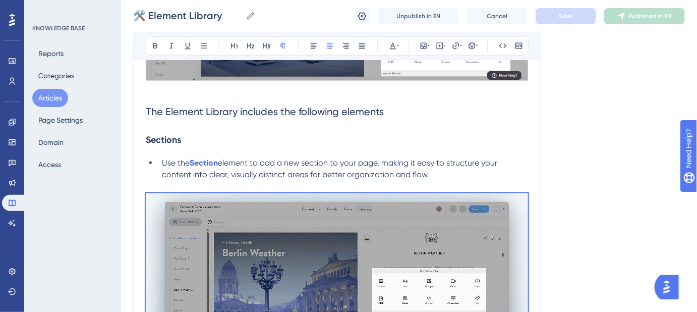
click at [268, 200] on p at bounding box center [337, 281] width 382 height 177
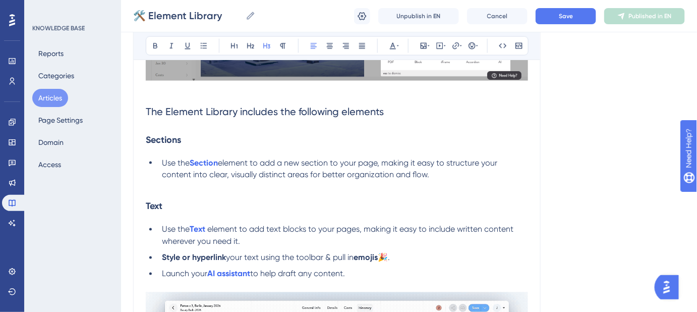
scroll to position [611, 0]
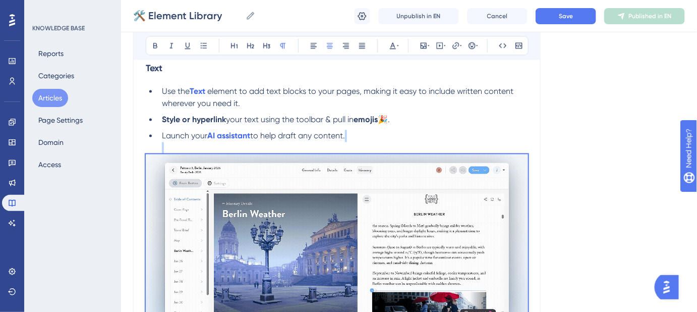
drag, startPoint x: 364, startPoint y: 157, endPoint x: 268, endPoint y: 151, distance: 96.1
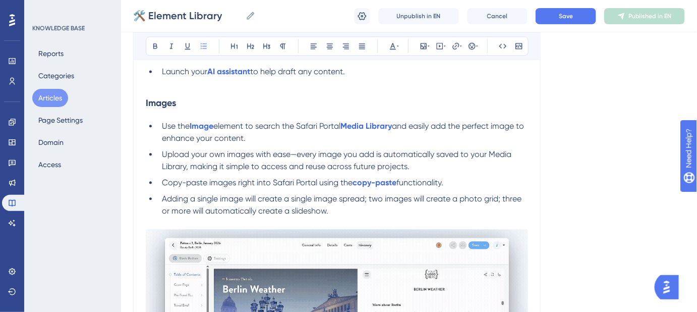
scroll to position [749, 0]
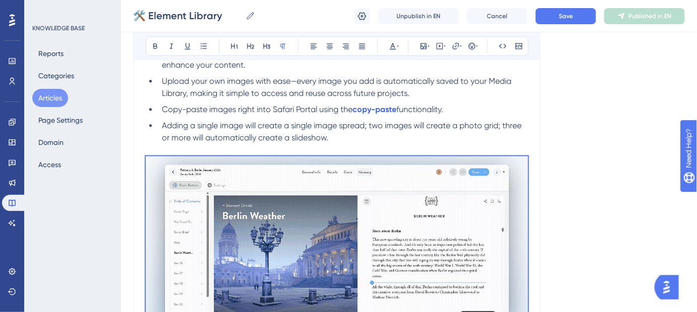
drag, startPoint x: 231, startPoint y: 160, endPoint x: 138, endPoint y: 158, distance: 92.9
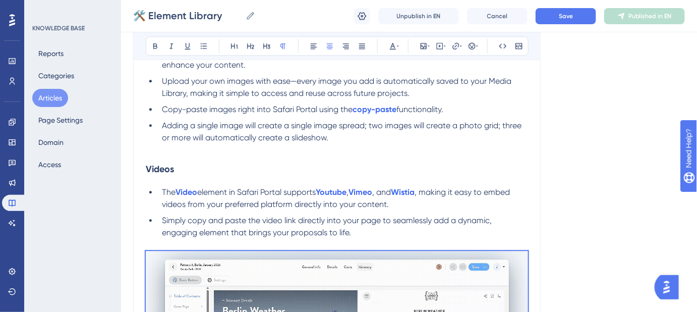
drag, startPoint x: 394, startPoint y: 253, endPoint x: 266, endPoint y: 250, distance: 128.2
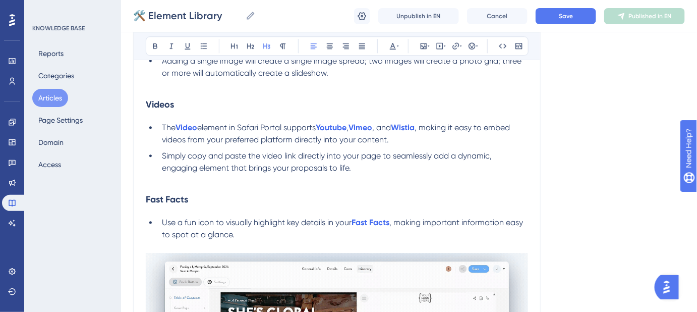
scroll to position [887, 0]
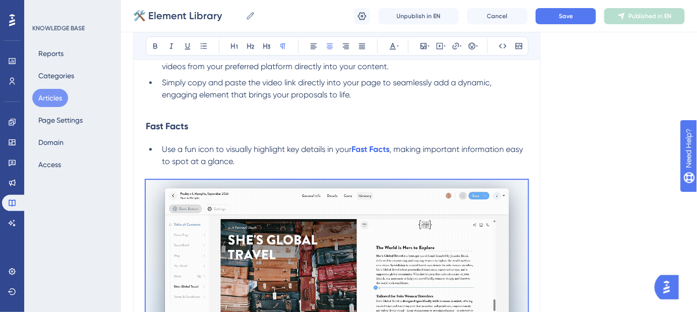
drag, startPoint x: 406, startPoint y: 185, endPoint x: 268, endPoint y: 183, distance: 137.8
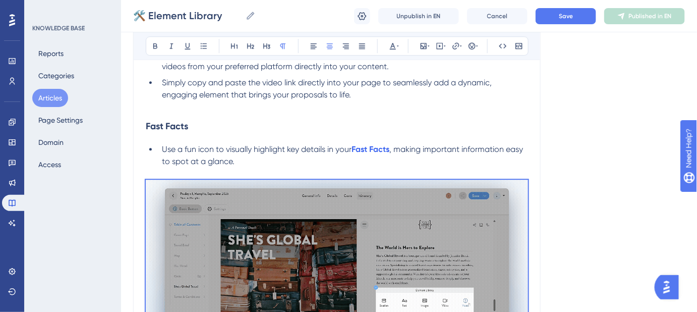
click at [268, 183] on p at bounding box center [337, 268] width 382 height 177
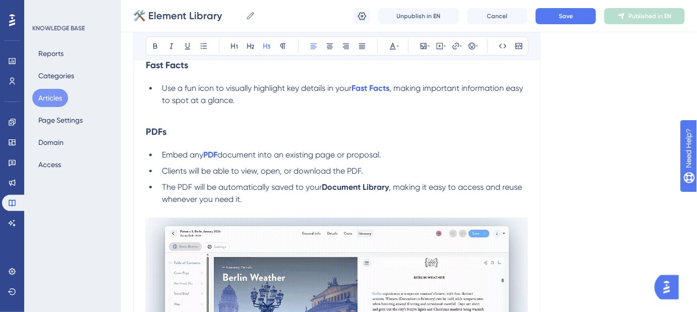
scroll to position [1024, 0]
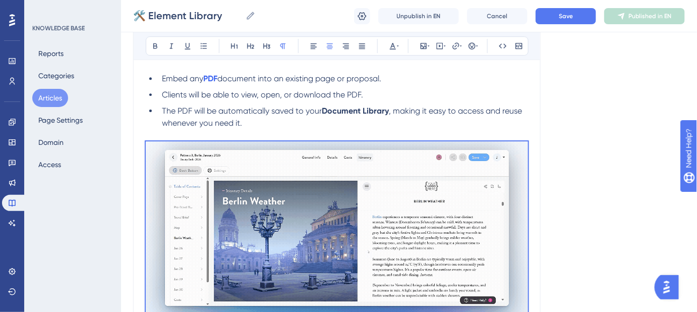
drag, startPoint x: 404, startPoint y: 146, endPoint x: 271, endPoint y: 146, distance: 132.7
click at [271, 146] on p at bounding box center [337, 229] width 382 height 177
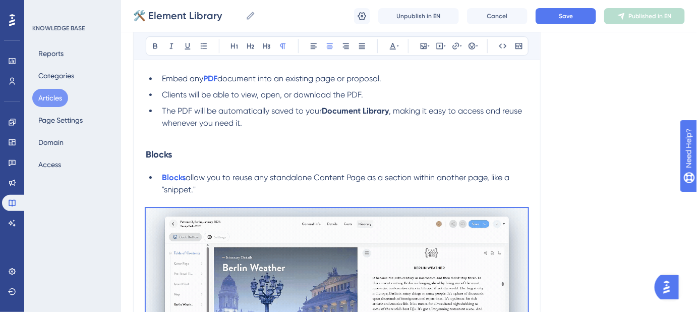
drag, startPoint x: 404, startPoint y: 212, endPoint x: 268, endPoint y: 210, distance: 135.2
click at [268, 210] on p at bounding box center [337, 296] width 382 height 177
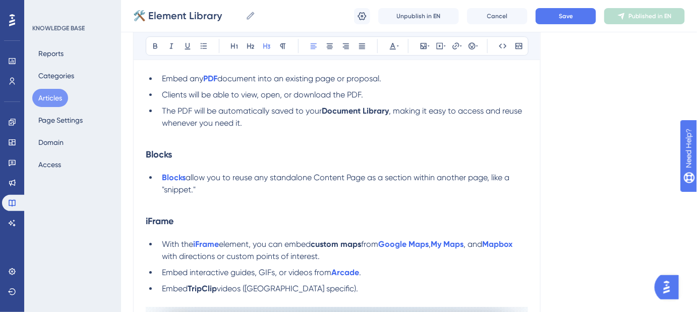
scroll to position [1162, 0]
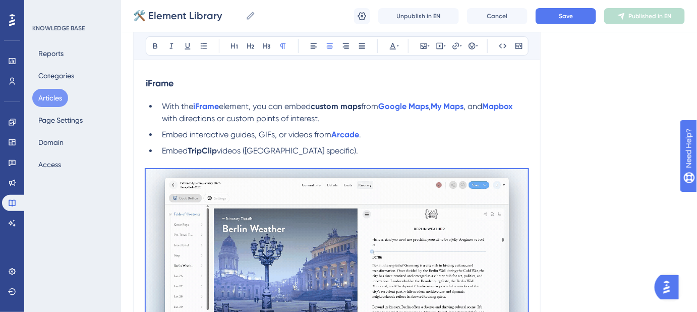
drag, startPoint x: 384, startPoint y: 175, endPoint x: 274, endPoint y: 170, distance: 110.6
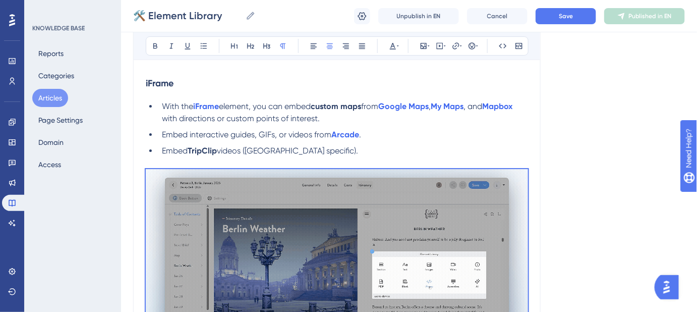
click at [274, 170] on p at bounding box center [337, 257] width 382 height 177
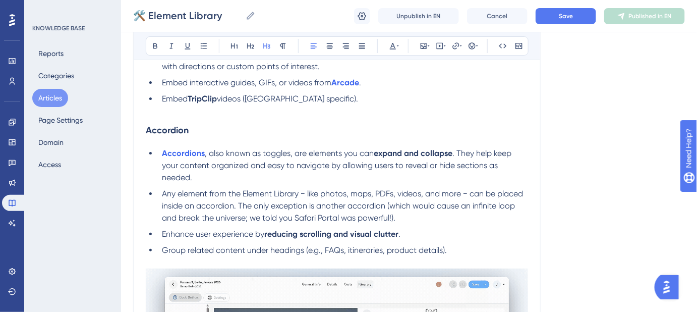
scroll to position [1299, 0]
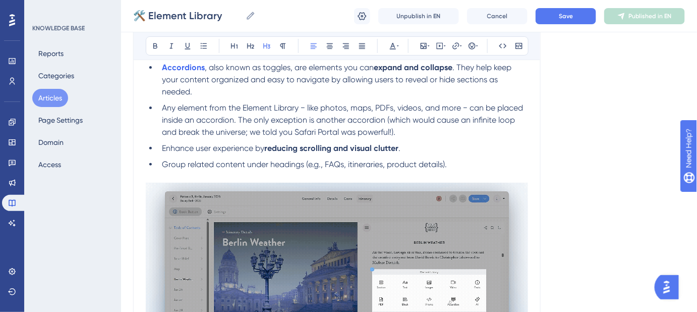
click at [456, 165] on li "Group related content under headings (e.g., FAQs, itineraries, product details)." at bounding box center [343, 164] width 370 height 12
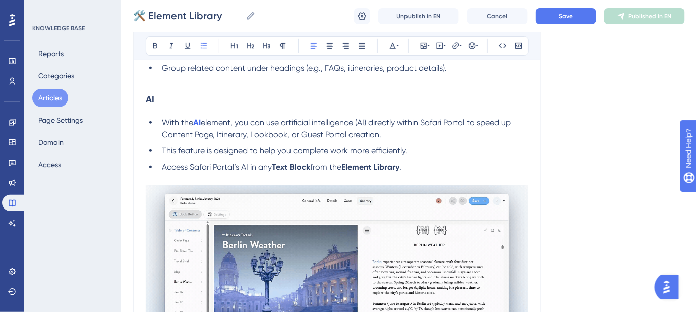
scroll to position [1391, 0]
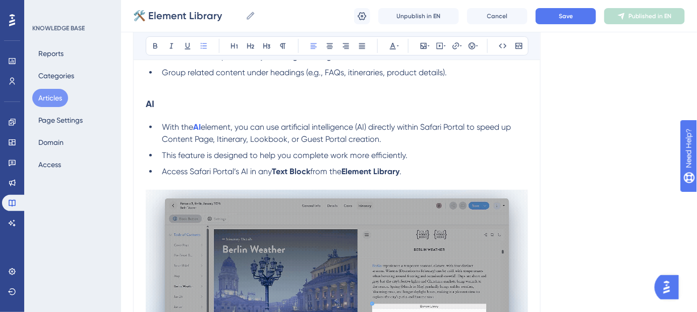
click at [414, 171] on li "Access Safari Portal’s AI in any Text Block from the Element Library ." at bounding box center [343, 172] width 370 height 12
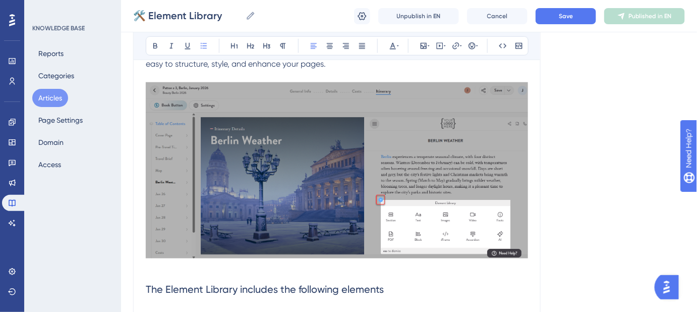
scroll to position [290, 0]
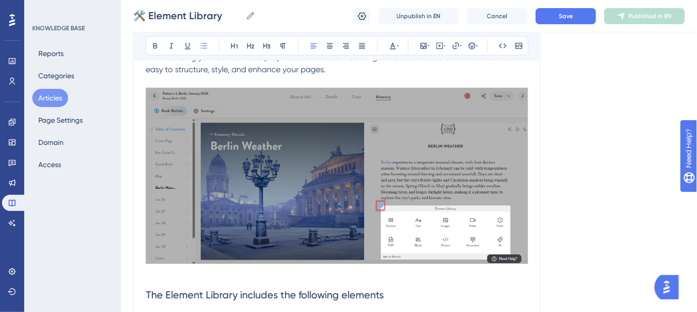
click at [389, 148] on img at bounding box center [337, 176] width 382 height 176
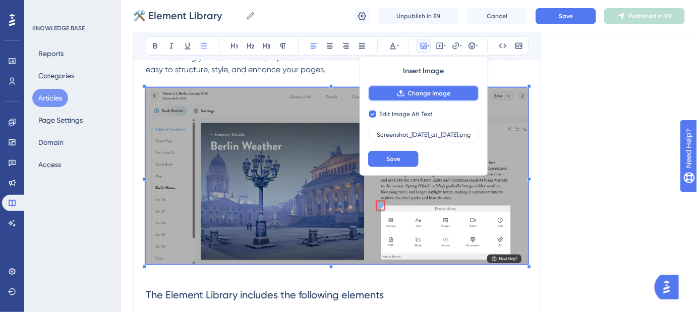
click at [412, 93] on span "Change Image" at bounding box center [429, 93] width 43 height 8
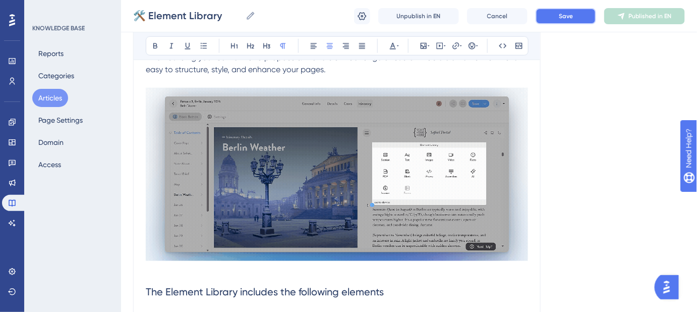
click at [565, 17] on span "Save" at bounding box center [566, 16] width 14 height 8
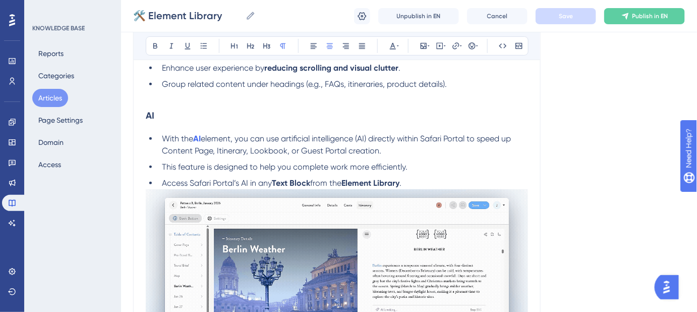
scroll to position [1437, 0]
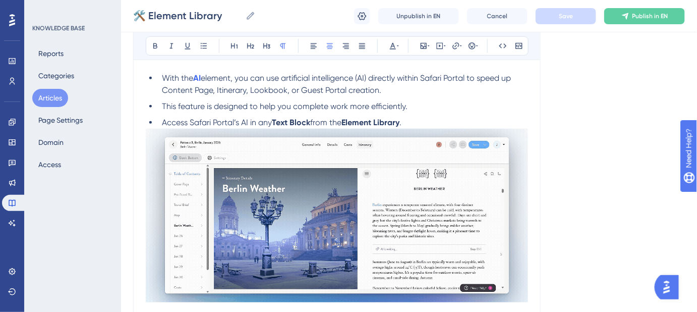
click at [418, 124] on li "Access Safari Portal’s AI in any Text Block from the Element Library ." at bounding box center [343, 123] width 370 height 12
click at [152, 306] on p at bounding box center [337, 312] width 382 height 12
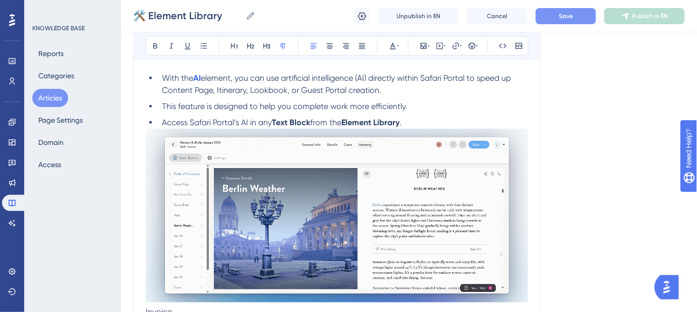
click at [155, 307] on span "Invoice" at bounding box center [159, 312] width 26 height 10
click at [154, 45] on icon at bounding box center [155, 46] width 8 height 8
click at [201, 46] on icon at bounding box center [204, 46] width 8 height 8
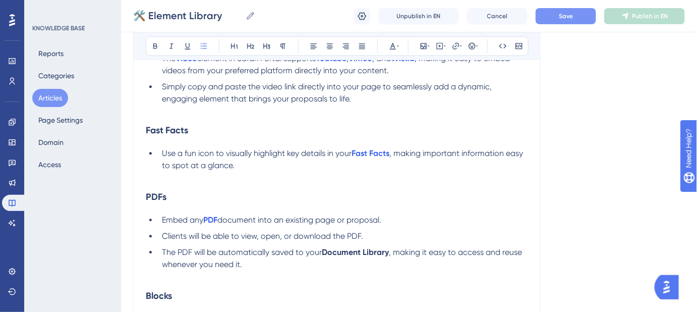
scroll to position [887, 0]
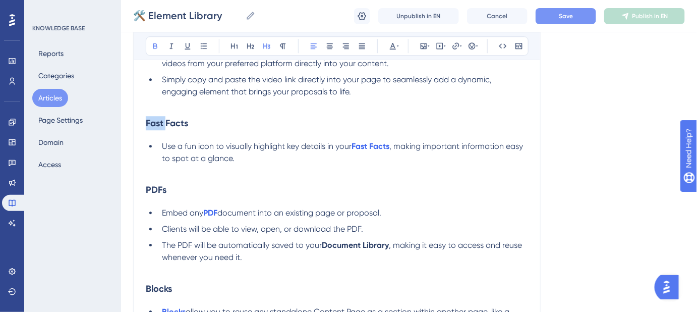
drag, startPoint x: 165, startPoint y: 123, endPoint x: 141, endPoint y: 123, distance: 23.7
click at [141, 123] on div "🛠️ Element Library In this Getting Started guide, you’ll learn how to use our t…" at bounding box center [337, 122] width 408 height 1792
click at [562, 13] on span "Save" at bounding box center [566, 16] width 14 height 8
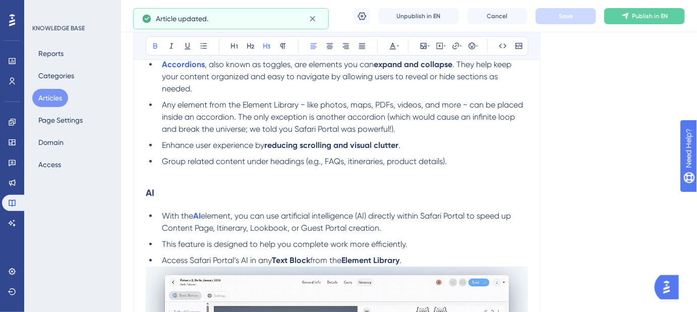
scroll to position [1345, 0]
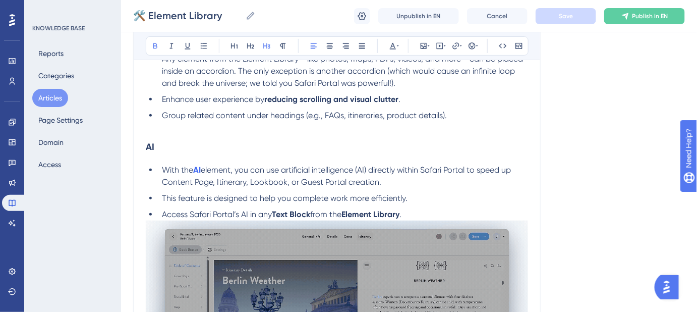
click at [153, 145] on strong "AI" at bounding box center [150, 146] width 9 height 11
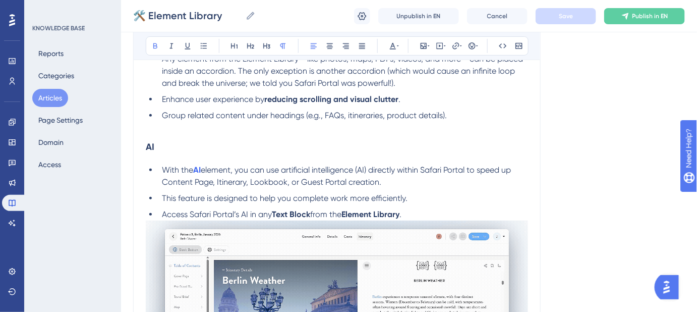
drag, startPoint x: 171, startPoint y: 239, endPoint x: 141, endPoint y: 239, distance: 29.8
click at [264, 46] on icon at bounding box center [267, 46] width 8 height 8
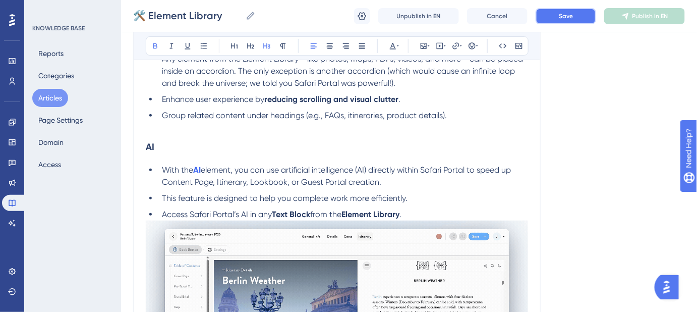
click at [557, 18] on button "Save" at bounding box center [566, 16] width 61 height 16
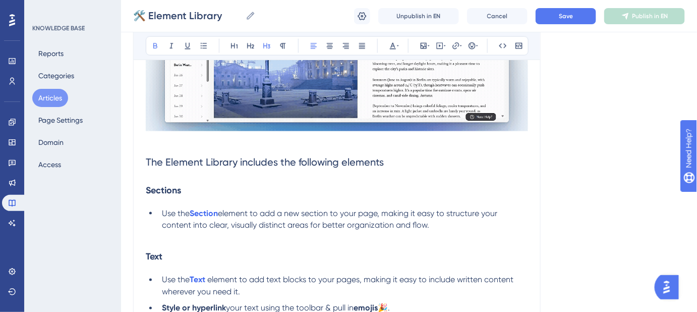
scroll to position [473, 0]
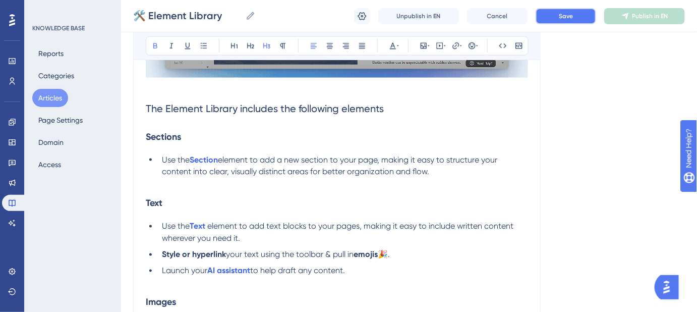
click at [569, 18] on span "Save" at bounding box center [566, 16] width 14 height 8
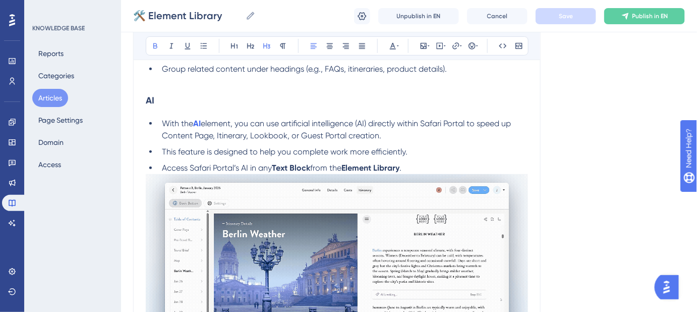
scroll to position [1437, 0]
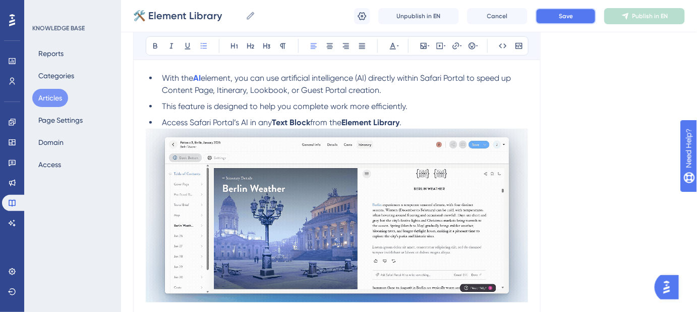
click at [549, 14] on button "Save" at bounding box center [566, 16] width 61 height 16
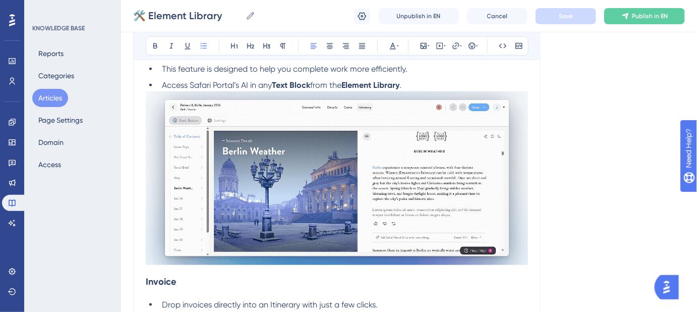
scroll to position [1482, 0]
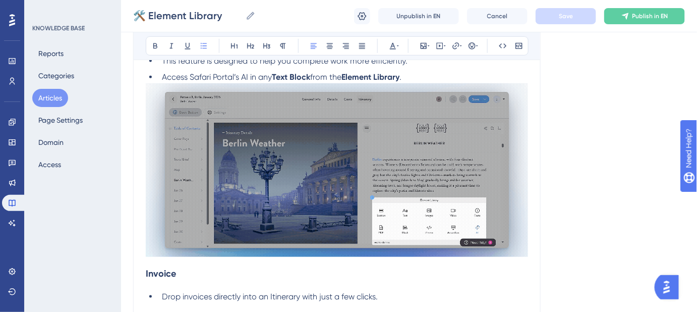
click at [163, 292] on span "Drop invoices directly into an Itinerary with just a few clicks." at bounding box center [270, 297] width 216 height 10
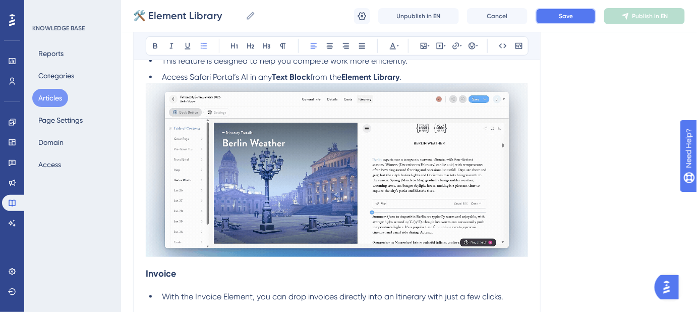
click at [562, 24] on button "Save" at bounding box center [566, 16] width 61 height 16
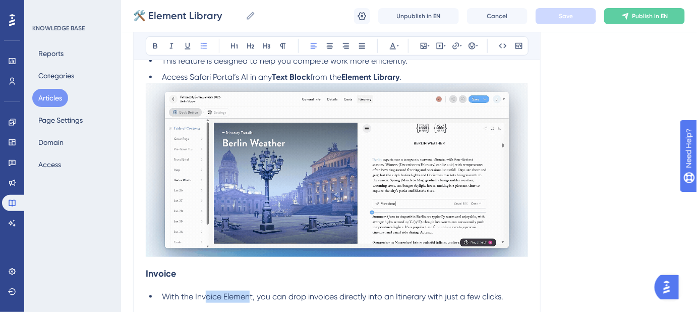
drag, startPoint x: 251, startPoint y: 129, endPoint x: 206, endPoint y: 130, distance: 45.4
click at [206, 292] on span "With the Invoice Element, you can drop invoices directly into an Itinerary with…" at bounding box center [333, 297] width 342 height 10
drag, startPoint x: 194, startPoint y: 128, endPoint x: 252, endPoint y: 129, distance: 57.5
click at [252, 292] on span "With the Invoice Element, you can drop invoices directly into an Itinerary with…" at bounding box center [333, 297] width 342 height 10
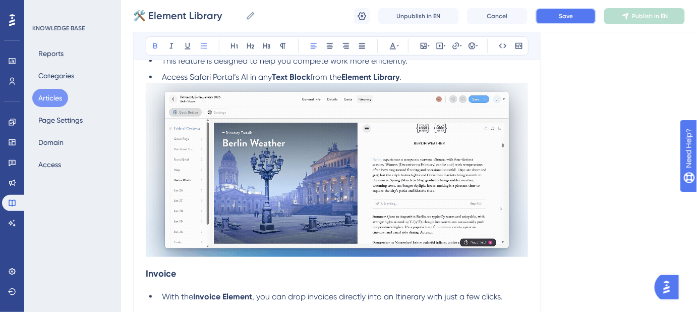
click at [569, 16] on span "Save" at bounding box center [566, 16] width 14 height 8
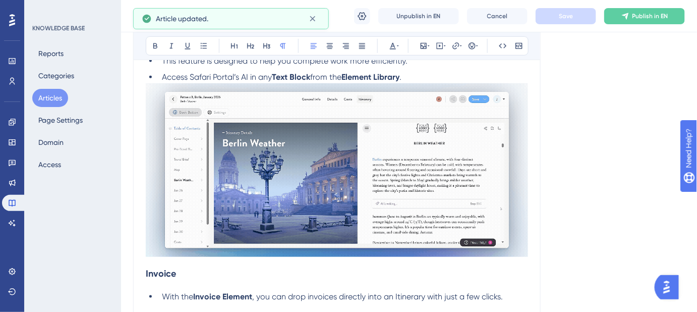
drag, startPoint x: 210, startPoint y: 236, endPoint x: 139, endPoint y: 223, distance: 72.3
click at [396, 48] on icon at bounding box center [393, 46] width 8 height 8
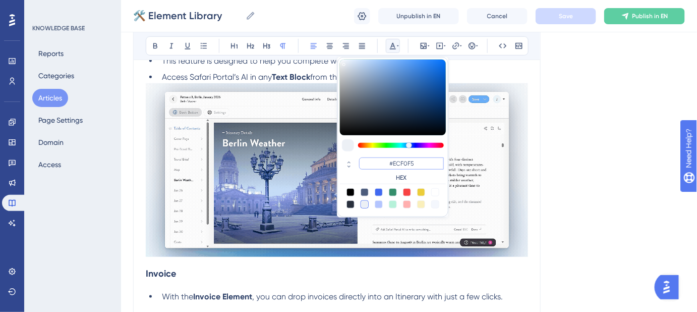
drag, startPoint x: 420, startPoint y: 159, endPoint x: 394, endPoint y: 160, distance: 26.8
click at [394, 160] on input "#ECF0F5" at bounding box center [401, 163] width 85 height 12
type input "#FFFFFF"
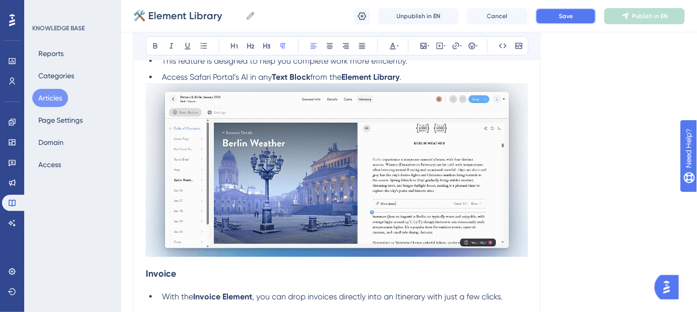
click at [554, 17] on button "Save" at bounding box center [566, 16] width 61 height 16
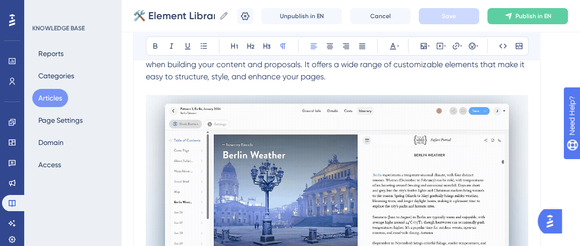
scroll to position [329, 0]
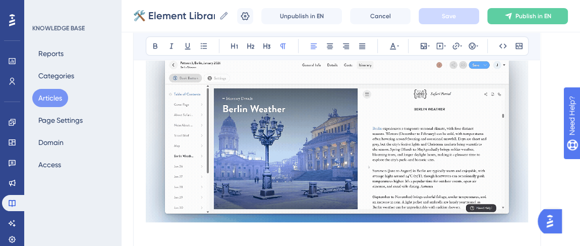
click at [309, 127] on img at bounding box center [337, 135] width 382 height 173
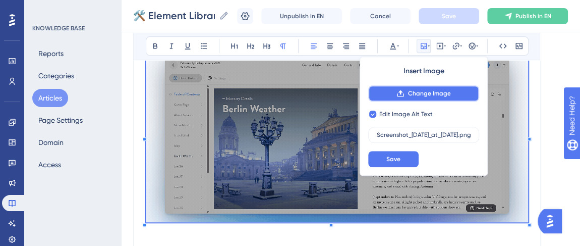
click at [438, 88] on button "Change Image" at bounding box center [423, 93] width 111 height 16
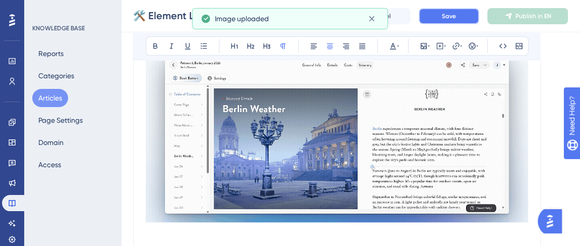
click at [456, 16] on span "Save" at bounding box center [449, 16] width 14 height 8
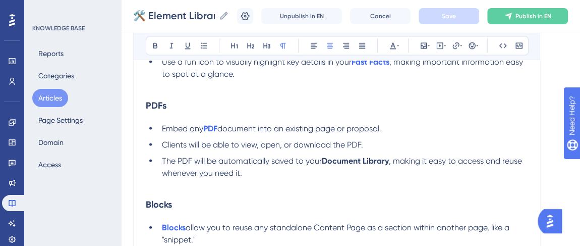
scroll to position [1063, 0]
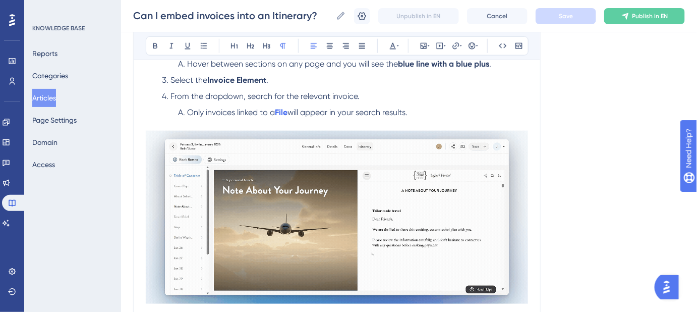
scroll to position [307, 0]
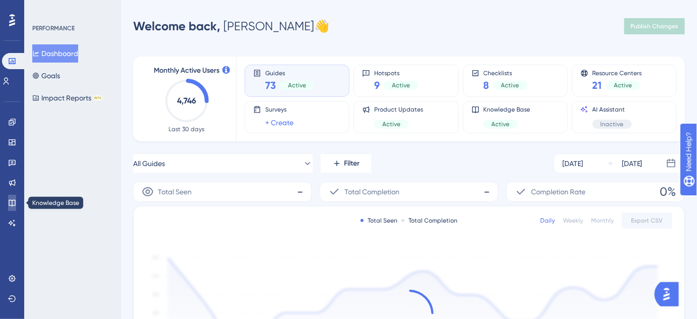
click at [14, 203] on icon at bounding box center [12, 203] width 8 height 8
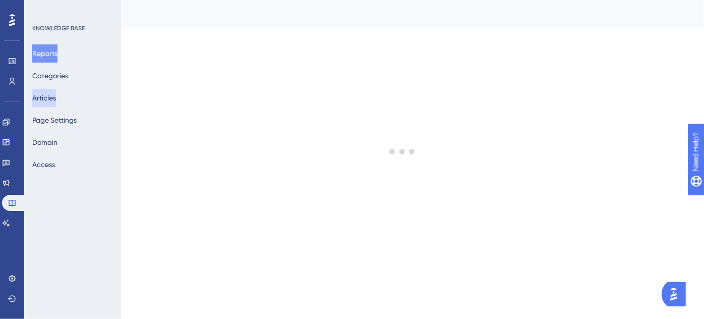
click at [56, 96] on button "Articles" at bounding box center [44, 98] width 24 height 18
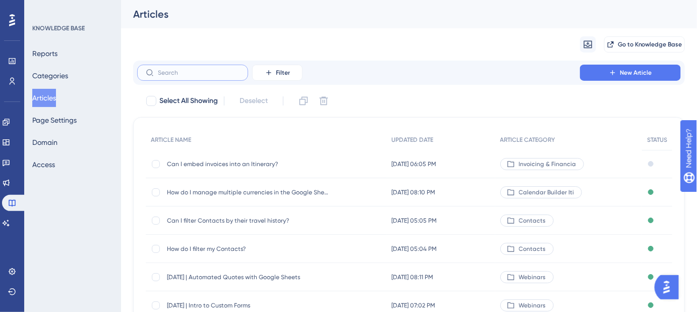
click at [219, 75] on input "text" at bounding box center [199, 72] width 82 height 7
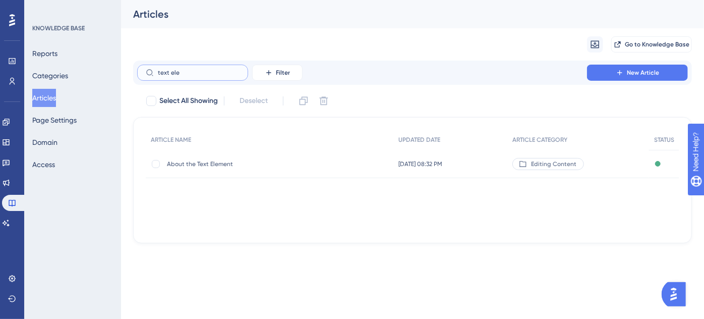
type input "text ele"
click at [215, 163] on span "About the Text Element" at bounding box center [247, 164] width 161 height 8
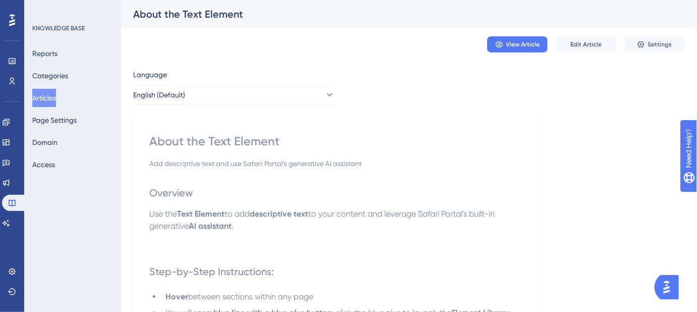
click at [51, 96] on button "Articles" at bounding box center [44, 98] width 24 height 18
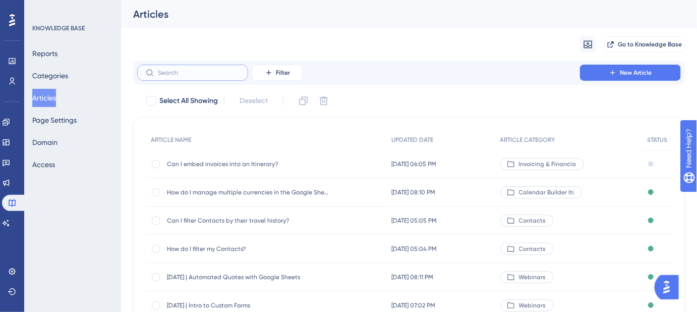
click at [229, 75] on input "text" at bounding box center [199, 72] width 82 height 7
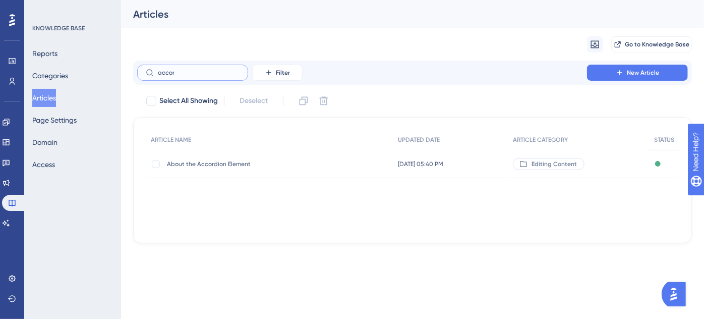
type input "accor"
click at [241, 161] on span "About the Accordion Element" at bounding box center [247, 164] width 161 height 8
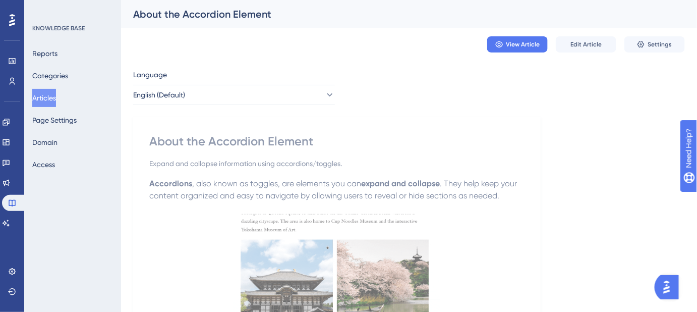
click at [54, 96] on button "Articles" at bounding box center [44, 98] width 24 height 18
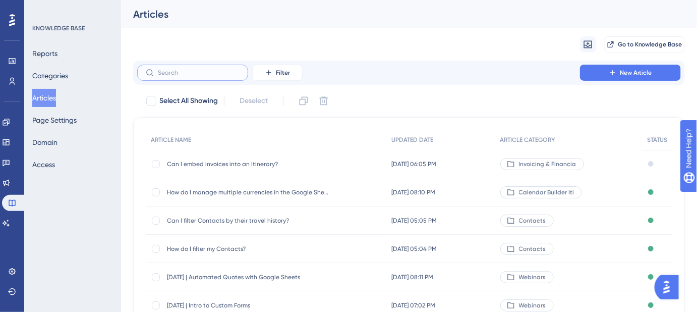
click at [200, 70] on input "text" at bounding box center [199, 72] width 82 height 7
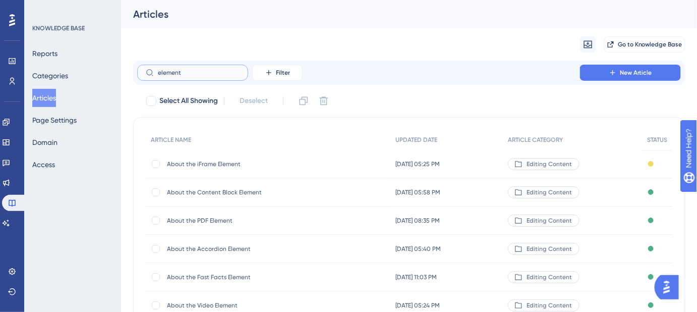
type input "element"
click at [226, 217] on span "About the PDF Element" at bounding box center [247, 220] width 161 height 8
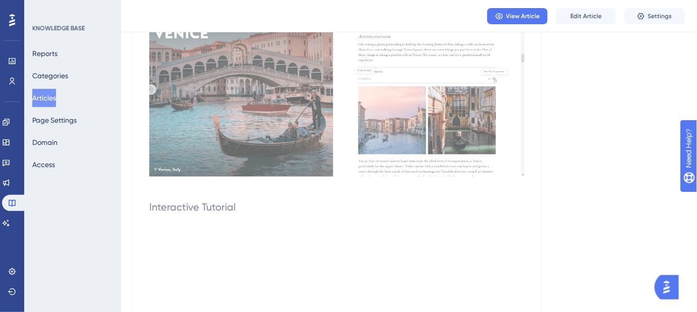
scroll to position [1789, 0]
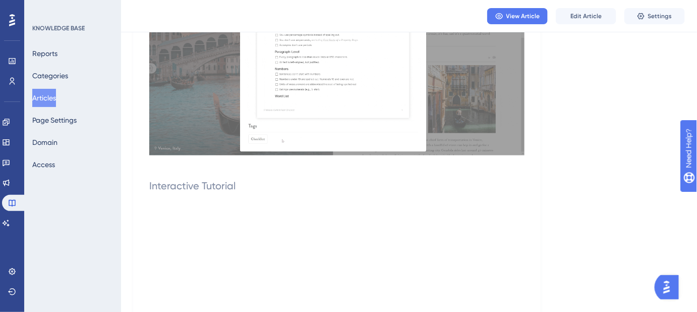
click at [56, 97] on button "Articles" at bounding box center [44, 98] width 24 height 18
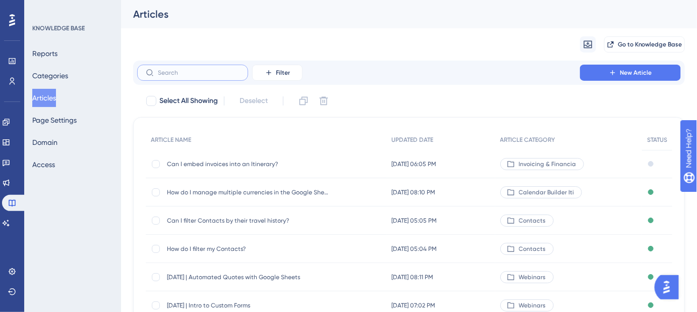
click at [199, 74] on input "text" at bounding box center [199, 72] width 82 height 7
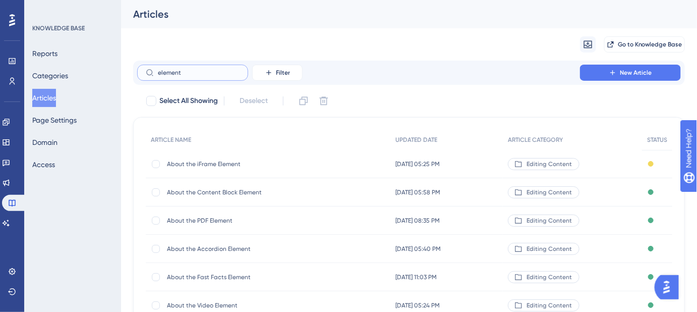
type input "element"
click at [195, 165] on span "About the iFrame Element" at bounding box center [247, 164] width 161 height 8
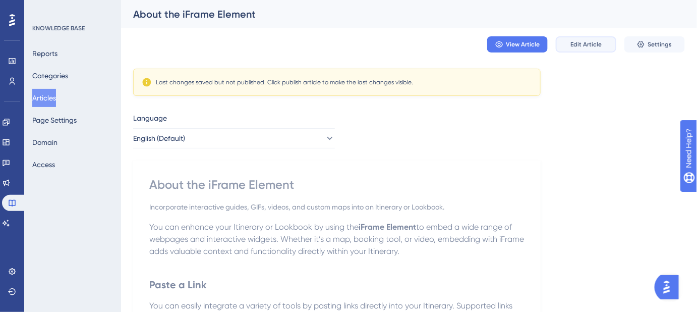
click at [590, 47] on span "Edit Article" at bounding box center [586, 44] width 31 height 8
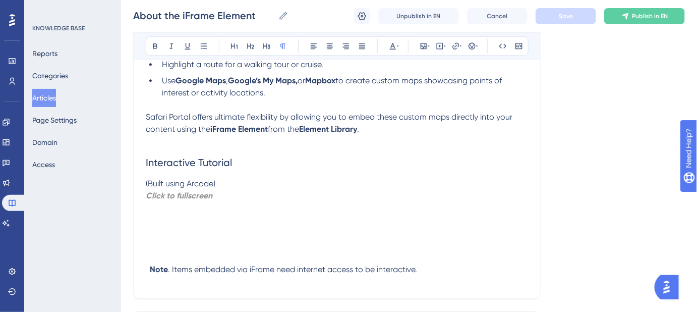
scroll to position [875, 0]
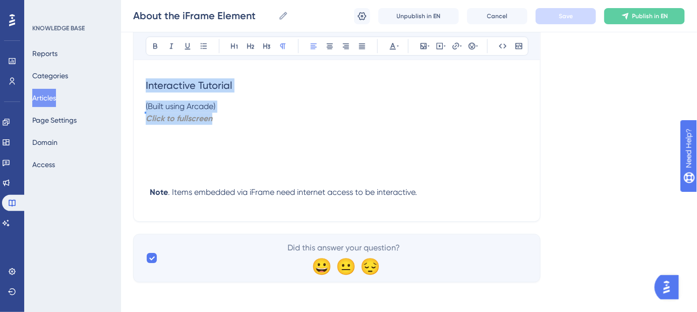
drag, startPoint x: 232, startPoint y: 123, endPoint x: 143, endPoint y: 88, distance: 95.4
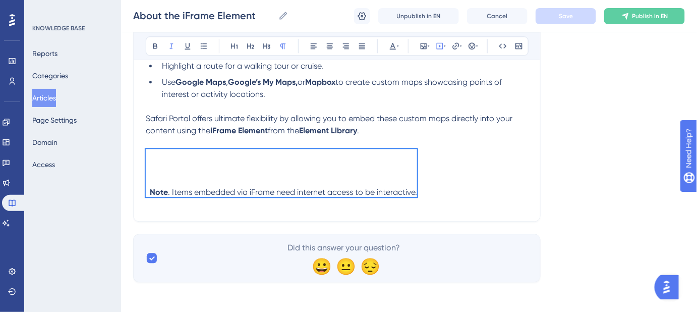
scroll to position [750, 0]
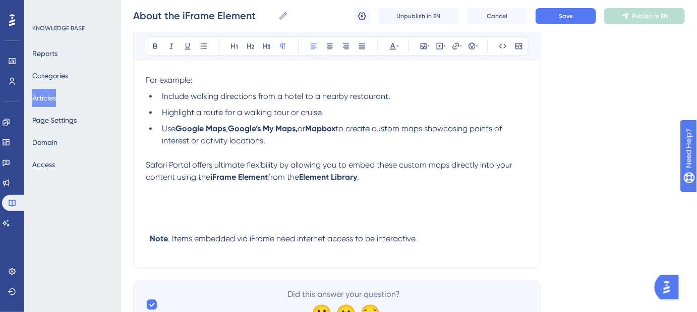
click at [386, 174] on p "Safari Portal offers ultimate flexibility by allowing you to embed these custom…" at bounding box center [337, 171] width 382 height 24
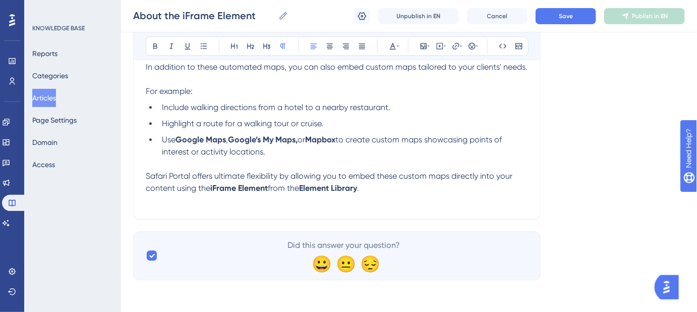
scroll to position [738, 0]
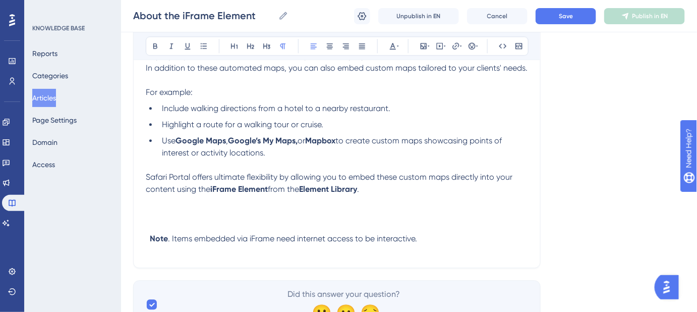
click at [211, 208] on div "Note . Items embedded via iFrame need internet access to be interactive." at bounding box center [337, 219] width 382 height 48
click at [156, 208] on div "Note . Items embedded via iFrame need internet access to be interactive." at bounding box center [337, 219] width 382 height 48
click at [151, 205] on div "Note . Items embedded via iFrame need internet access to be interactive." at bounding box center [337, 219] width 382 height 48
click at [148, 237] on div "Note . Items embedded via iFrame need internet access to be interactive." at bounding box center [337, 219] width 382 height 48
drag, startPoint x: 426, startPoint y: 235, endPoint x: 264, endPoint y: 235, distance: 161.5
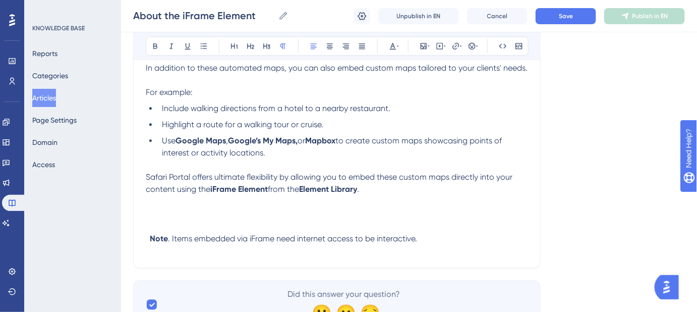
click at [264, 235] on div "Note . Items embedded via iFrame need internet access to be interactive." at bounding box center [337, 219] width 382 height 48
click at [417, 233] on div "Note . Items embedded via iFrame need internet access to be interactive." at bounding box center [337, 219] width 382 height 48
click at [557, 14] on button "Save" at bounding box center [566, 16] width 61 height 16
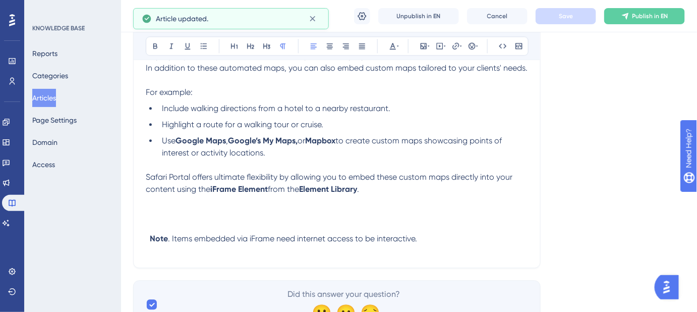
drag, startPoint x: 418, startPoint y: 233, endPoint x: 302, endPoint y: 231, distance: 116.6
click at [309, 232] on div "Note . Items embedded via iFrame need internet access to be interactive." at bounding box center [337, 219] width 382 height 48
click at [151, 235] on strong "Note" at bounding box center [159, 239] width 18 height 10
click at [177, 197] on div "Note . Items embedded via iFrame need internet access to be interactive." at bounding box center [337, 219] width 382 height 48
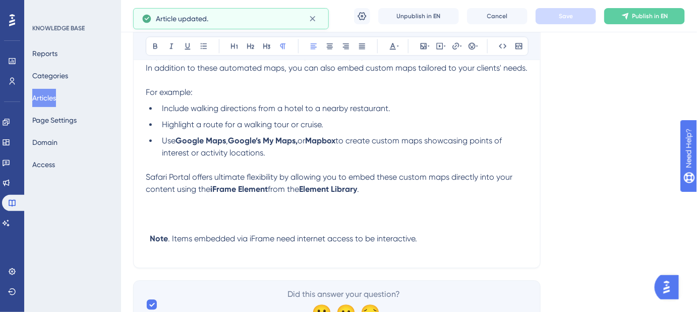
click at [187, 177] on span "Safari Portal offers ultimate flexibility by allowing you to embed these custom…" at bounding box center [330, 183] width 369 height 22
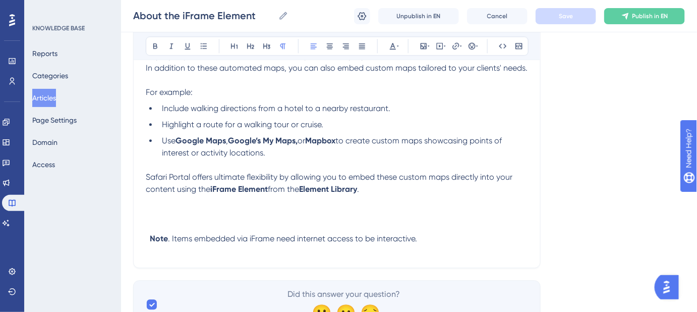
drag, startPoint x: 151, startPoint y: 234, endPoint x: 344, endPoint y: 235, distance: 192.3
click at [303, 235] on span "Note . Items embedded via iFrame need internet access to be interactive." at bounding box center [283, 239] width 267 height 10
click at [384, 188] on p "Safari Portal offers ultimate flexibility by allowing you to embed these custom…" at bounding box center [337, 183] width 382 height 24
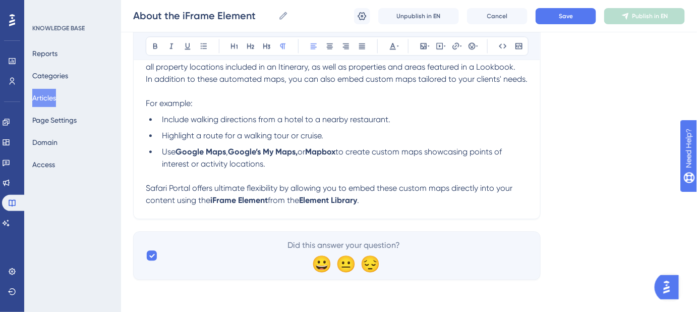
scroll to position [726, 0]
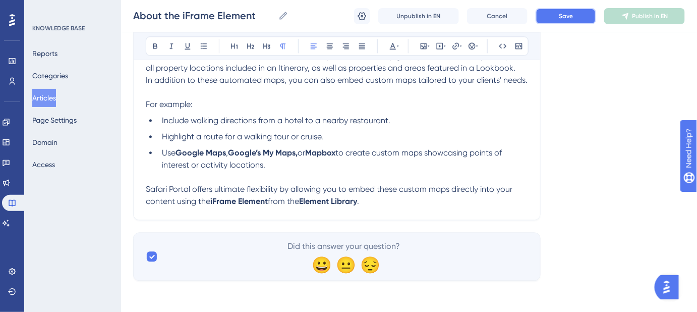
click at [578, 21] on button "Save" at bounding box center [566, 16] width 61 height 16
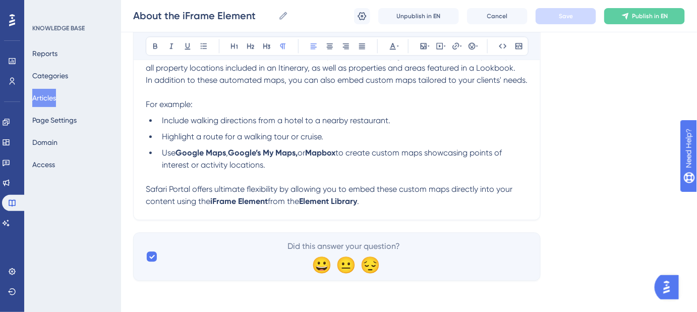
click at [373, 200] on p "Safari Portal offers ultimate flexibility by allowing you to embed these custom…" at bounding box center [337, 195] width 382 height 24
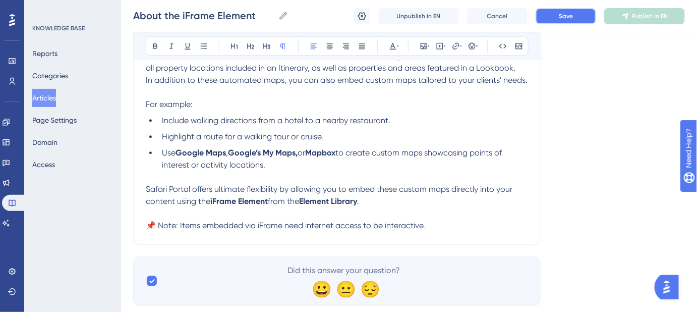
click at [573, 16] on button "Save" at bounding box center [566, 16] width 61 height 16
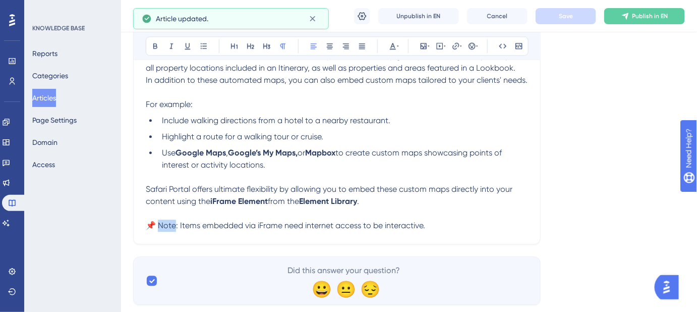
drag, startPoint x: 176, startPoint y: 223, endPoint x: 159, endPoint y: 220, distance: 16.9
click at [160, 223] on span "📌 Note: Items embedded via iFrame need internet access to be interactive." at bounding box center [286, 226] width 280 height 10
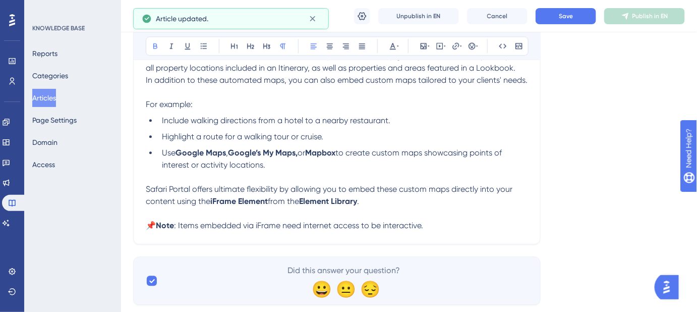
drag, startPoint x: 543, startPoint y: 213, endPoint x: 537, endPoint y: 178, distance: 35.9
click at [562, 13] on span "Save" at bounding box center [566, 16] width 14 height 8
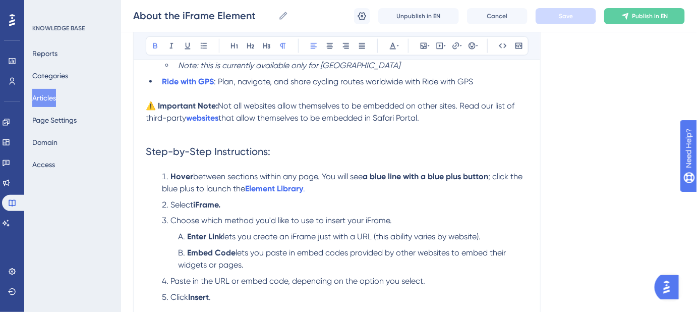
scroll to position [313, 0]
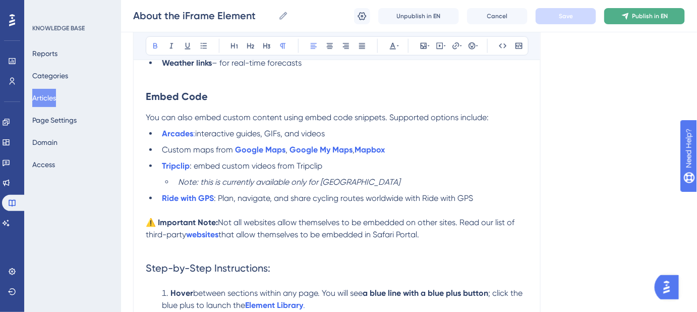
click at [636, 11] on button "Publish in EN" at bounding box center [644, 16] width 81 height 16
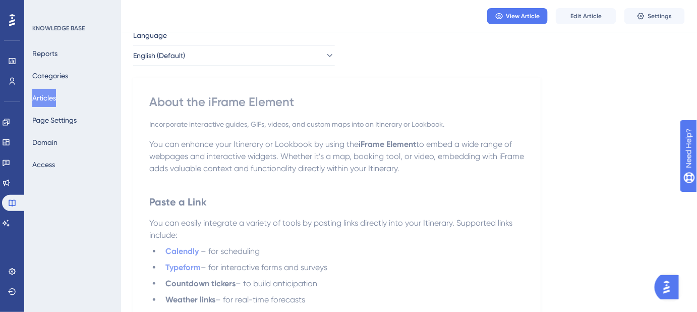
scroll to position [0, 0]
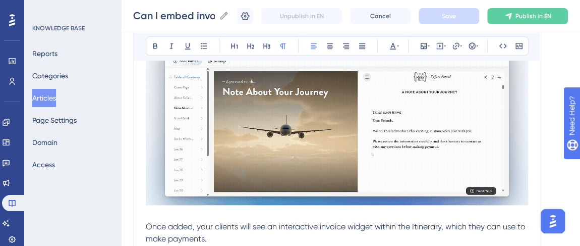
scroll to position [393, 0]
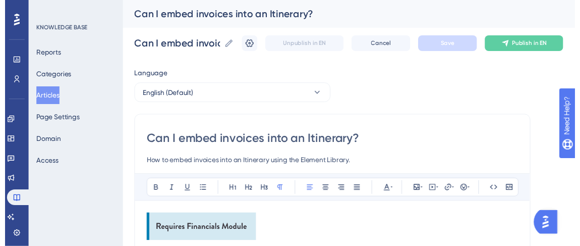
scroll to position [255, 0]
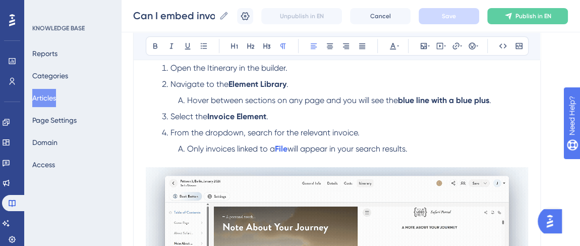
click at [142, 134] on div "Can I embed invoices into an Itinerary? How to embed invoices into an Itinerary…" at bounding box center [337, 215] width 408 height 715
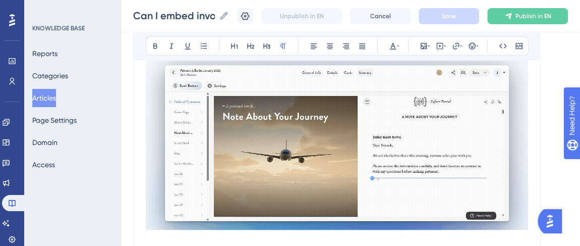
scroll to position [347, 0]
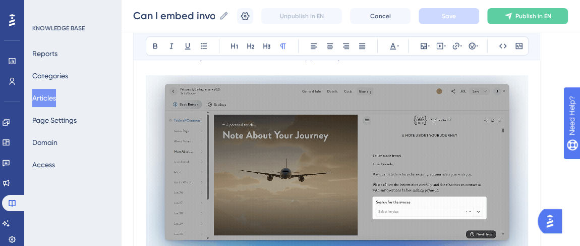
click at [347, 149] on img at bounding box center [337, 161] width 382 height 173
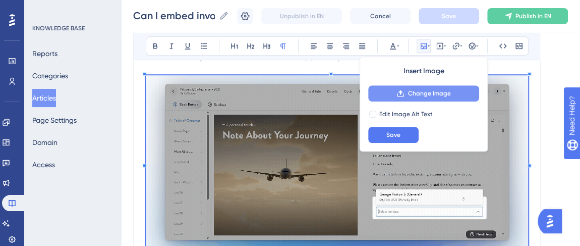
click at [387, 95] on button "Change Image" at bounding box center [423, 93] width 111 height 16
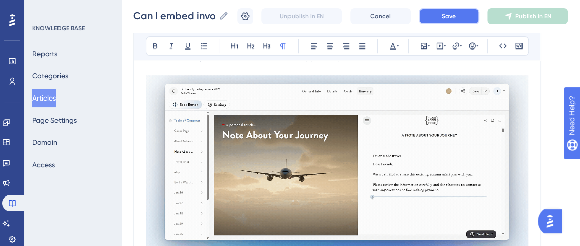
click at [455, 17] on span "Save" at bounding box center [449, 16] width 14 height 8
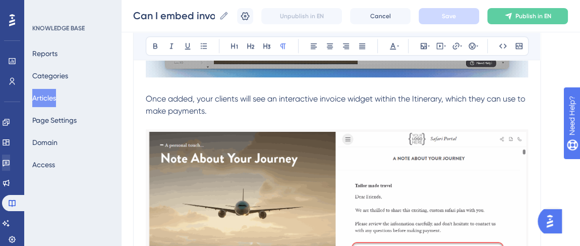
scroll to position [576, 0]
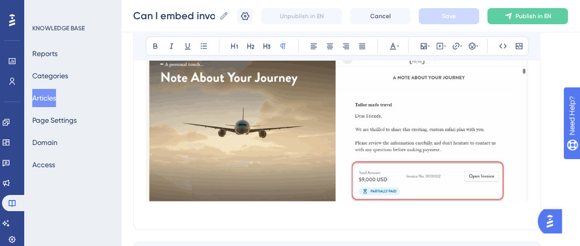
scroll to position [535, 0]
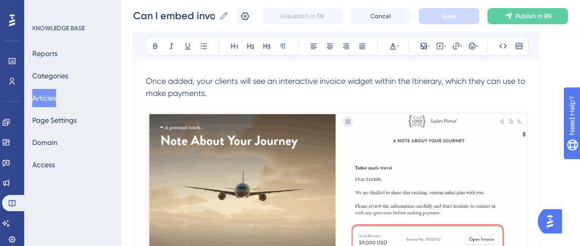
click at [361, 172] on img at bounding box center [337, 188] width 382 height 152
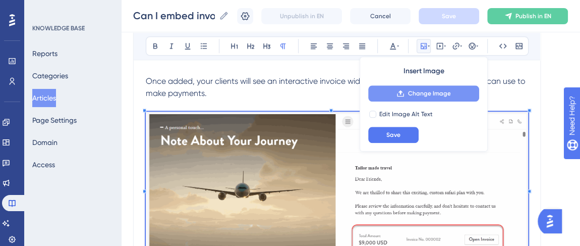
click at [407, 87] on button "Change Image" at bounding box center [423, 93] width 111 height 16
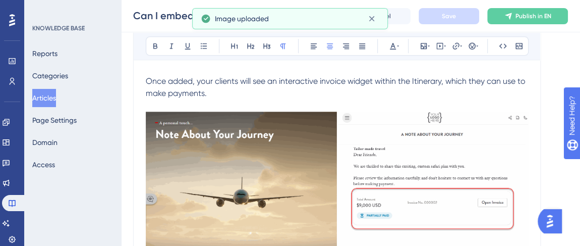
scroll to position [529, 0]
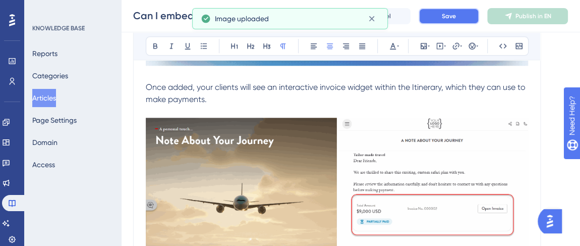
click at [431, 16] on button "Save" at bounding box center [449, 16] width 61 height 16
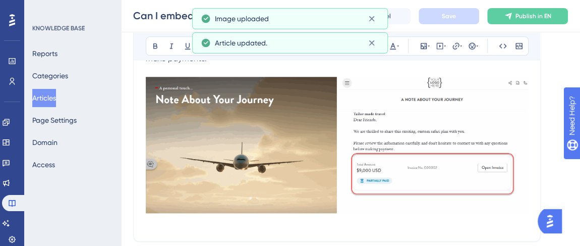
scroll to position [621, 0]
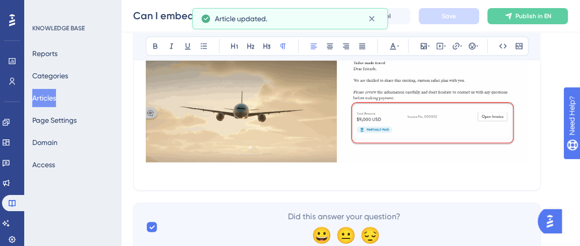
click at [245, 173] on span "Keywords: Invoices, embed, embed invoices, can I embed invoices" at bounding box center [267, 172] width 242 height 10
drag, startPoint x: 234, startPoint y: 170, endPoint x: 153, endPoint y: 170, distance: 80.7
click at [153, 170] on span "Keywords: Invoices, embed, embed invoices, can I embed invoices" at bounding box center [267, 172] width 242 height 10
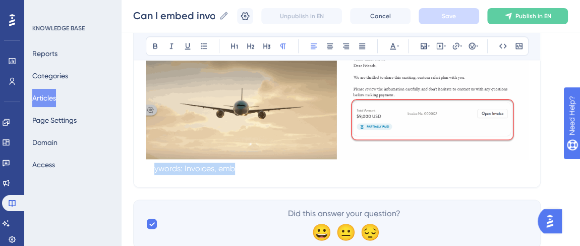
scroll to position [656, 0]
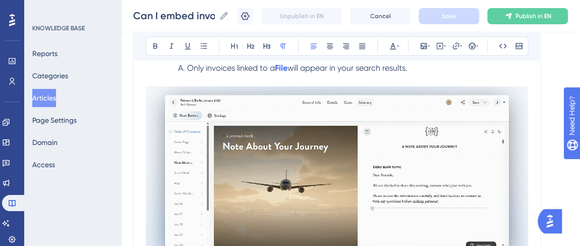
scroll to position [290, 0]
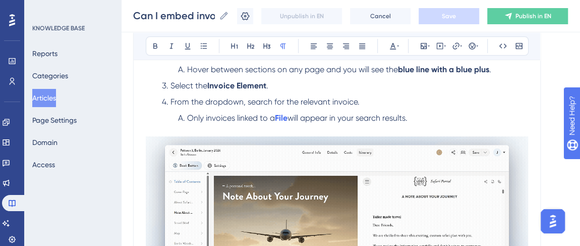
scroll to position [367, 0]
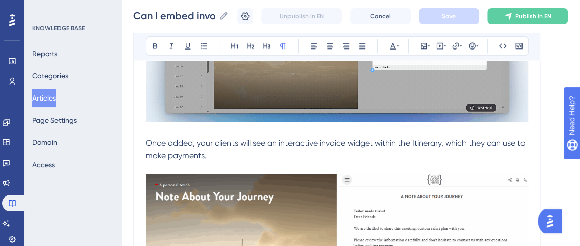
scroll to position [427, 0]
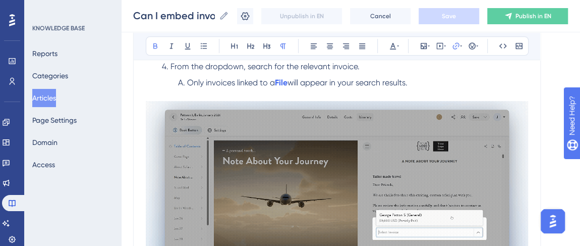
scroll to position [321, 0]
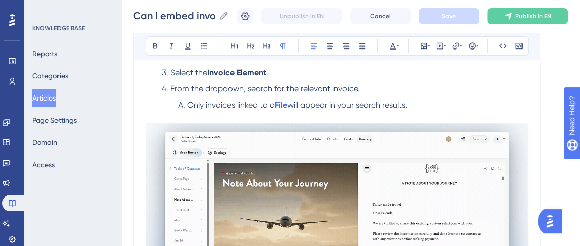
scroll to position [347, 0]
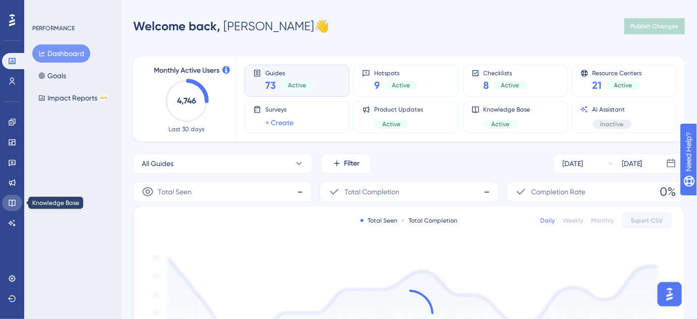
click at [12, 198] on link at bounding box center [12, 203] width 20 height 16
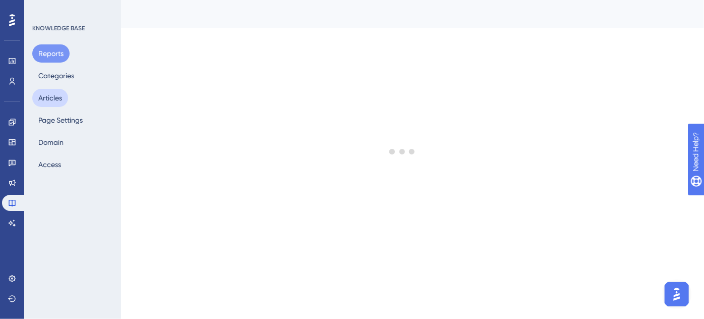
click at [49, 99] on button "Articles" at bounding box center [50, 98] width 36 height 18
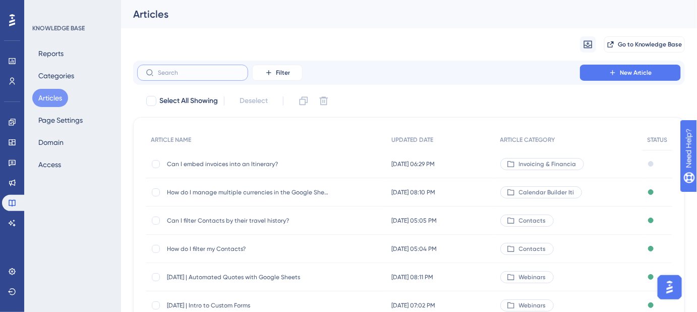
click at [206, 74] on input "text" at bounding box center [199, 72] width 82 height 7
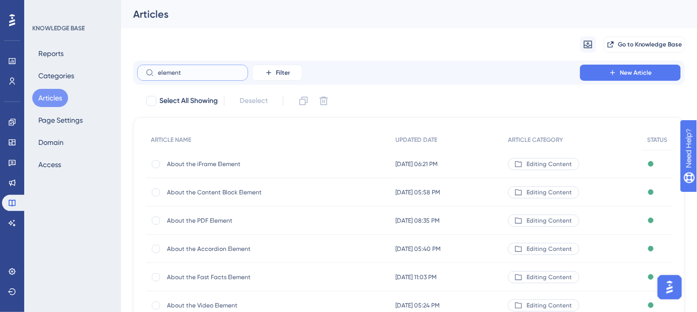
type input "element"
click at [193, 192] on span "About the Content Block Element" at bounding box center [247, 192] width 161 height 8
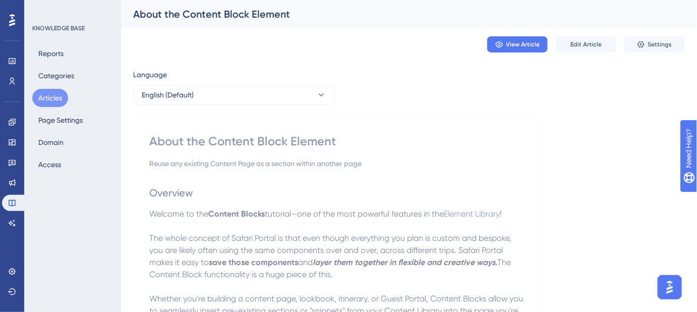
click at [57, 95] on button "Articles" at bounding box center [50, 98] width 36 height 18
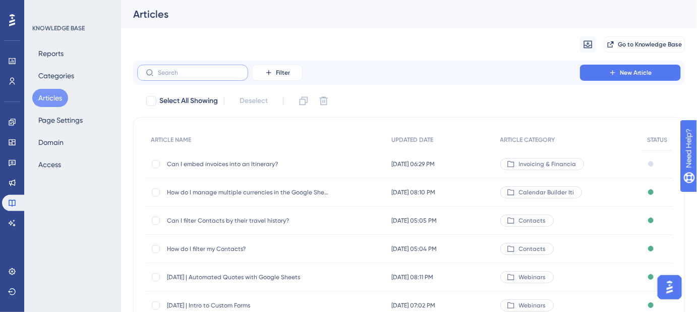
click at [212, 75] on input "text" at bounding box center [199, 72] width 82 height 7
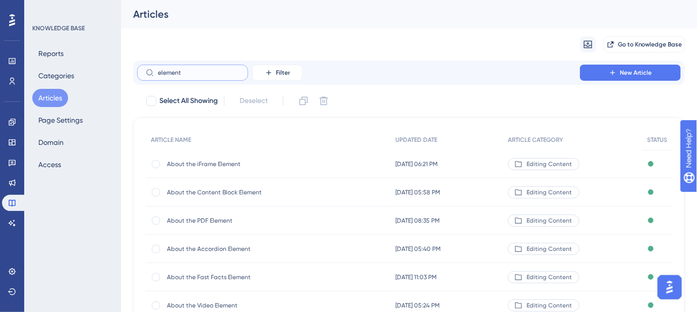
type input "element"
click at [215, 158] on div "About the iFrame Element About the iFrame Element" at bounding box center [247, 164] width 161 height 28
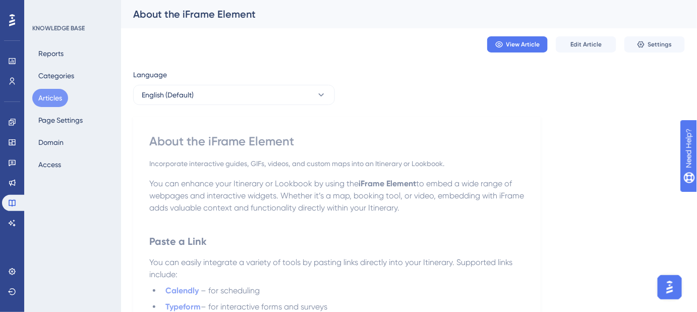
click at [54, 93] on button "Articles" at bounding box center [50, 98] width 36 height 18
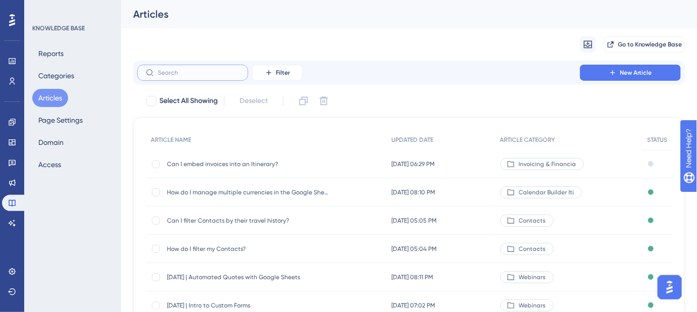
click at [187, 72] on input "text" at bounding box center [199, 72] width 82 height 7
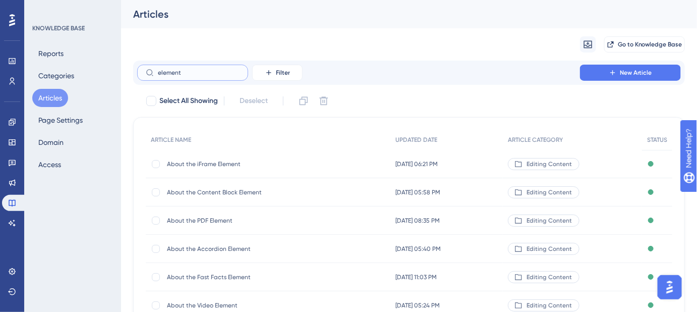
type input "element"
click at [242, 278] on span "About the Fast Facts Element" at bounding box center [247, 277] width 161 height 8
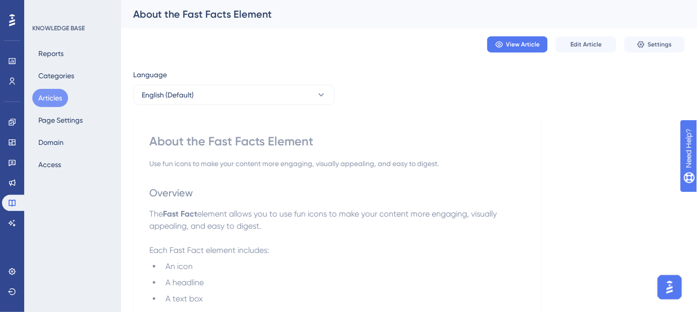
click at [61, 94] on button "Articles" at bounding box center [50, 98] width 36 height 18
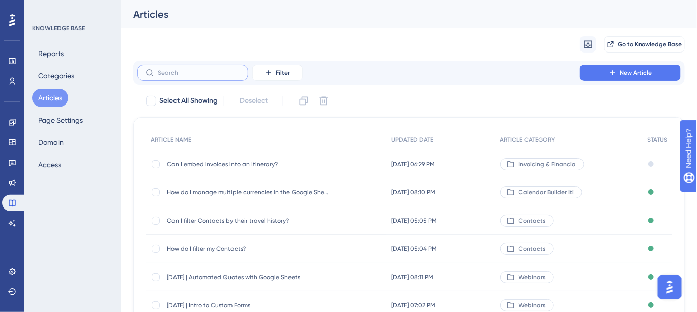
click at [183, 75] on input "text" at bounding box center [199, 72] width 82 height 7
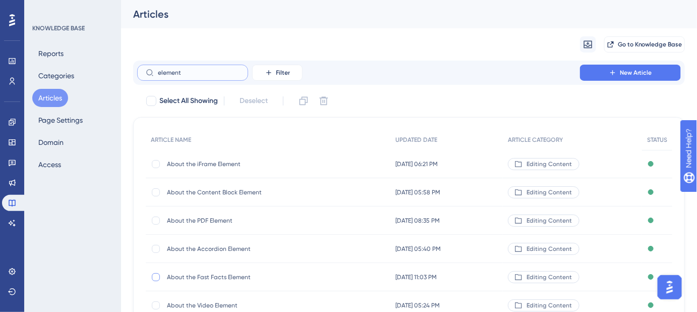
type input "element"
click at [157, 276] on div at bounding box center [156, 277] width 8 height 8
click at [307, 100] on icon at bounding box center [304, 101] width 10 height 10
checkbox input "false"
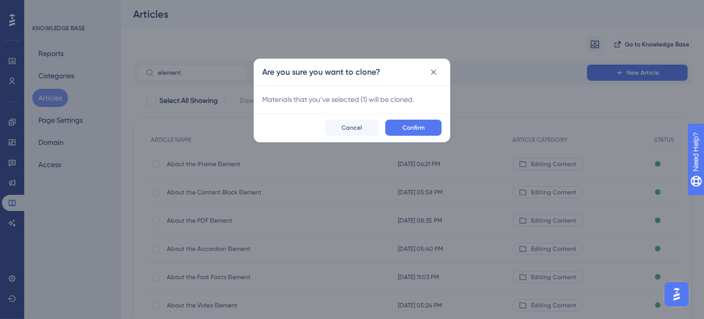
click at [410, 118] on div "Confirm Cancel" at bounding box center [352, 128] width 196 height 28
click at [402, 127] on button "Confirm" at bounding box center [414, 128] width 57 height 16
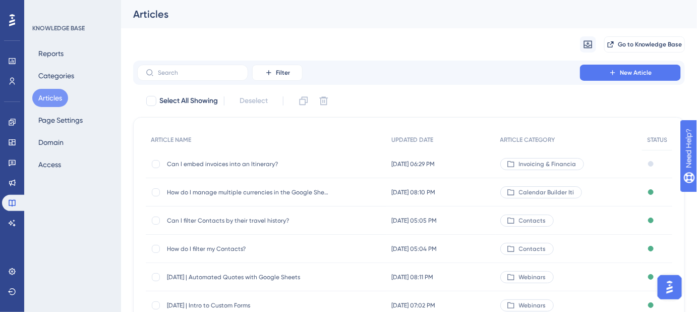
scroll to position [91, 0]
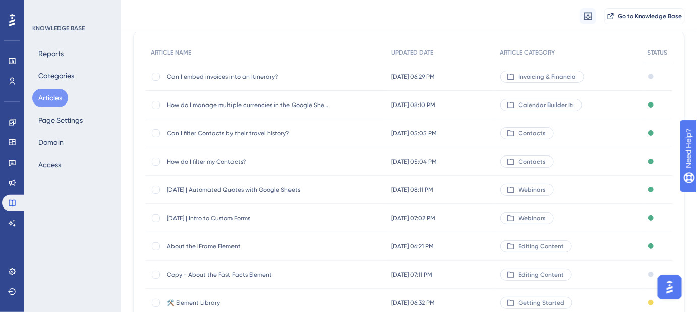
click at [177, 273] on span "Copy - About the Fast Facts Element" at bounding box center [247, 274] width 161 height 8
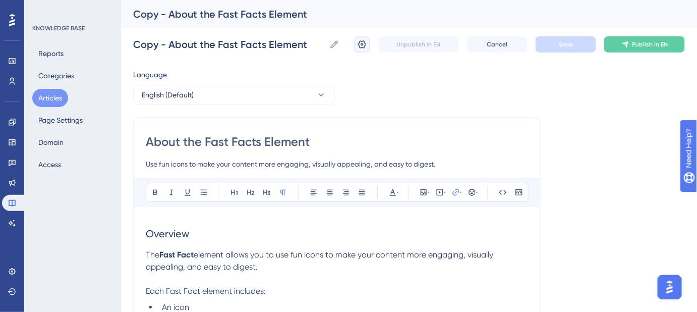
click at [360, 45] on icon at bounding box center [362, 44] width 9 height 8
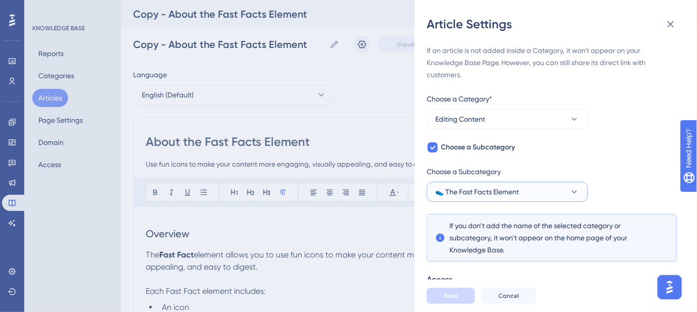
click at [573, 191] on icon at bounding box center [575, 191] width 6 height 3
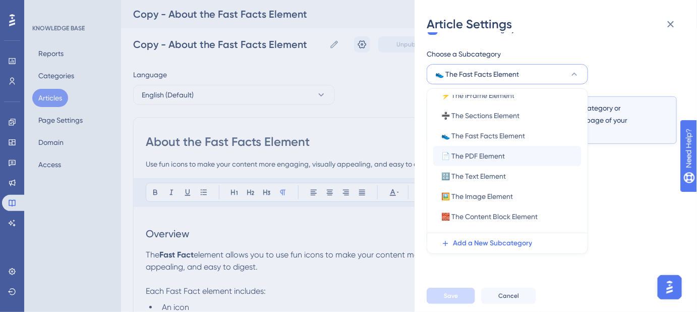
scroll to position [63, 0]
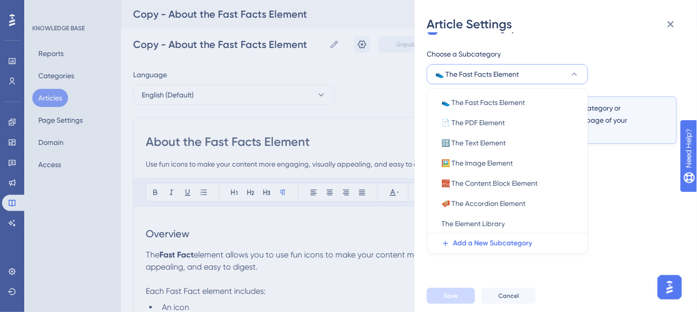
click at [624, 46] on div "If an article is not added inside a Category, it won't appear on your Knowledge…" at bounding box center [552, 87] width 250 height 320
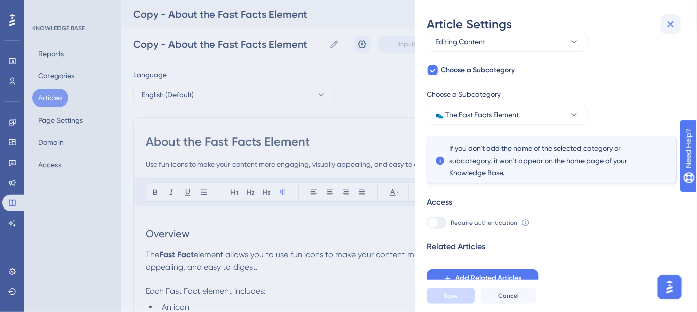
click at [665, 24] on button at bounding box center [671, 24] width 20 height 20
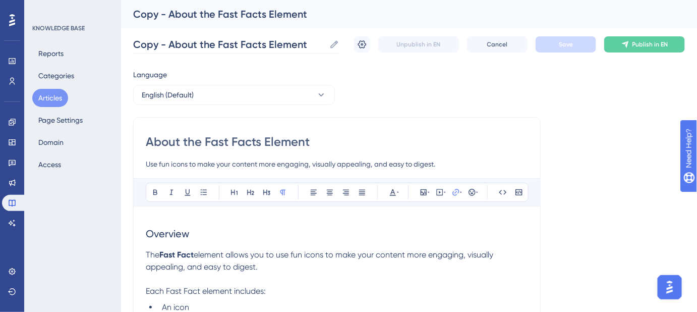
click at [335, 45] on icon at bounding box center [335, 44] width 8 height 8
click at [325, 45] on input "Copy - About the Fast Facts Element" at bounding box center [229, 44] width 192 height 14
drag, startPoint x: 166, startPoint y: 44, endPoint x: 82, endPoint y: 44, distance: 83.3
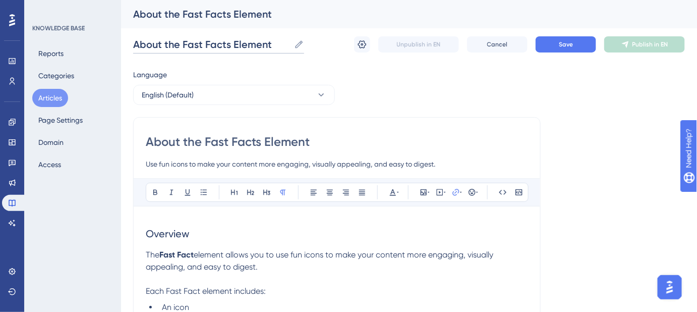
drag, startPoint x: 230, startPoint y: 41, endPoint x: 184, endPoint y: 43, distance: 45.9
click at [184, 43] on input "About the Fast Facts Element" at bounding box center [211, 44] width 157 height 14
type input "About the Invoice Element"
click at [554, 49] on button "Save" at bounding box center [566, 44] width 61 height 16
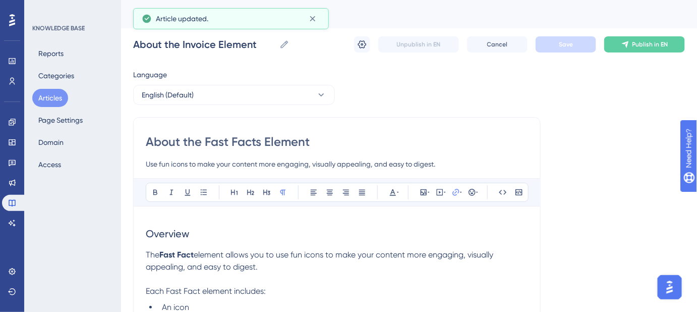
drag, startPoint x: 262, startPoint y: 142, endPoint x: 207, endPoint y: 143, distance: 55.0
click at [207, 143] on input "About the Fast Facts Element" at bounding box center [337, 142] width 382 height 16
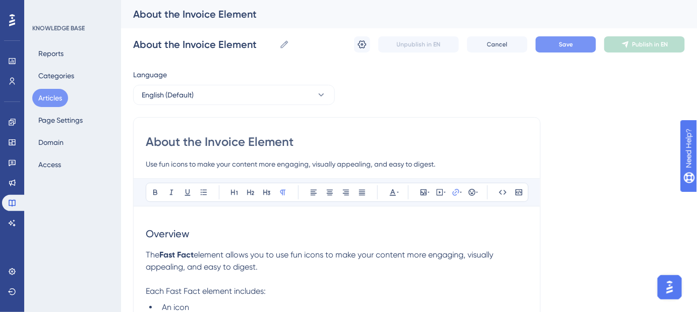
type input "About the Invoice Element"
click at [555, 48] on button "Save" at bounding box center [566, 44] width 61 height 16
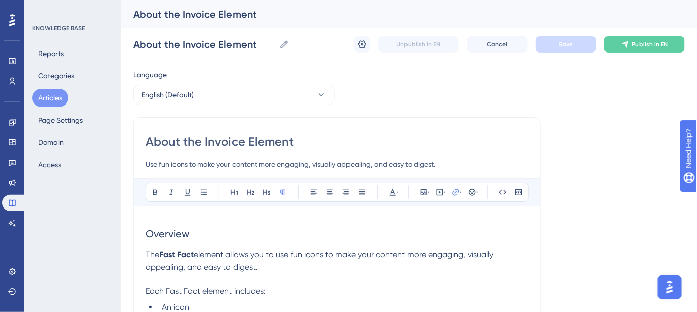
drag, startPoint x: 447, startPoint y: 163, endPoint x: 140, endPoint y: 162, distance: 306.8
paste input "How to embed invoices into an Itinerary using the Element Library"
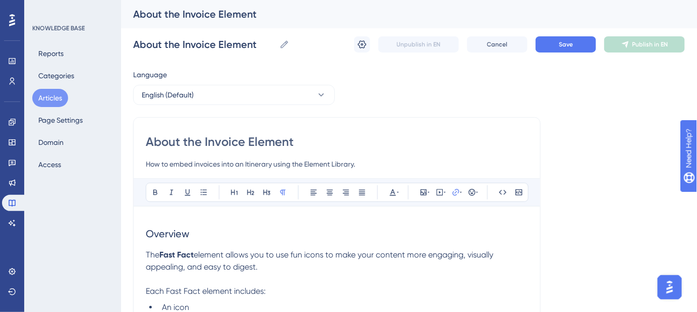
drag, startPoint x: 174, startPoint y: 164, endPoint x: 133, endPoint y: 164, distance: 40.9
type input "Embed invoices into an Itinerary using the Element Library."
click at [553, 49] on button "Save" at bounding box center [566, 44] width 61 height 16
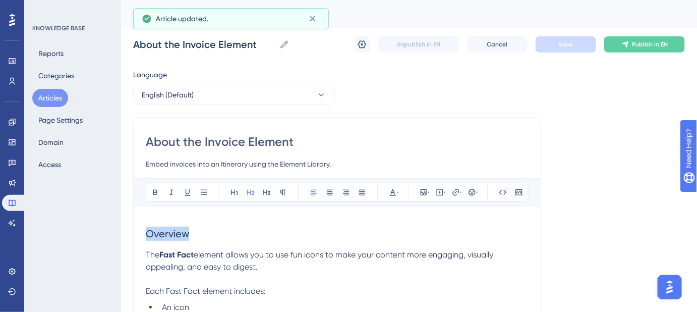
drag, startPoint x: 208, startPoint y: 232, endPoint x: 118, endPoint y: 232, distance: 90.8
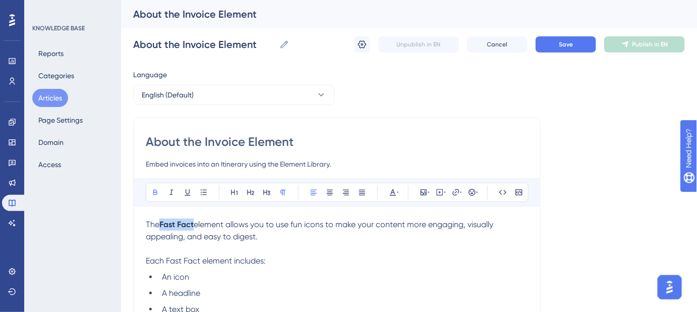
drag, startPoint x: 196, startPoint y: 221, endPoint x: 160, endPoint y: 223, distance: 35.9
click at [160, 223] on p "The Fast Fact element allows you to use fun icons to make your content more eng…" at bounding box center [337, 230] width 382 height 24
drag, startPoint x: 258, startPoint y: 240, endPoint x: 272, endPoint y: 225, distance: 21.1
click at [272, 225] on p "The Invoice element allows you to use fun icons to make your content more engag…" at bounding box center [337, 230] width 382 height 24
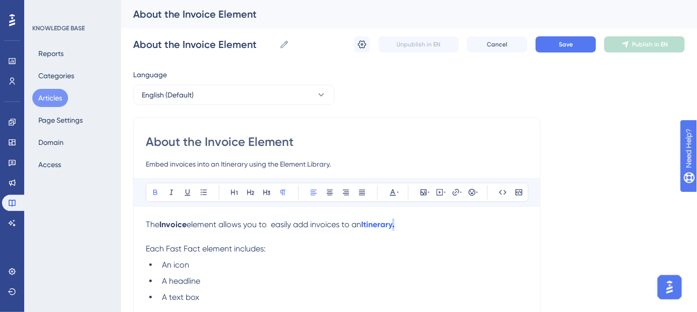
drag, startPoint x: 408, startPoint y: 225, endPoint x: 399, endPoint y: 225, distance: 8.6
click at [399, 225] on p "The Invoice element allows you to easily add invoices to an Itinerary ." at bounding box center [337, 224] width 382 height 12
click at [550, 50] on button "Save" at bounding box center [566, 44] width 61 height 16
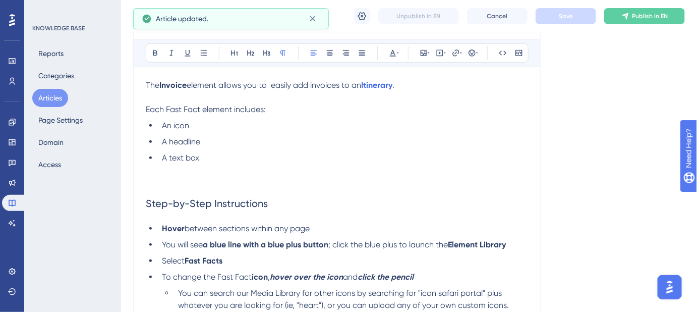
scroll to position [137, 0]
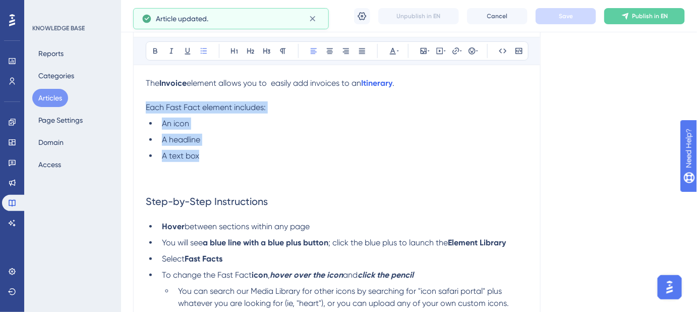
drag, startPoint x: 204, startPoint y: 157, endPoint x: 143, endPoint y: 106, distance: 78.8
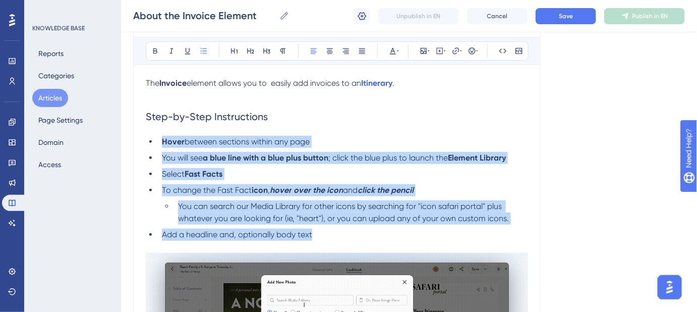
drag, startPoint x: 343, startPoint y: 233, endPoint x: 161, endPoint y: 144, distance: 202.7
click at [161, 144] on ul "Hover between sections within any page You will see a blue line with a blue plu…" at bounding box center [337, 188] width 382 height 105
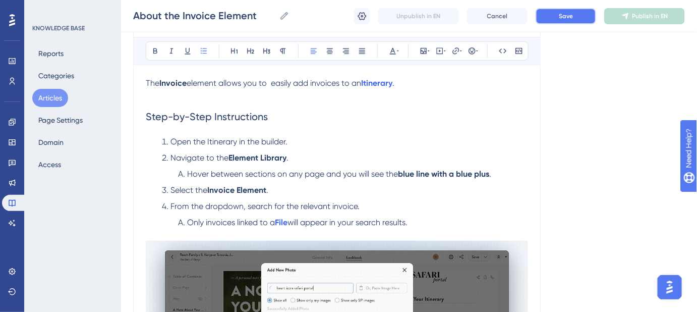
click at [565, 17] on span "Save" at bounding box center [566, 16] width 14 height 8
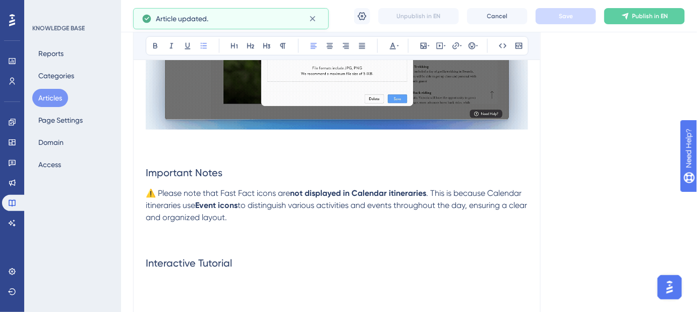
scroll to position [505, 0]
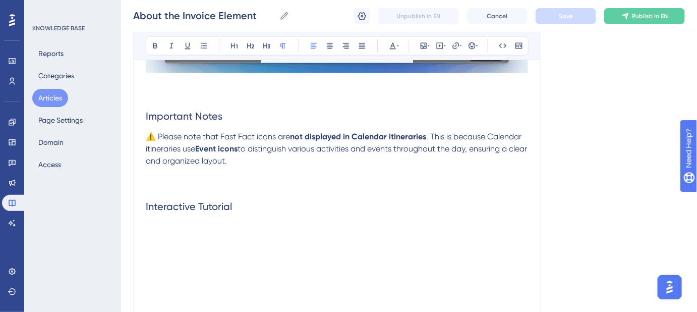
drag, startPoint x: 258, startPoint y: 164, endPoint x: 140, endPoint y: 121, distance: 125.3
click at [140, 121] on div "About the Invoice Element Embed invoices into an Itinerary using the Element Li…" at bounding box center [337, 25] width 408 height 835
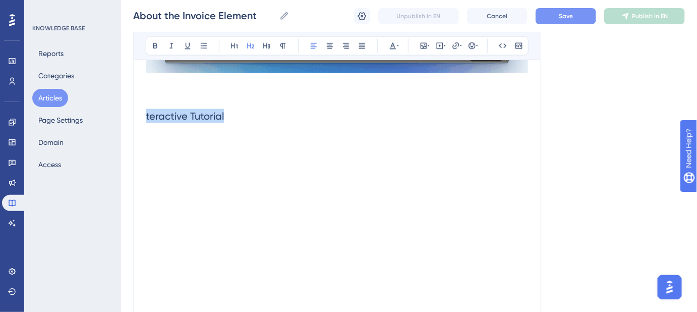
drag, startPoint x: 198, startPoint y: 115, endPoint x: 136, endPoint y: 113, distance: 62.1
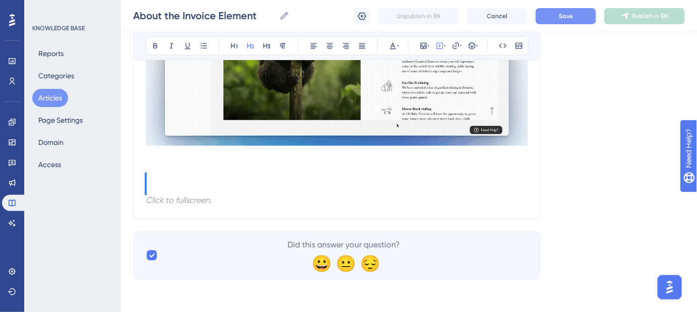
scroll to position [430, 0]
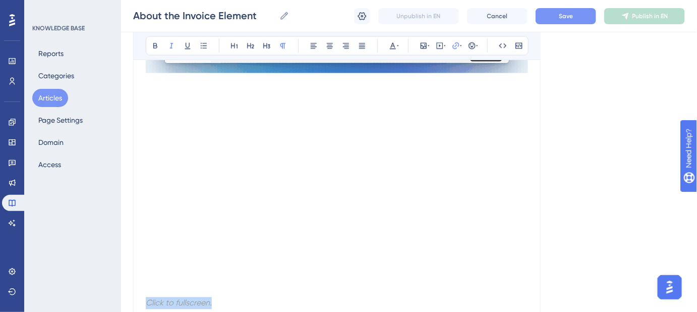
drag, startPoint x: 228, startPoint y: 201, endPoint x: 144, endPoint y: 197, distance: 83.3
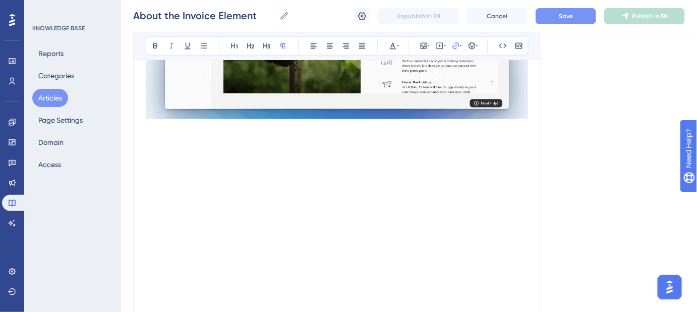
click at [217, 137] on p at bounding box center [337, 141] width 382 height 12
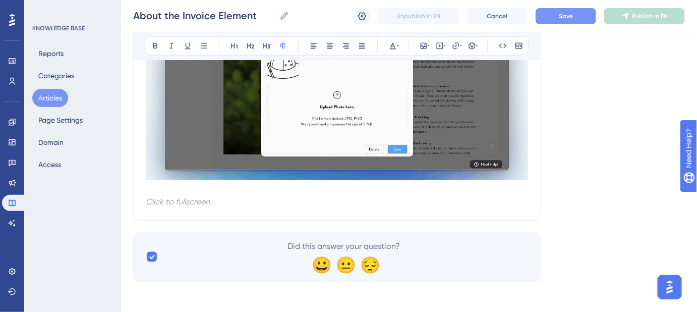
scroll to position [386, 0]
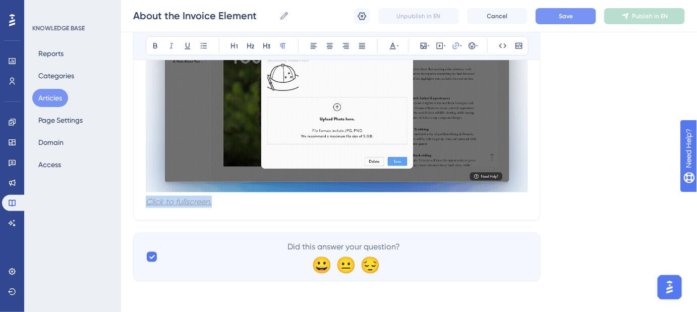
drag, startPoint x: 217, startPoint y: 201, endPoint x: 146, endPoint y: 204, distance: 71.2
click at [146, 204] on p "Click to fullscreen." at bounding box center [337, 202] width 382 height 12
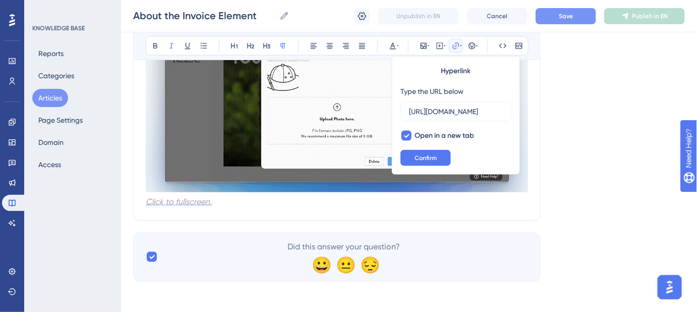
scroll to position [0, 154]
type input "https://app.arcade.software/share/QpA9UOuQIYPTWaf4f2gN?ref=share-lin"
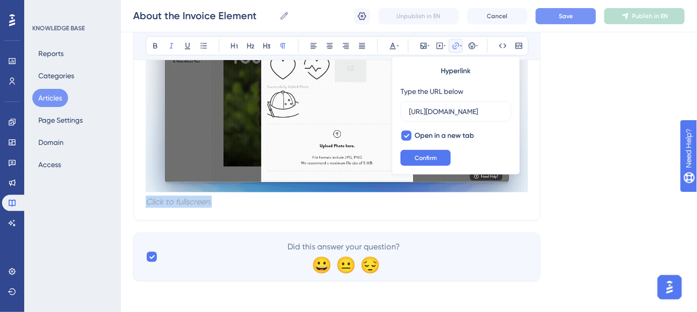
drag, startPoint x: 210, startPoint y: 201, endPoint x: 141, endPoint y: 201, distance: 68.6
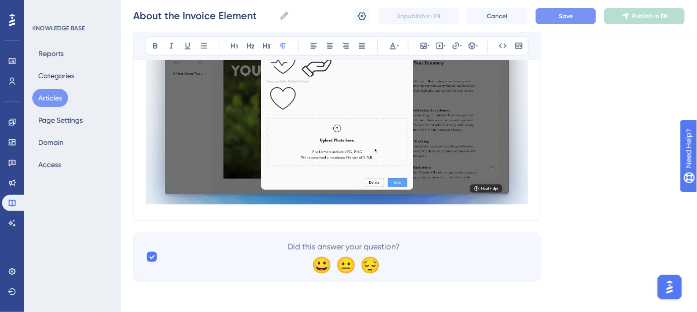
scroll to position [229, 0]
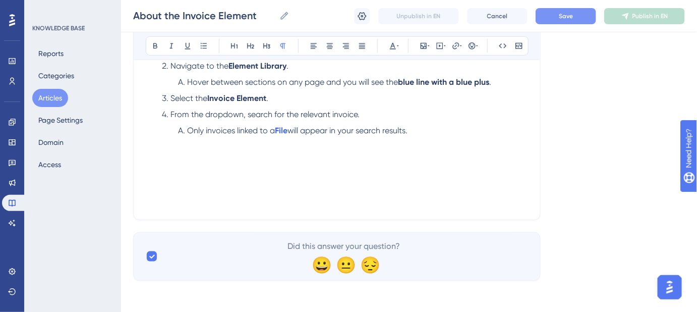
click at [175, 204] on div "The Invoice element allows you to easily add invoices to an Itinerary . Step-by…" at bounding box center [337, 96] width 382 height 222
click at [568, 10] on button "Save" at bounding box center [566, 16] width 61 height 16
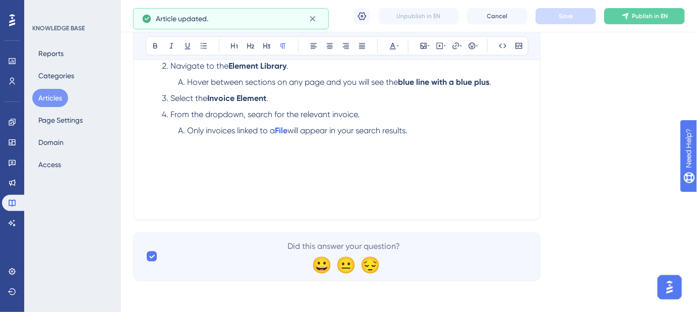
click at [281, 173] on div "The Invoice element allows you to easily add invoices to an Itinerary . Step-by…" at bounding box center [337, 96] width 382 height 222
click at [434, 133] on li "Only invoices linked to a File will appear in your search results." at bounding box center [351, 131] width 354 height 12
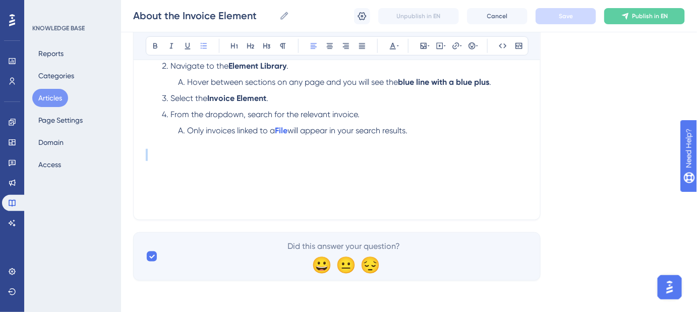
drag, startPoint x: 462, startPoint y: 208, endPoint x: 157, endPoint y: 175, distance: 306.6
click at [157, 175] on div "About the Invoice Element Embed invoices into an Itinerary using the Element Li…" at bounding box center [337, 52] width 408 height 336
click at [167, 173] on div "The Invoice element allows you to easily add invoices to an Itinerary . Step-by…" at bounding box center [337, 96] width 382 height 222
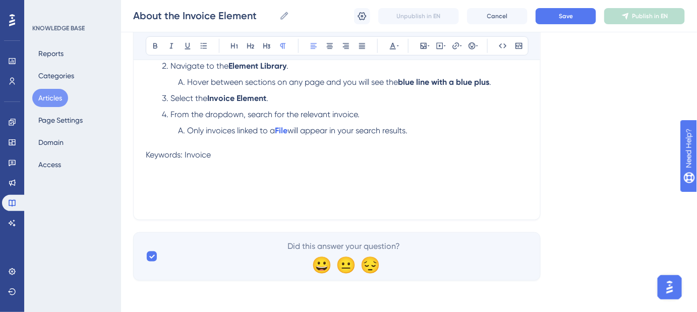
click at [228, 151] on p "Keywords: Invoice" at bounding box center [337, 155] width 382 height 12
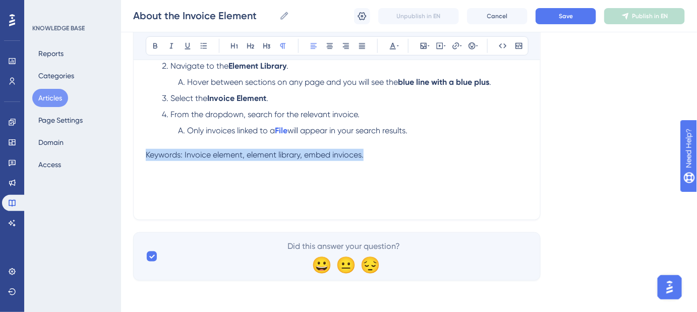
drag, startPoint x: 366, startPoint y: 155, endPoint x: 143, endPoint y: 154, distance: 223.0
click at [142, 154] on div "About the Invoice Element Embed invoices into an Itinerary using the Element Li…" at bounding box center [337, 52] width 408 height 336
click at [395, 47] on icon at bounding box center [393, 46] width 6 height 7
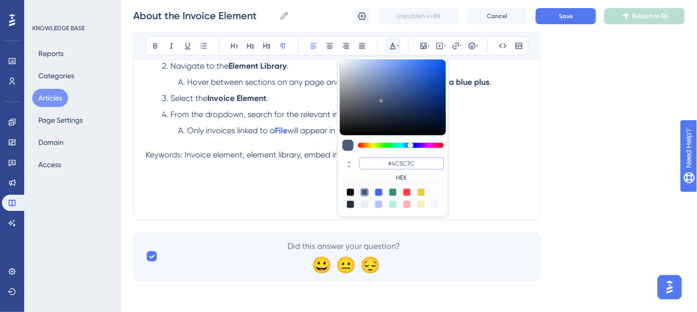
drag, startPoint x: 420, startPoint y: 159, endPoint x: 393, endPoint y: 159, distance: 27.3
click at [393, 159] on input "#4C5C7C" at bounding box center [401, 163] width 85 height 12
type input "#FFFFFF"
click at [522, 161] on div "The Invoice element allows you to easily add invoices to an Itinerary . Step-by…" at bounding box center [337, 96] width 382 height 222
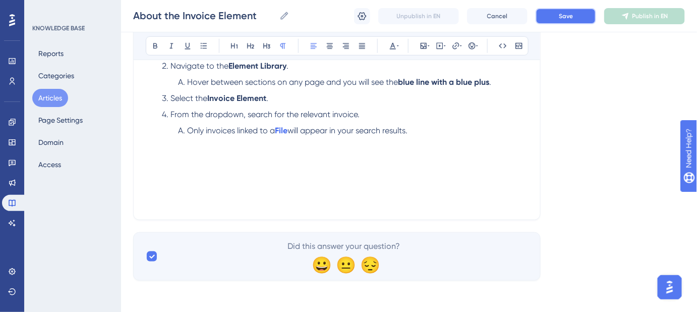
click at [556, 21] on button "Save" at bounding box center [566, 16] width 61 height 16
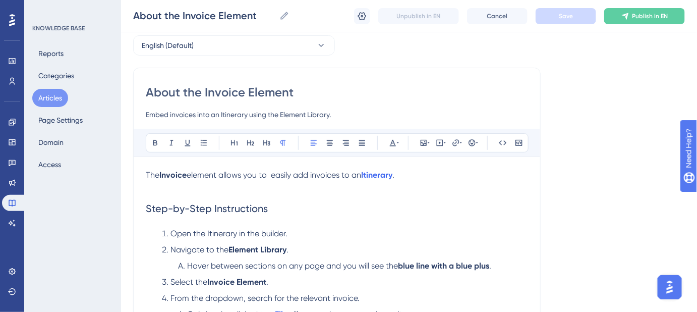
scroll to position [91, 0]
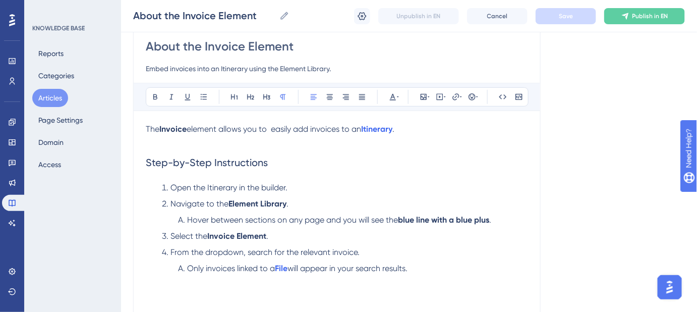
click at [275, 131] on span "element allows you to easily add invoices to an" at bounding box center [274, 129] width 175 height 10
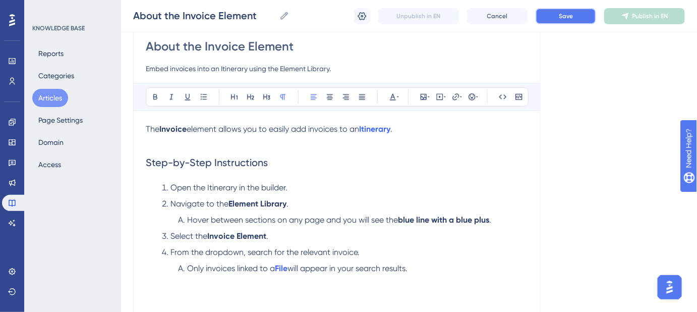
click at [561, 17] on span "Save" at bounding box center [566, 16] width 14 height 8
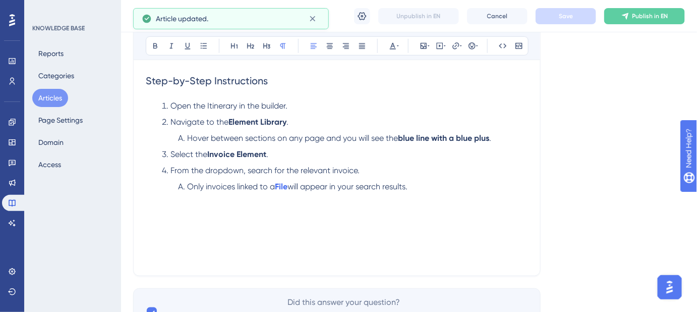
scroll to position [183, 0]
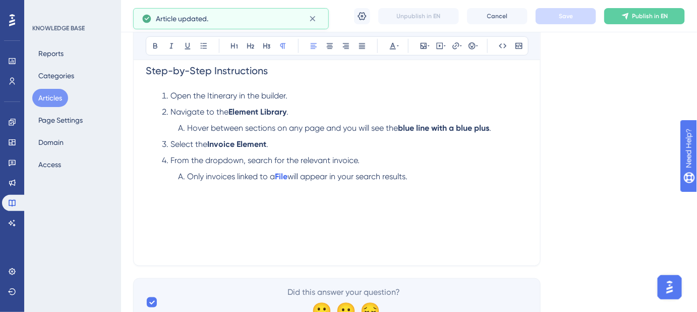
click at [149, 207] on div "The Invoice element allows you to easily add invoices to an Itinerary . Step-by…" at bounding box center [337, 142] width 382 height 222
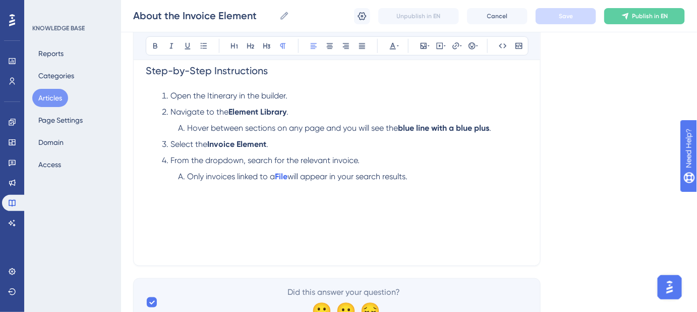
click at [179, 206] on div "The Invoice element allows you to easily add invoices to an Itinerary . Step-by…" at bounding box center [337, 142] width 382 height 222
click at [417, 179] on li "Only invoices linked to a File will appear in your search results." at bounding box center [351, 177] width 354 height 12
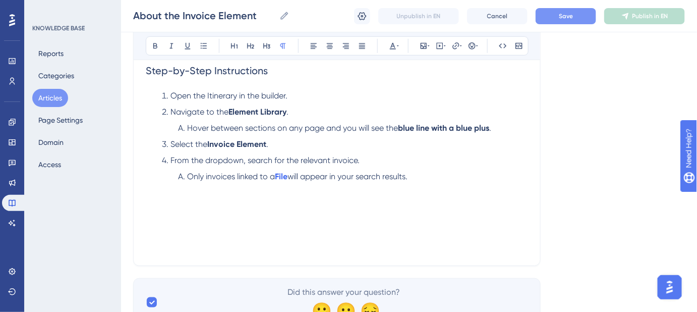
click at [150, 200] on p at bounding box center [337, 201] width 382 height 12
click at [424, 49] on icon at bounding box center [424, 46] width 8 height 8
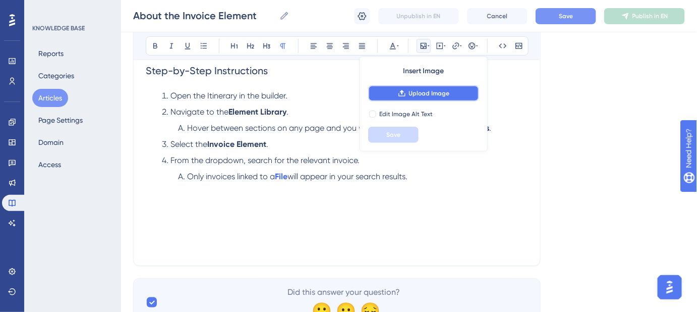
click at [425, 94] on span "Upload Image" at bounding box center [429, 93] width 41 height 8
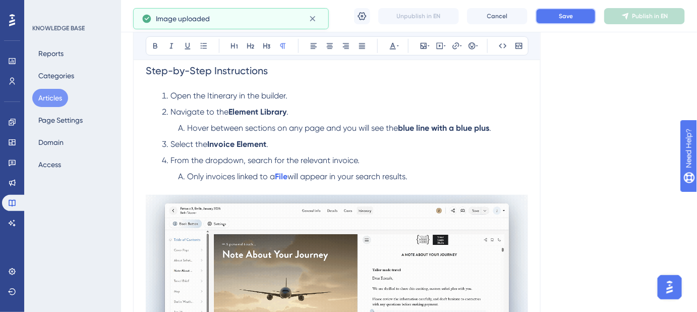
click at [567, 22] on button "Save" at bounding box center [566, 16] width 61 height 16
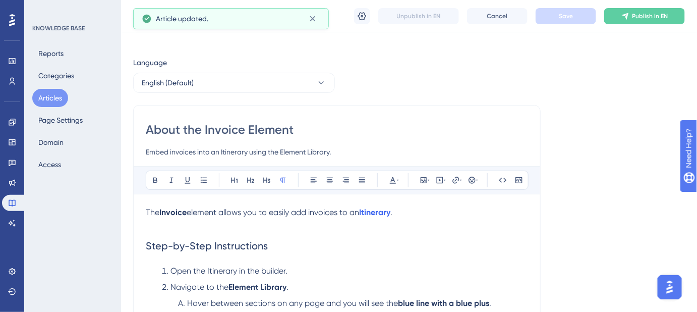
scroll to position [0, 0]
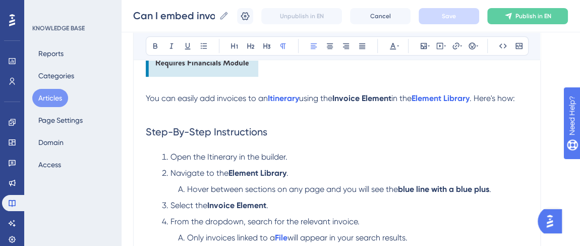
scroll to position [71, 0]
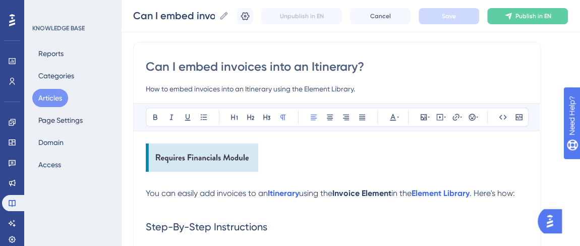
drag, startPoint x: 358, startPoint y: 87, endPoint x: 145, endPoint y: 85, distance: 213.5
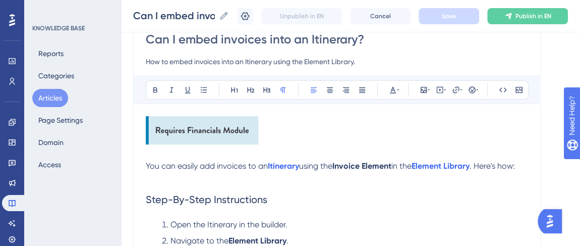
scroll to position [117, 0]
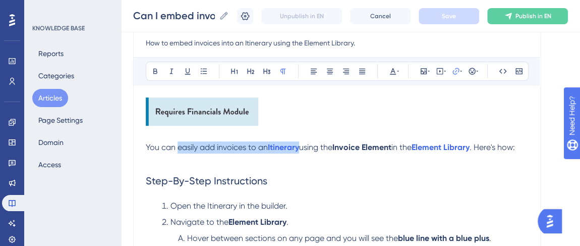
drag, startPoint x: 178, startPoint y: 146, endPoint x: 301, endPoint y: 150, distance: 123.2
click at [301, 150] on p "You can easily add invoices to an Itinerary using the Invoice Element in the El…" at bounding box center [337, 147] width 382 height 12
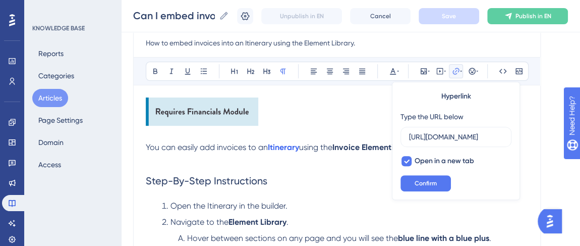
scroll to position [0, 0]
drag, startPoint x: 305, startPoint y: 145, endPoint x: 174, endPoint y: 145, distance: 131.2
click at [174, 145] on p "You can easily add invoices to an Itinerary using the Invoice Element in the El…" at bounding box center [337, 147] width 382 height 12
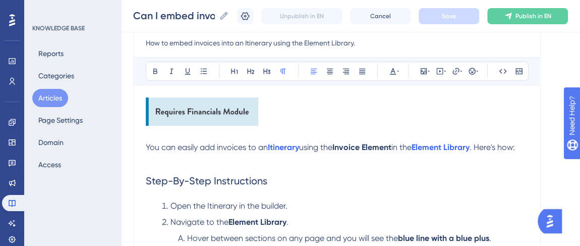
copy p "easily add invoices to an Itinerary"
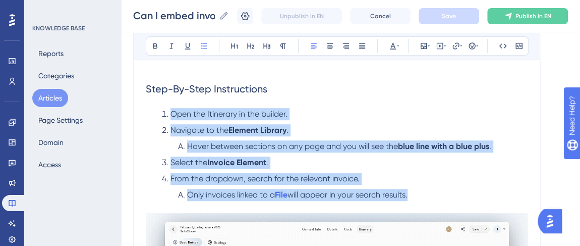
drag, startPoint x: 416, startPoint y: 194, endPoint x: 155, endPoint y: 117, distance: 272.1
click at [155, 117] on ol "Open the Itinerary in the builder. Navigate to the [GEOGRAPHIC_DATA] . Hover be…" at bounding box center [337, 154] width 382 height 93
copy ol "Open the Itinerary in the builder. Navigate to the [GEOGRAPHIC_DATA] . Hover be…"
